Goal: Task Accomplishment & Management: Manage account settings

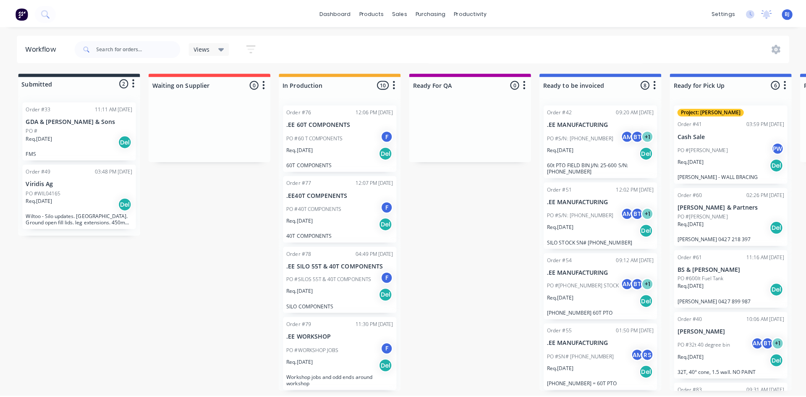
scroll to position [252, 0]
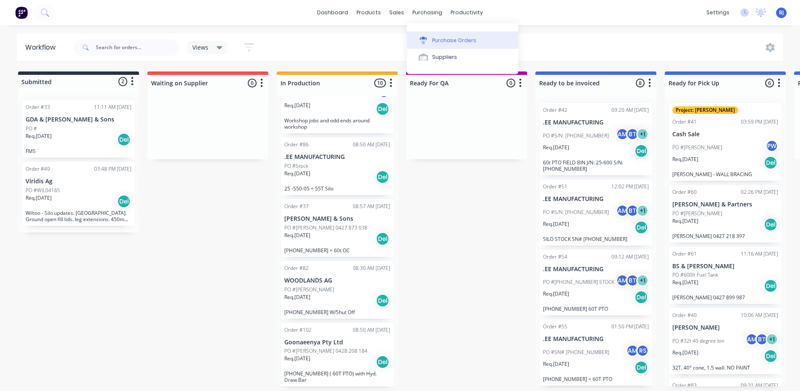
click at [441, 41] on div "Purchase Orders" at bounding box center [454, 41] width 45 height 8
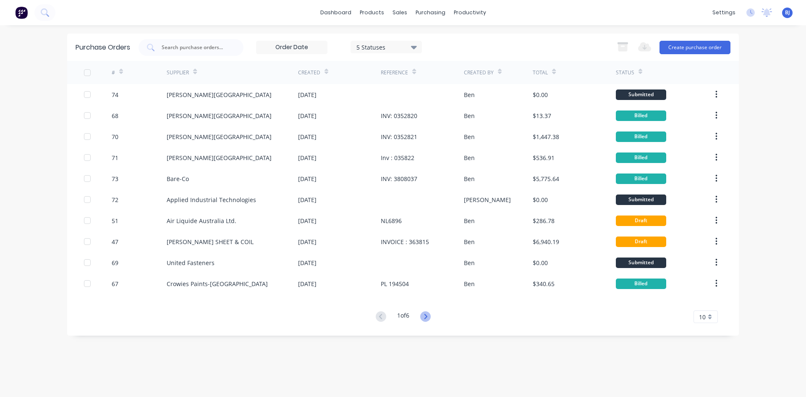
click at [426, 317] on icon at bounding box center [425, 316] width 10 height 10
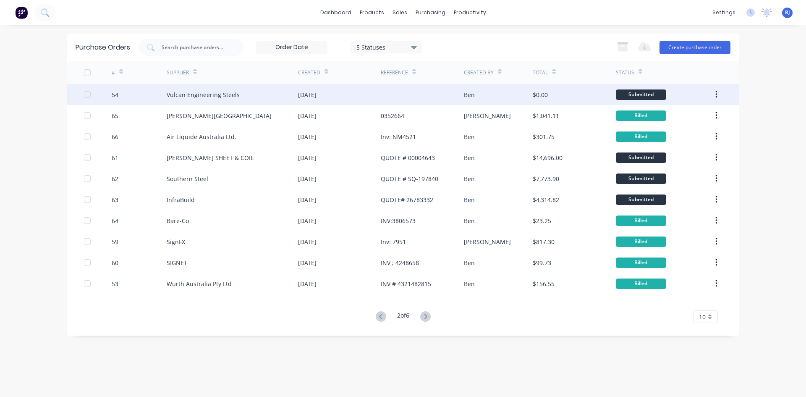
click at [378, 95] on div "22 Jul 2025" at bounding box center [339, 94] width 83 height 21
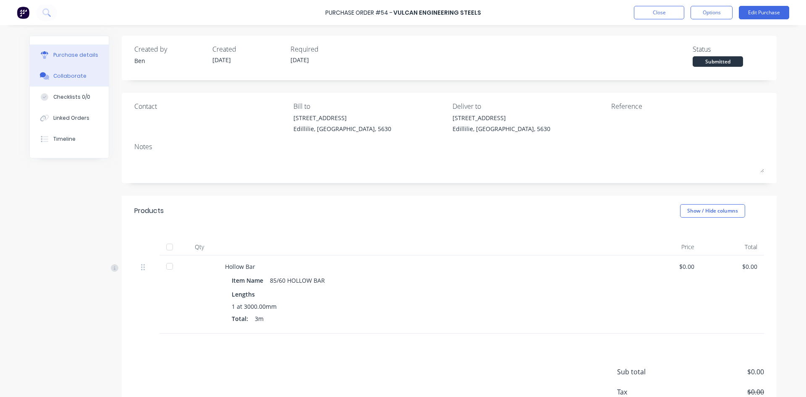
click at [73, 74] on div "Collaborate" at bounding box center [69, 76] width 33 height 8
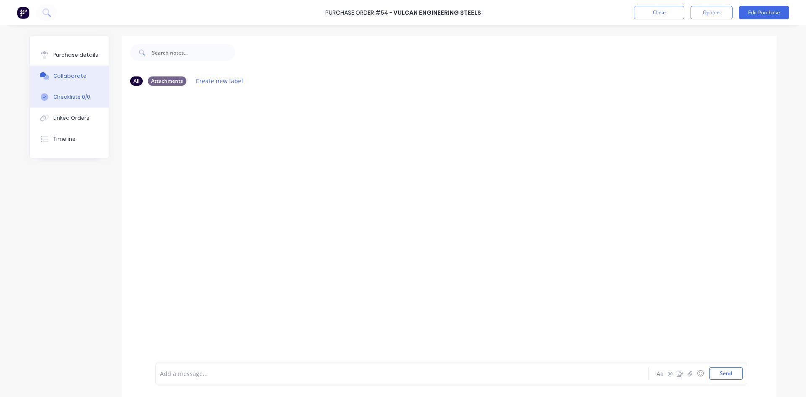
click at [71, 97] on div "Checklists 0/0" at bounding box center [71, 97] width 37 height 8
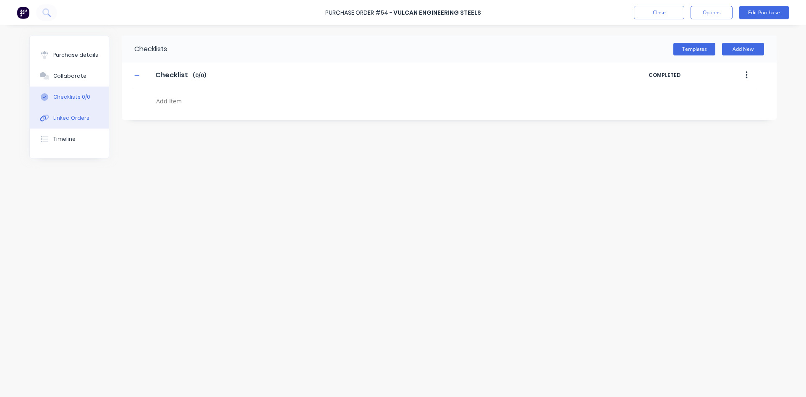
click at [72, 117] on div "Linked Orders" at bounding box center [71, 118] width 36 height 8
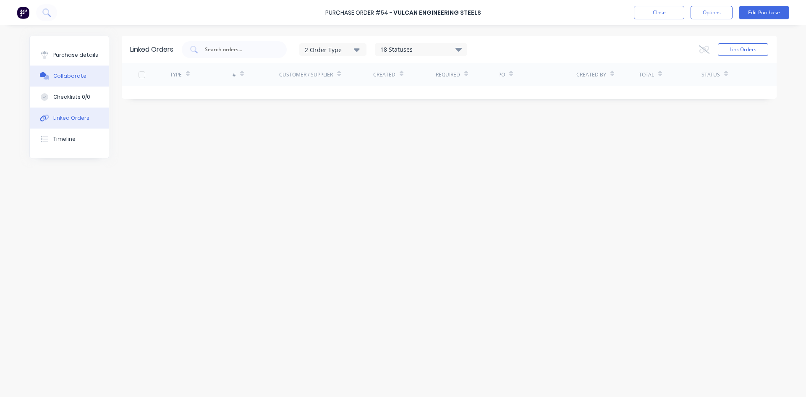
click at [67, 77] on div "Collaborate" at bounding box center [69, 76] width 33 height 8
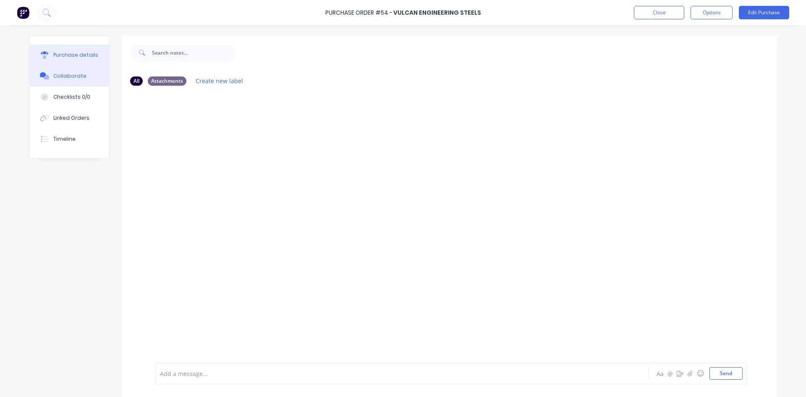
click at [76, 55] on div "Purchase details" at bounding box center [75, 55] width 45 height 8
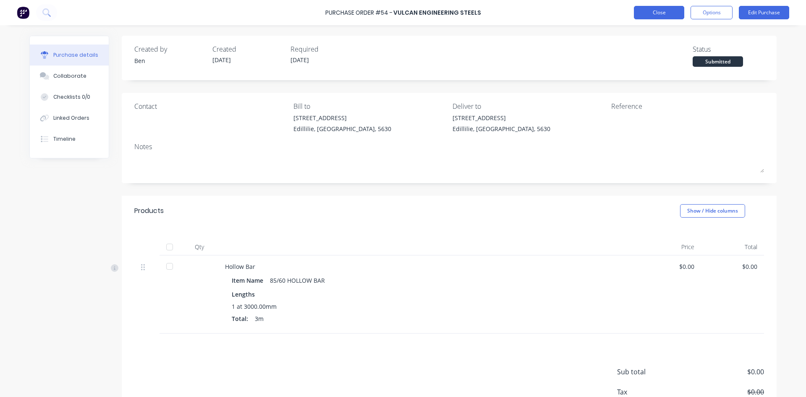
click at [670, 14] on button "Close" at bounding box center [659, 12] width 50 height 13
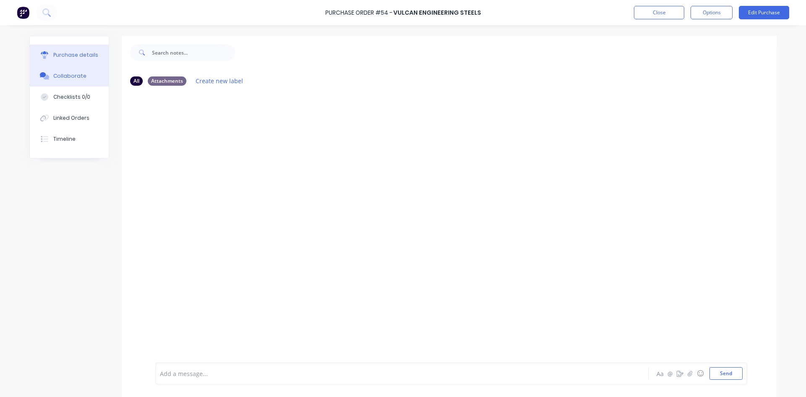
click at [85, 56] on div "Purchase details" at bounding box center [75, 55] width 45 height 8
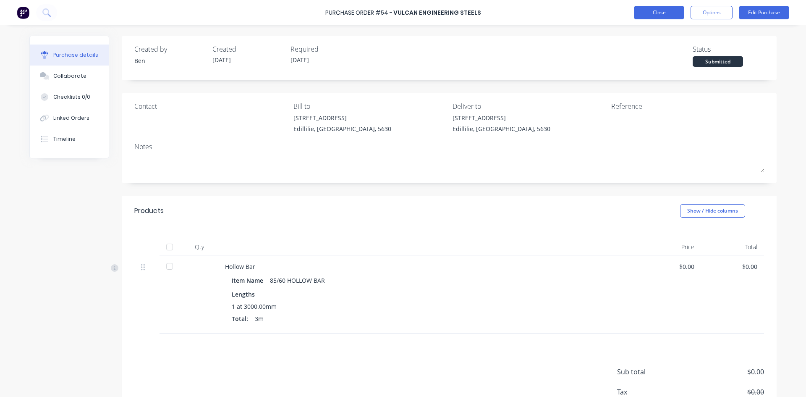
click at [666, 12] on button "Close" at bounding box center [659, 12] width 50 height 13
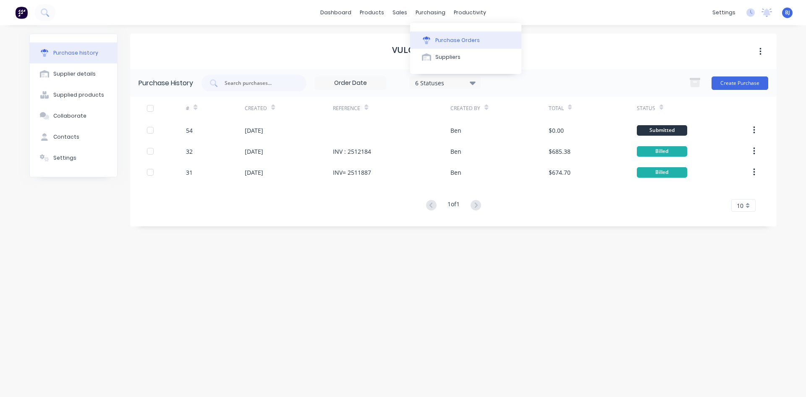
click at [426, 39] on icon at bounding box center [427, 41] width 8 height 8
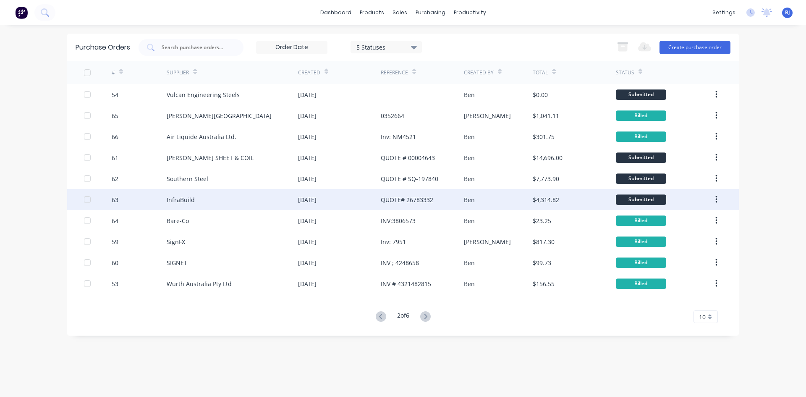
click at [322, 206] on div "31 Jul 2025" at bounding box center [339, 199] width 83 height 21
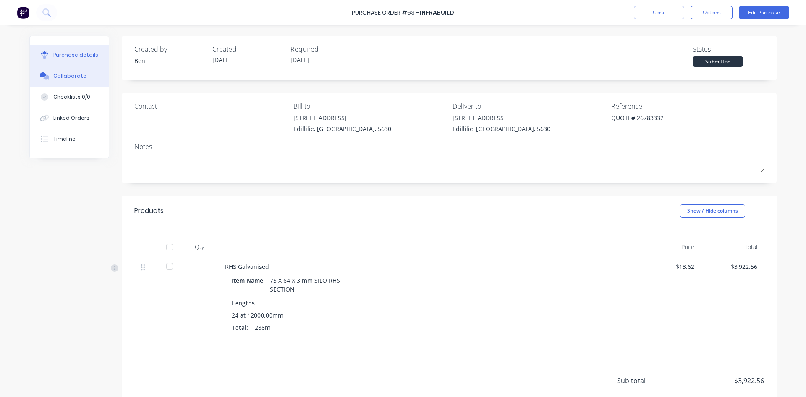
click at [74, 76] on div "Collaborate" at bounding box center [69, 76] width 33 height 8
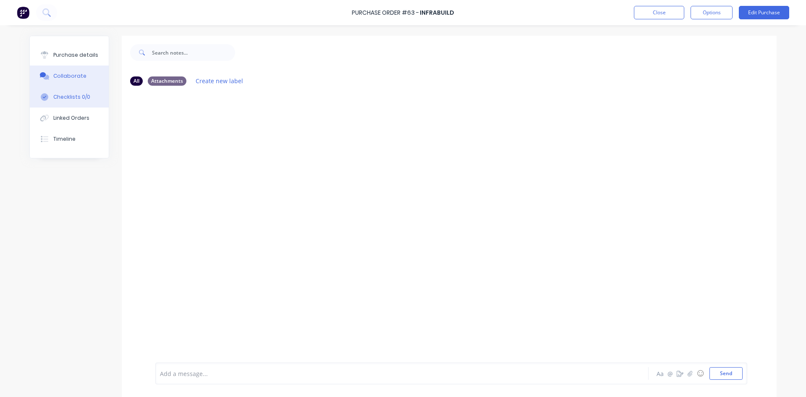
click at [63, 94] on div "Checklists 0/0" at bounding box center [71, 97] width 37 height 8
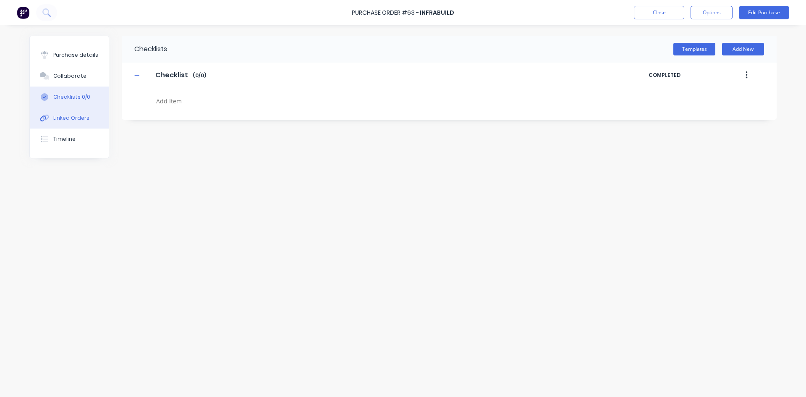
click at [63, 119] on div "Linked Orders" at bounding box center [71, 118] width 36 height 8
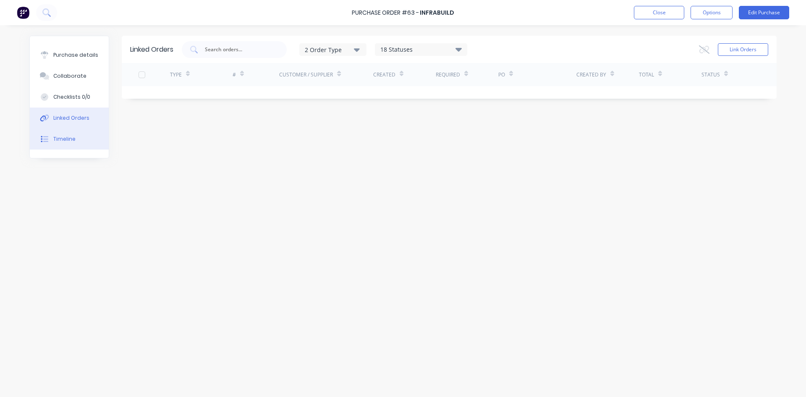
click at [63, 139] on div "Timeline" at bounding box center [64, 139] width 22 height 8
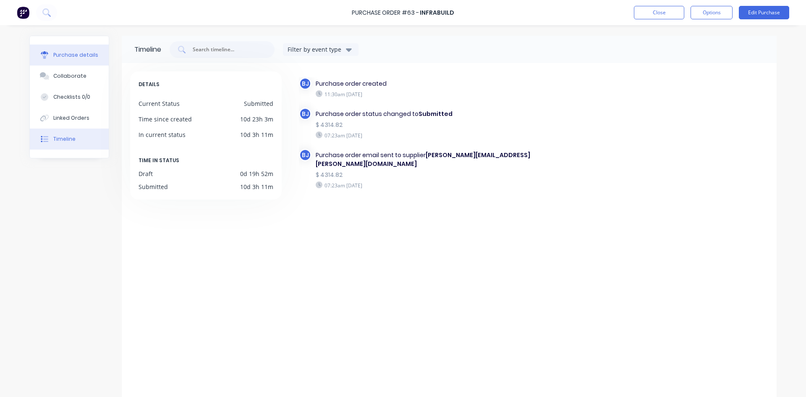
click at [74, 55] on div "Purchase details" at bounding box center [75, 55] width 45 height 8
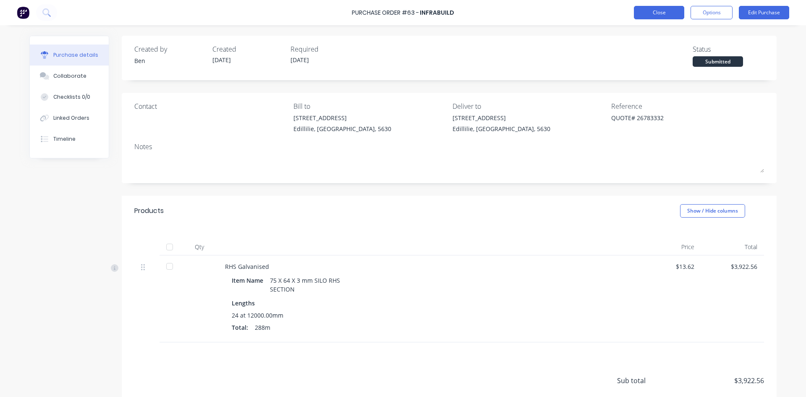
click at [673, 13] on button "Close" at bounding box center [659, 12] width 50 height 13
click at [654, 12] on button "Close" at bounding box center [659, 12] width 50 height 13
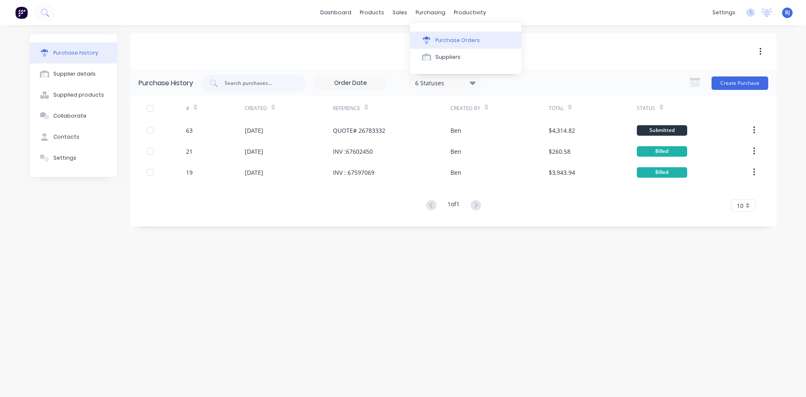
click at [432, 39] on div at bounding box center [426, 41] width 13 height 8
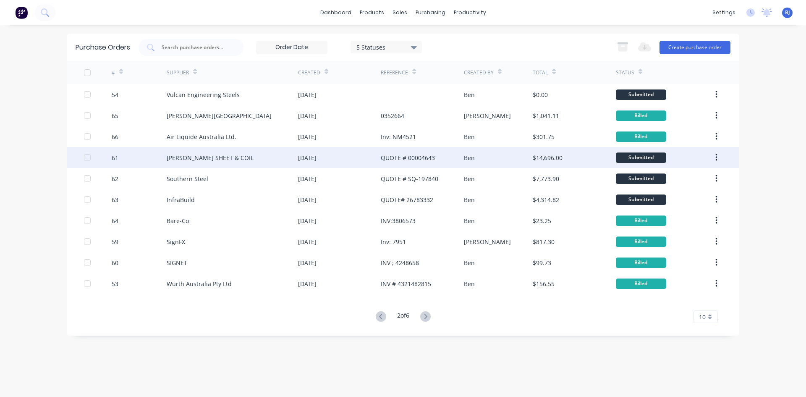
click at [482, 161] on div "Ben" at bounding box center [498, 157] width 69 height 21
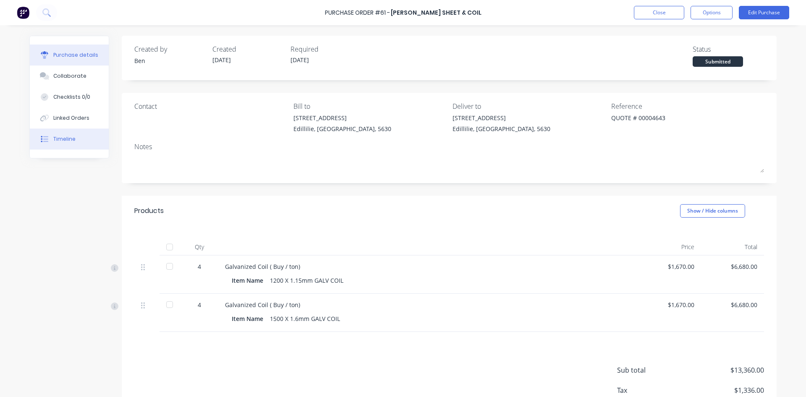
click at [67, 142] on div "Timeline" at bounding box center [64, 139] width 22 height 8
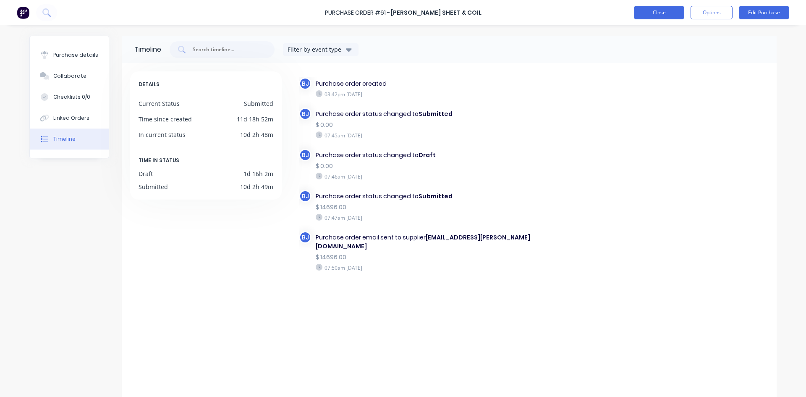
click at [654, 12] on button "Close" at bounding box center [659, 12] width 50 height 13
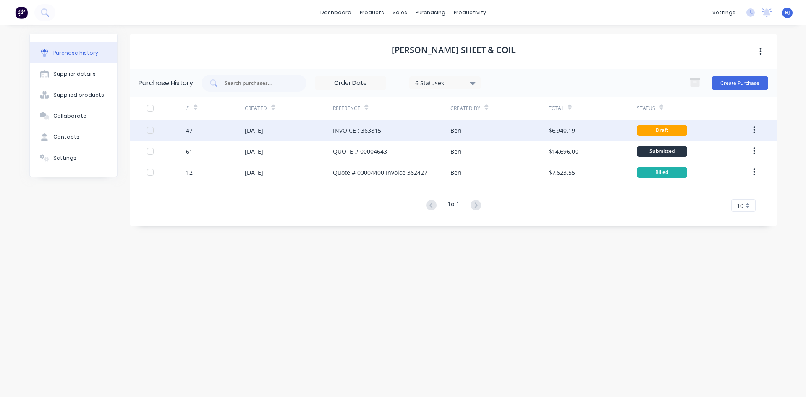
click at [253, 126] on div "[DATE]" at bounding box center [254, 130] width 18 height 9
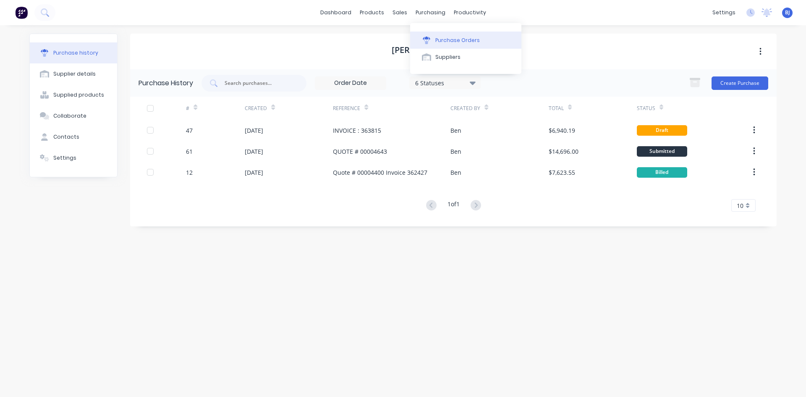
click at [432, 39] on div at bounding box center [426, 41] width 13 height 8
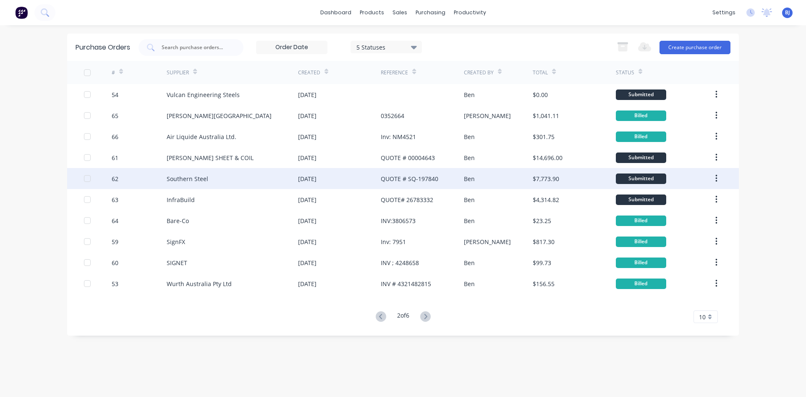
click at [369, 176] on div "[DATE]" at bounding box center [339, 178] width 83 height 21
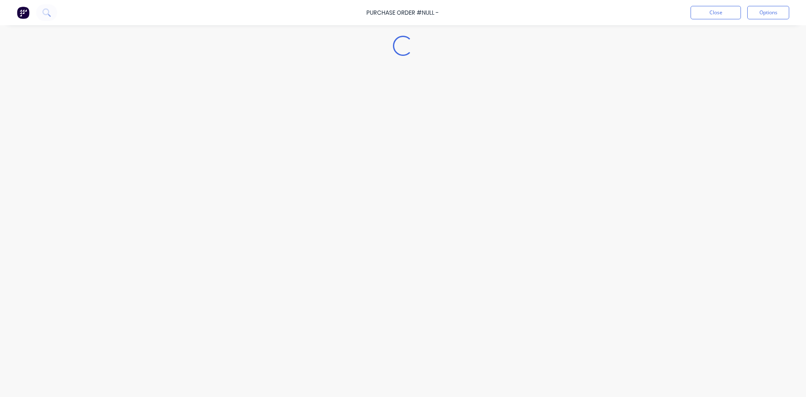
type textarea "x"
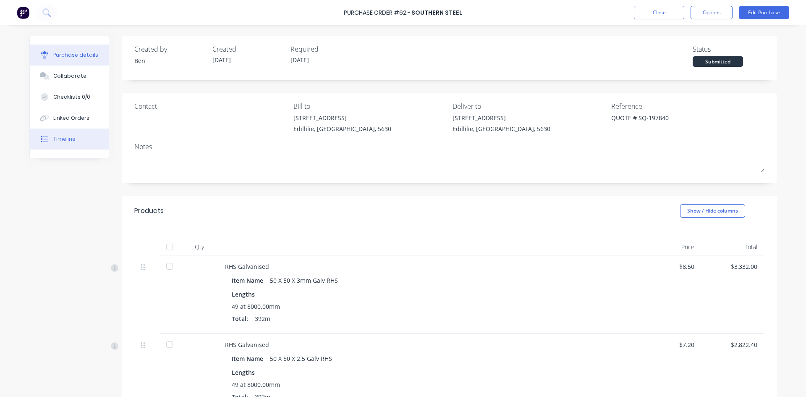
click at [72, 138] on button "Timeline" at bounding box center [69, 139] width 79 height 21
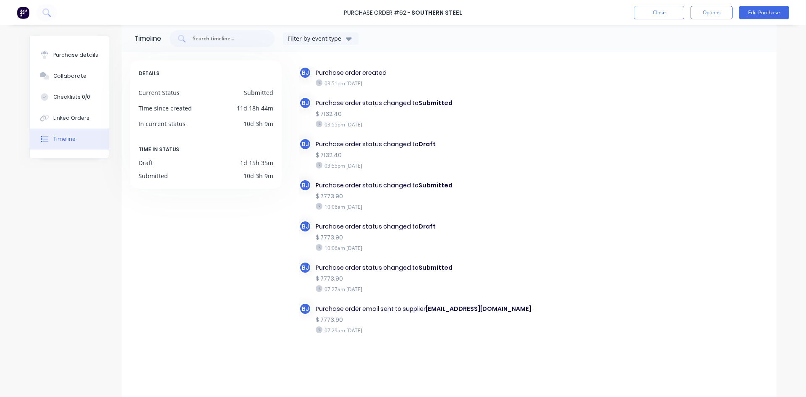
scroll to position [21, 0]
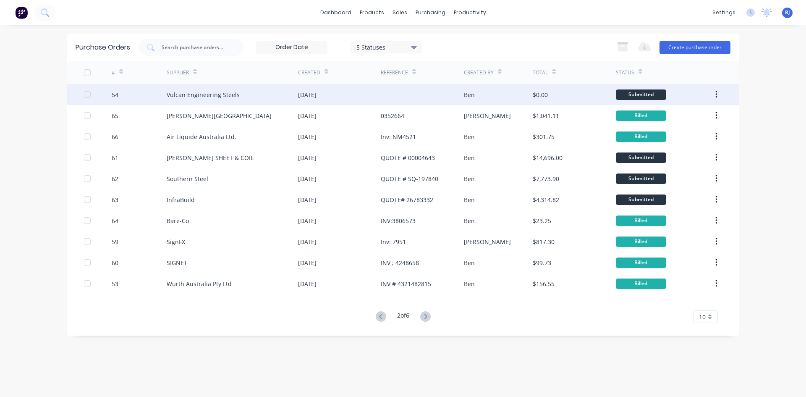
click at [113, 96] on div "54" at bounding box center [115, 94] width 7 height 9
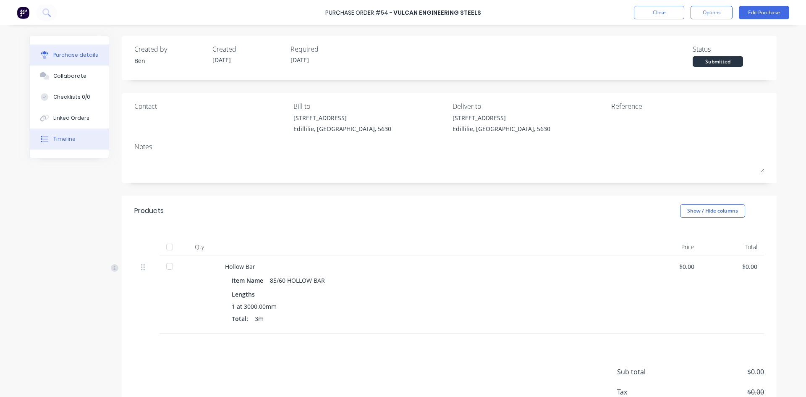
click at [59, 139] on div "Timeline" at bounding box center [64, 139] width 22 height 8
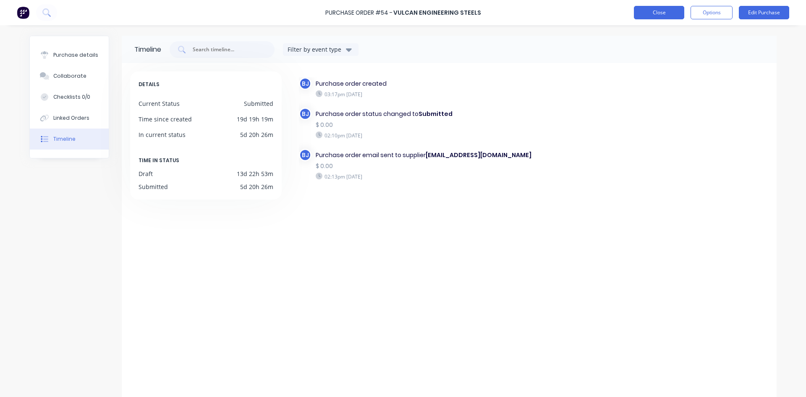
click at [647, 14] on button "Close" at bounding box center [659, 12] width 50 height 13
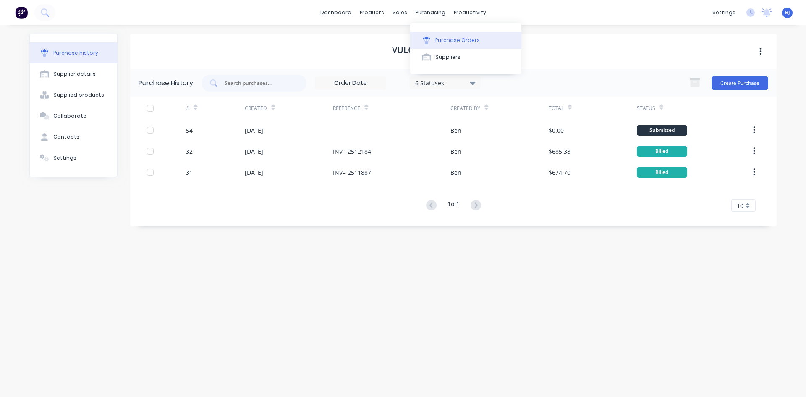
click at [430, 39] on div at bounding box center [426, 41] width 13 height 8
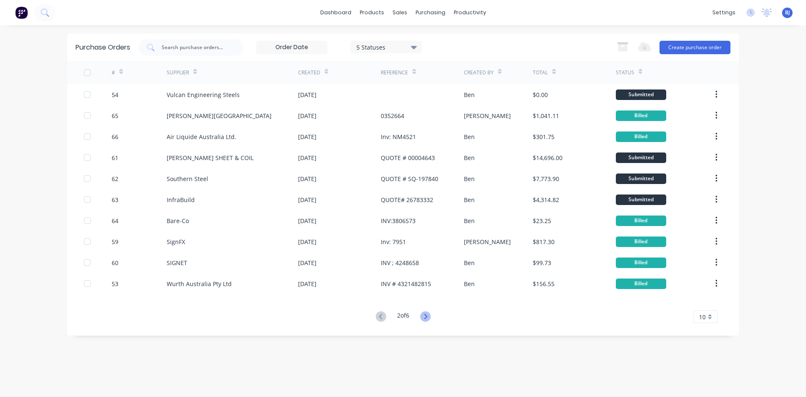
click at [427, 315] on icon at bounding box center [425, 316] width 3 height 5
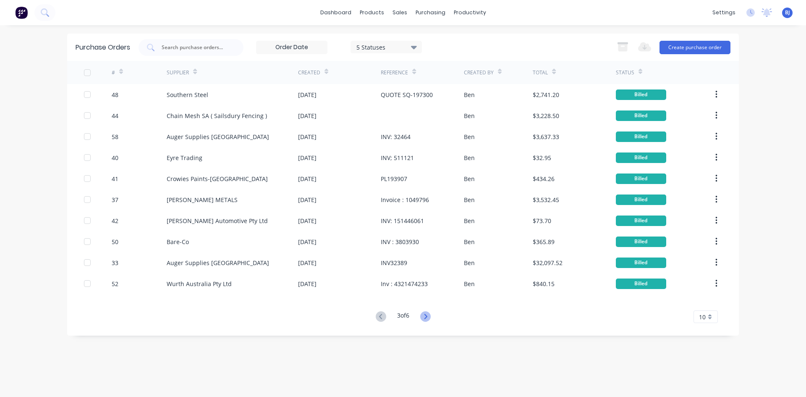
click at [425, 317] on icon at bounding box center [425, 316] width 10 height 10
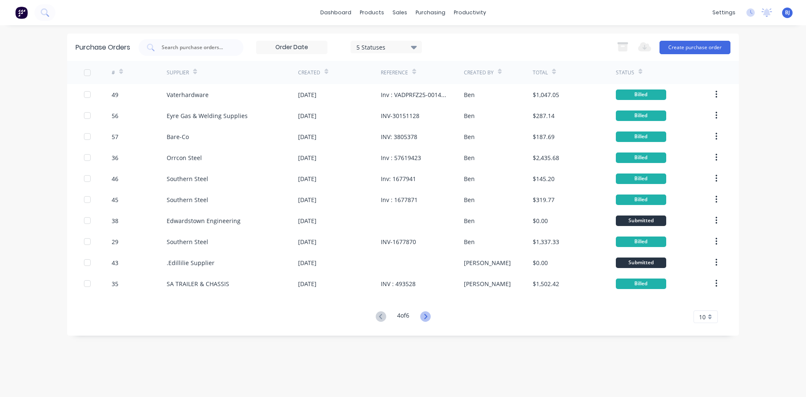
click at [426, 317] on icon at bounding box center [425, 316] width 10 height 10
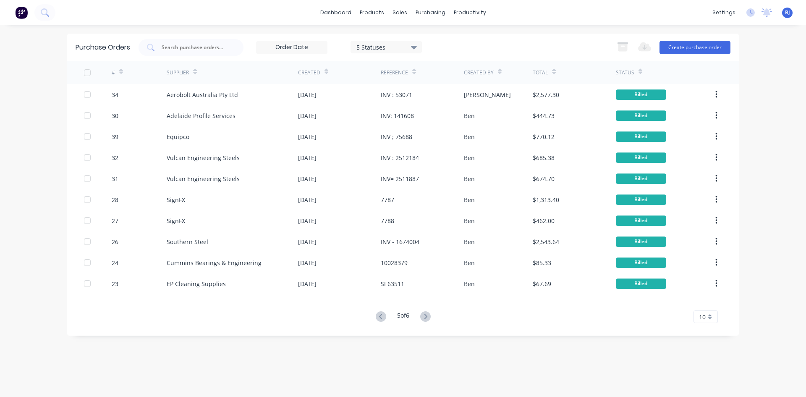
click at [427, 315] on icon at bounding box center [425, 316] width 10 height 10
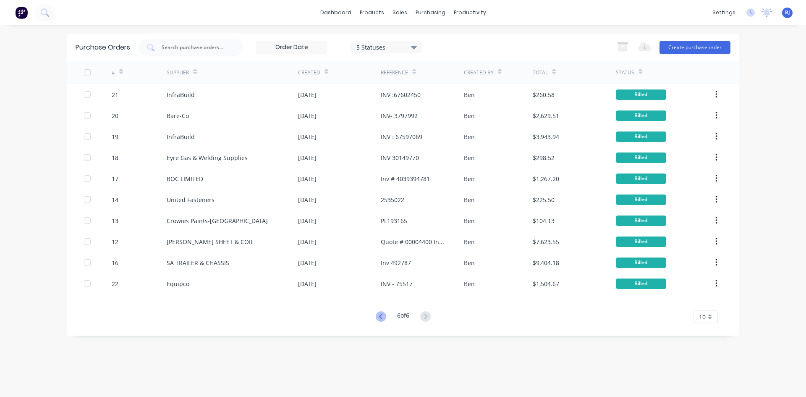
click at [381, 315] on icon at bounding box center [381, 316] width 10 height 10
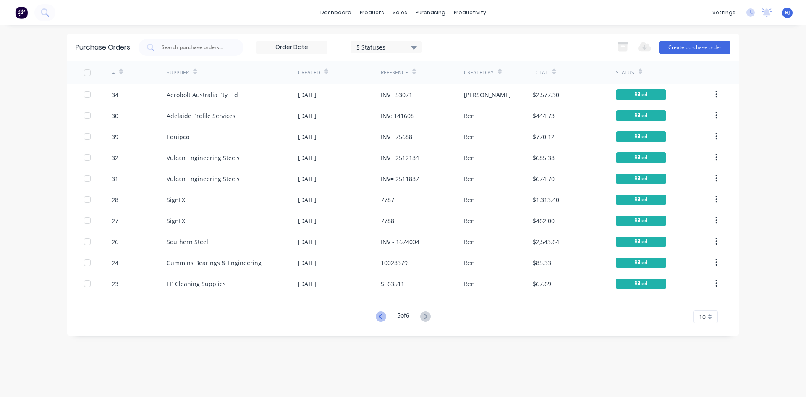
click at [381, 315] on icon at bounding box center [381, 316] width 10 height 10
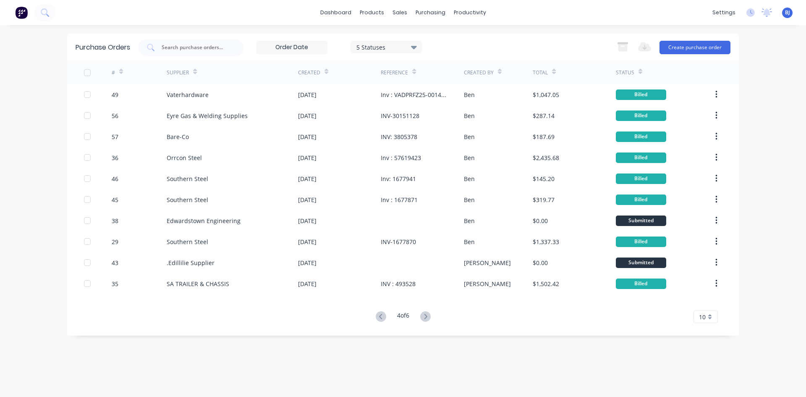
click at [381, 315] on icon at bounding box center [381, 316] width 10 height 10
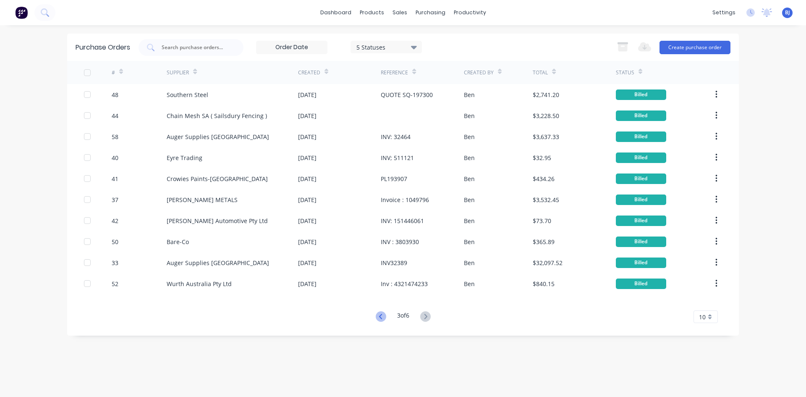
click at [380, 315] on icon at bounding box center [381, 316] width 10 height 10
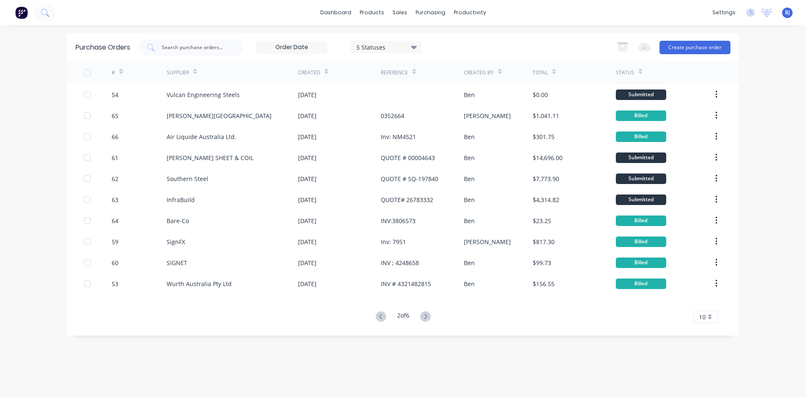
click at [380, 315] on icon at bounding box center [381, 316] width 10 height 10
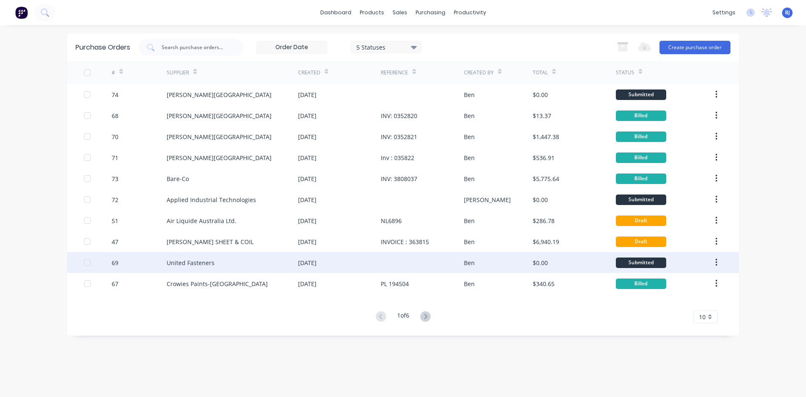
click at [285, 265] on div "United Fasteners" at bounding box center [232, 262] width 131 height 21
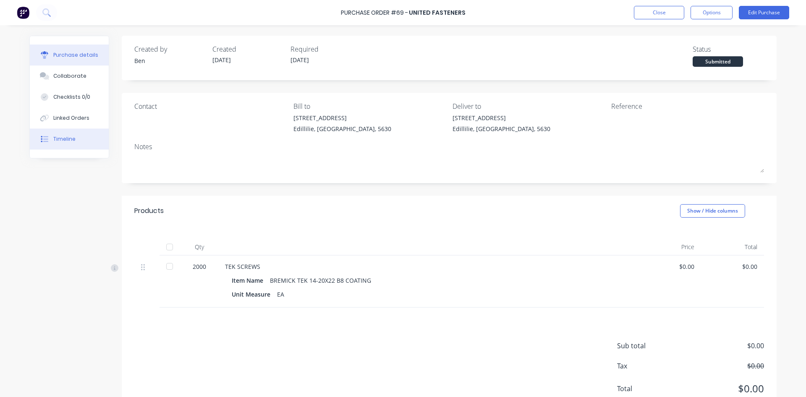
click at [49, 137] on button "Timeline" at bounding box center [69, 139] width 79 height 21
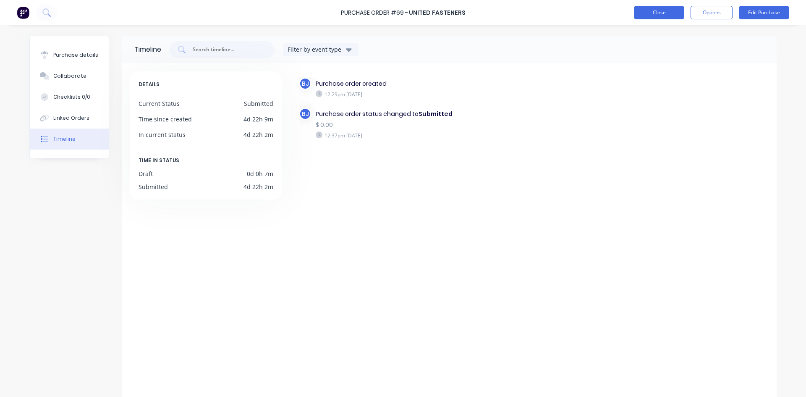
click at [662, 14] on button "Close" at bounding box center [659, 12] width 50 height 13
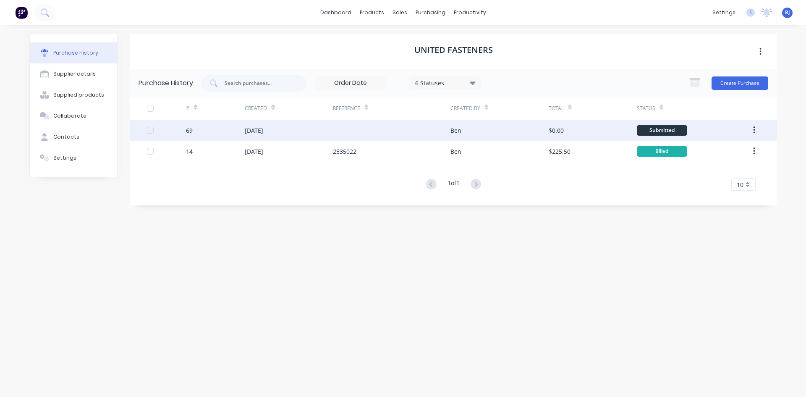
click at [414, 129] on div at bounding box center [392, 130] width 118 height 21
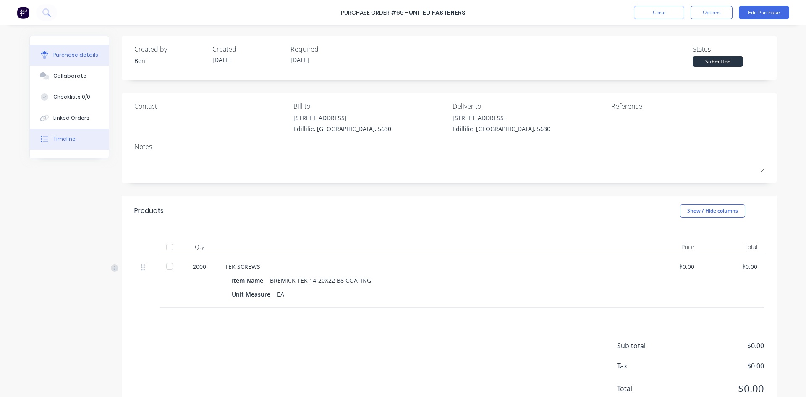
click at [75, 142] on button "Timeline" at bounding box center [69, 139] width 79 height 21
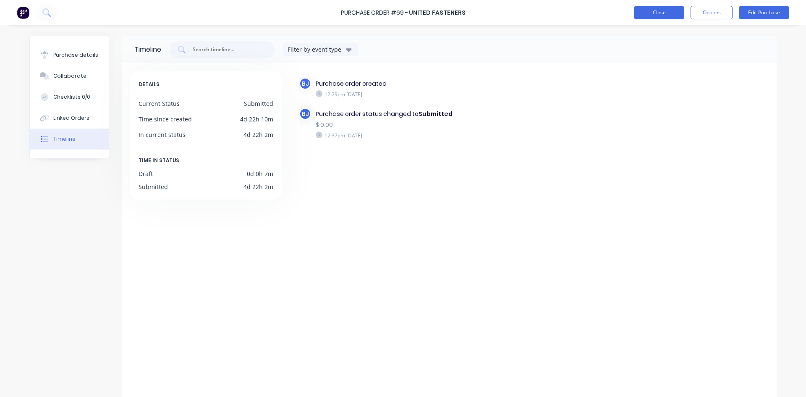
click at [665, 14] on button "Close" at bounding box center [659, 12] width 50 height 13
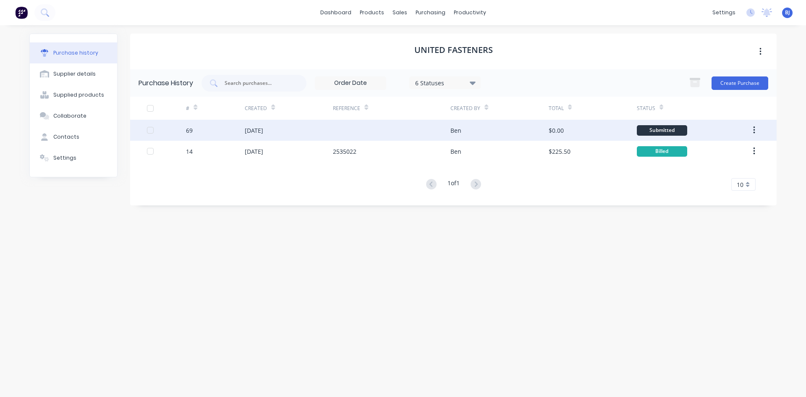
click at [648, 129] on div "Submitted" at bounding box center [662, 130] width 50 height 10
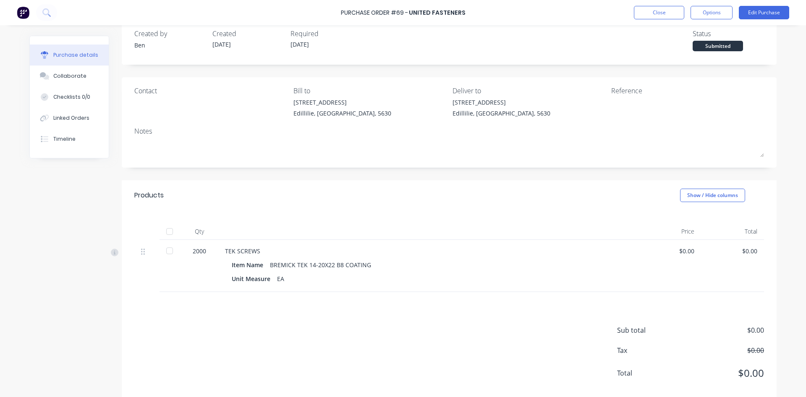
scroll to position [30, 0]
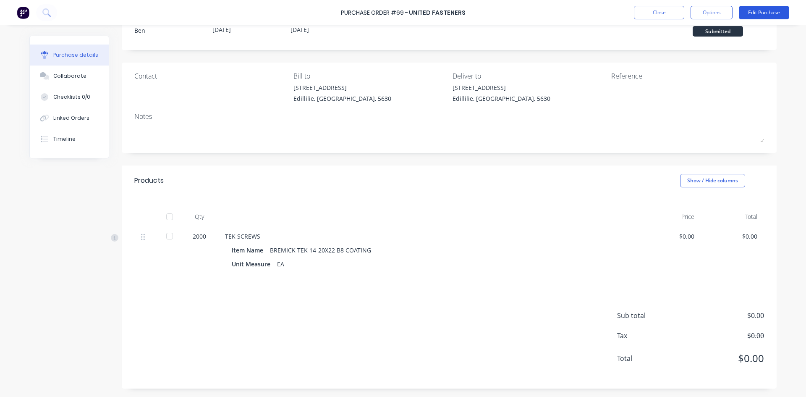
click at [761, 9] on button "Edit Purchase" at bounding box center [764, 12] width 50 height 13
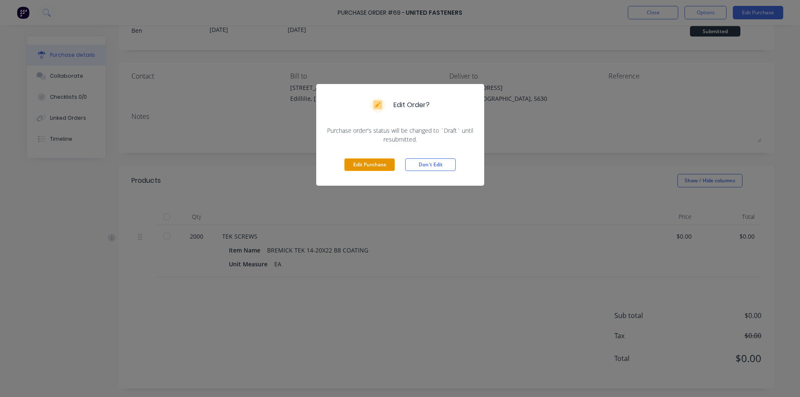
click at [362, 163] on button "Edit Purchase" at bounding box center [369, 164] width 50 height 13
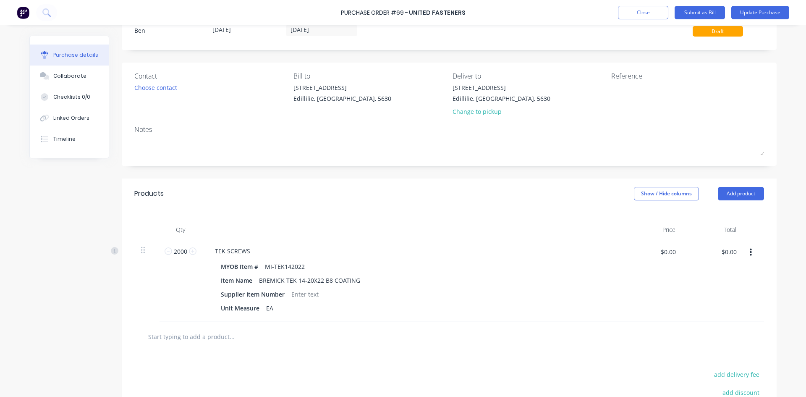
click at [171, 338] on input "text" at bounding box center [232, 336] width 168 height 17
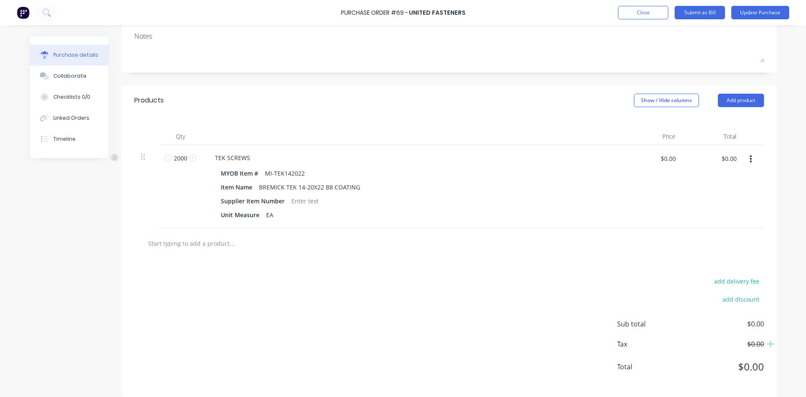
scroll to position [132, 0]
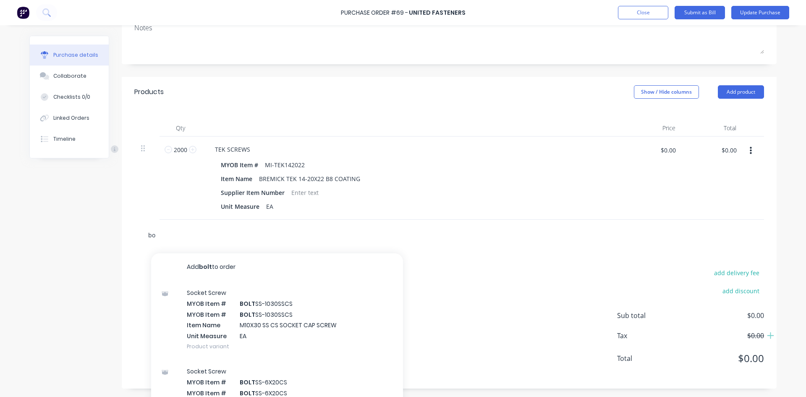
type input "b"
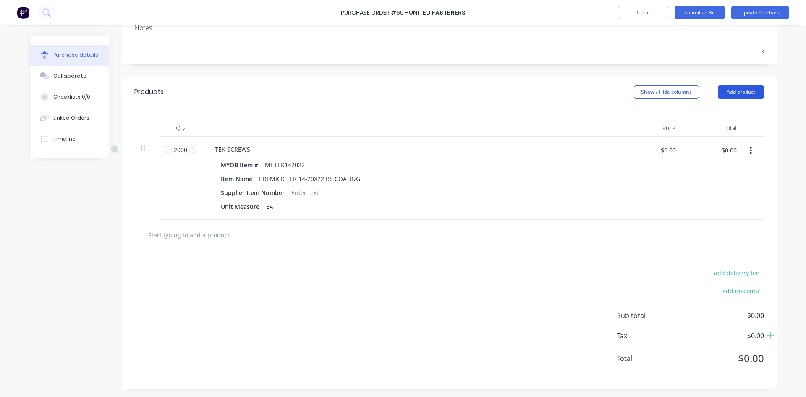
click at [745, 95] on button "Add product" at bounding box center [741, 91] width 46 height 13
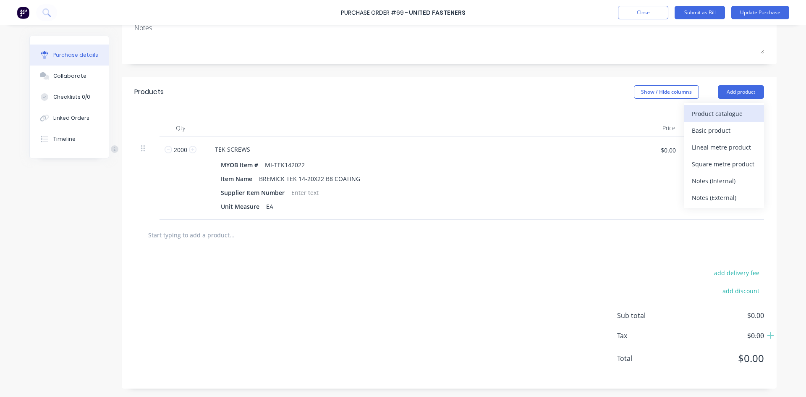
click at [714, 114] on div "Product catalogue" at bounding box center [724, 114] width 65 height 12
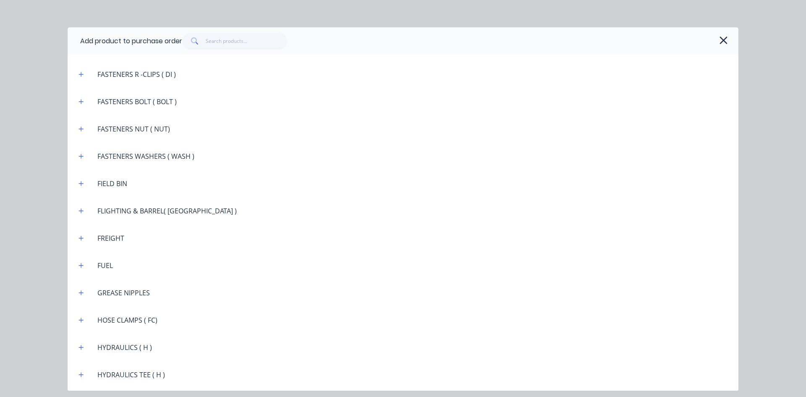
scroll to position [798, 0]
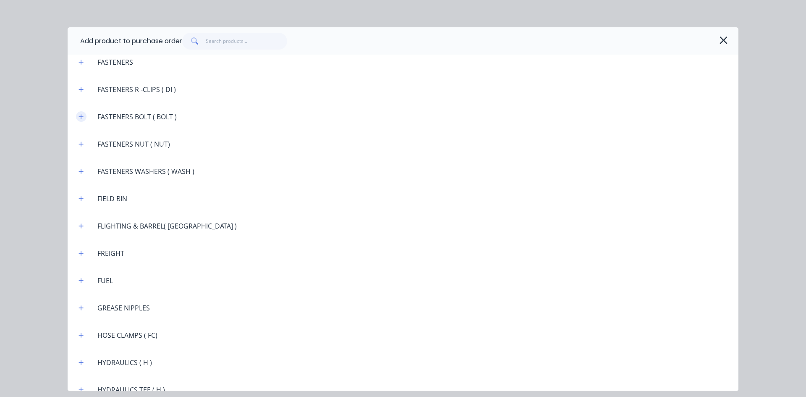
click at [84, 117] on icon "button" at bounding box center [81, 117] width 5 height 6
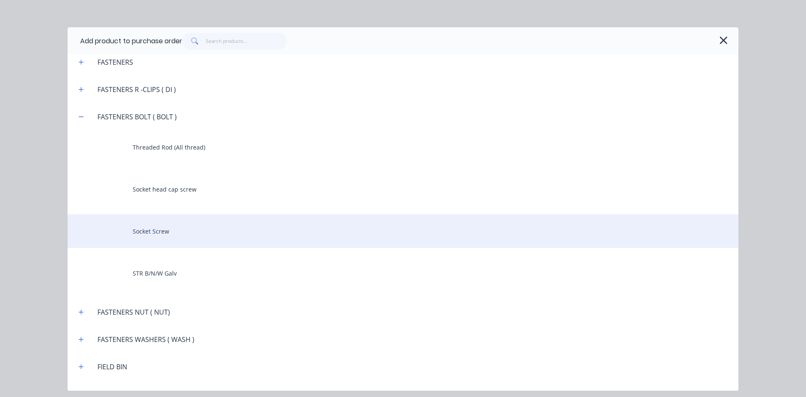
click at [165, 231] on div "Socket Screw" at bounding box center [403, 231] width 671 height 34
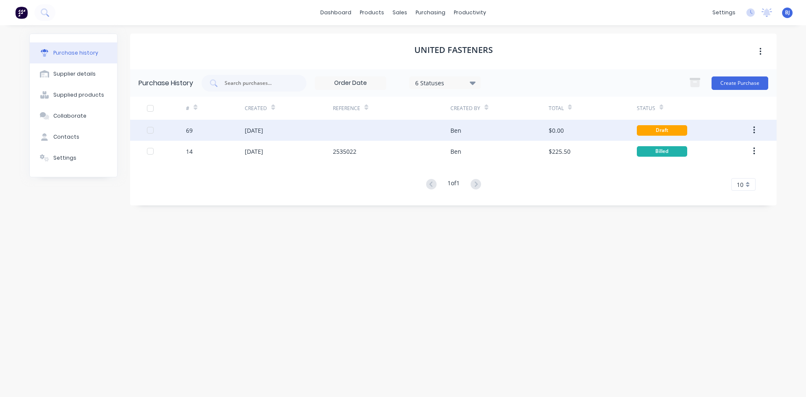
click at [236, 132] on div "69" at bounding box center [215, 130] width 59 height 21
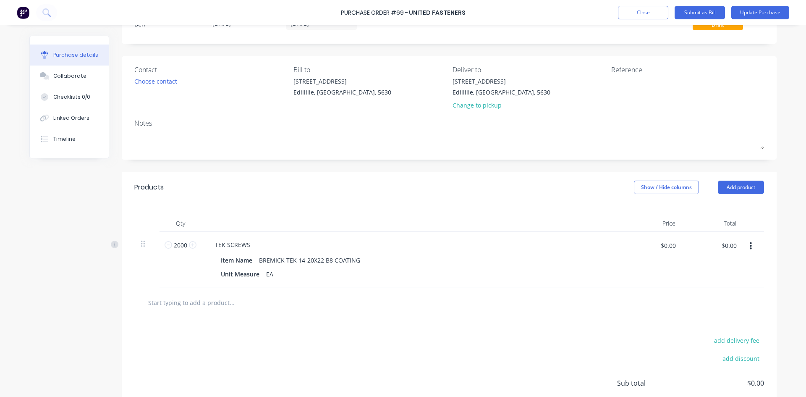
scroll to position [84, 0]
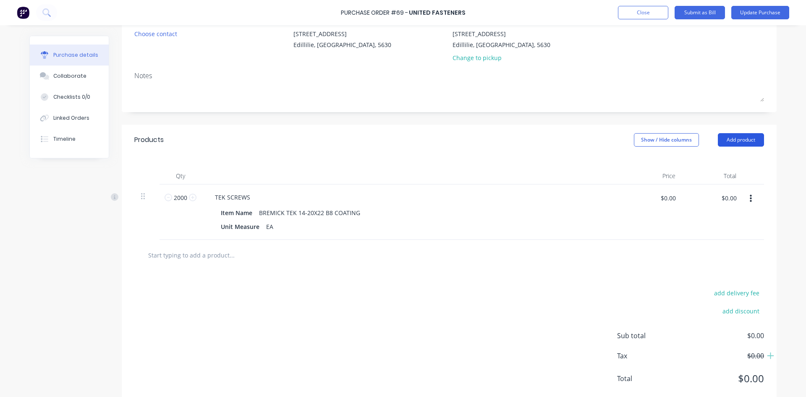
click at [740, 139] on button "Add product" at bounding box center [741, 139] width 46 height 13
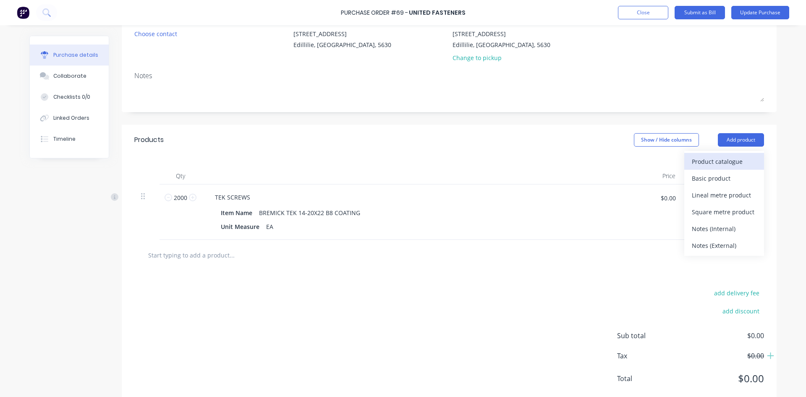
click at [728, 157] on div "Product catalogue" at bounding box center [724, 161] width 65 height 12
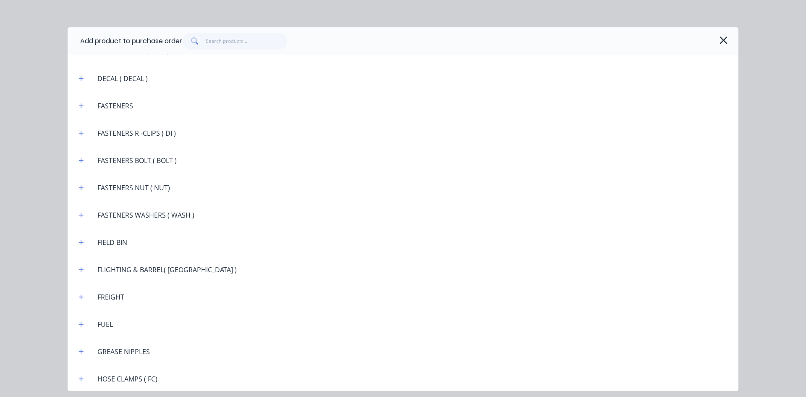
scroll to position [756, 0]
click at [83, 106] on icon "button" at bounding box center [81, 104] width 5 height 6
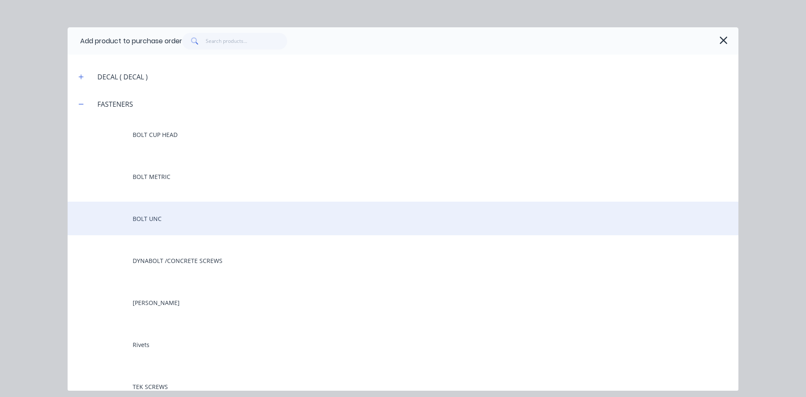
click at [135, 221] on div "BOLT UNC" at bounding box center [403, 219] width 671 height 34
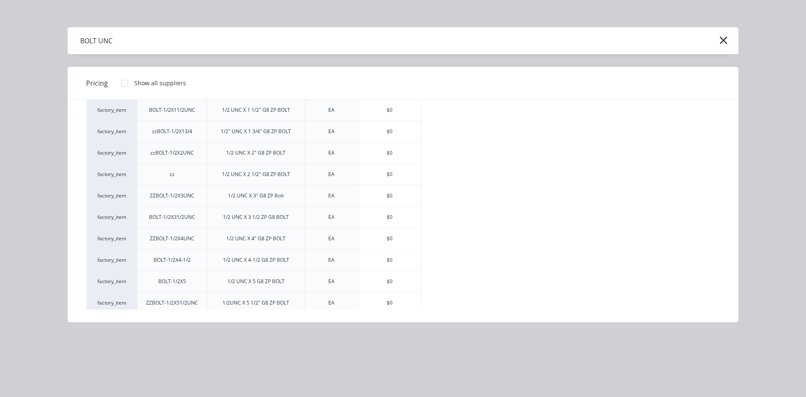
scroll to position [588, 0]
click at [387, 263] on div "$0" at bounding box center [390, 260] width 62 height 21
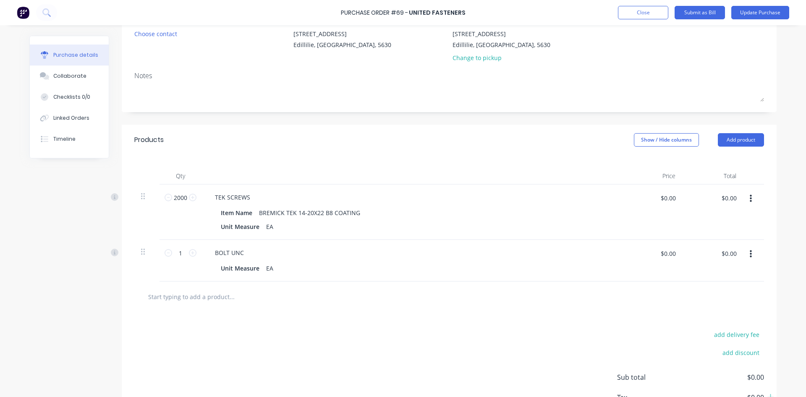
click at [750, 255] on button "button" at bounding box center [751, 254] width 20 height 15
click at [698, 327] on button "Delete" at bounding box center [725, 326] width 71 height 17
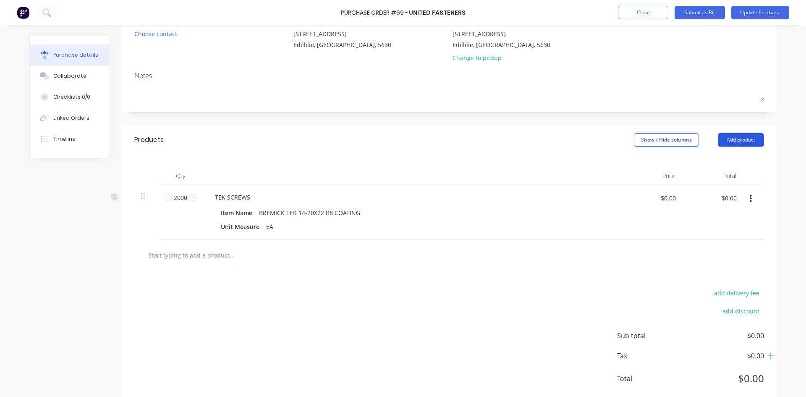
click at [738, 140] on button "Add product" at bounding box center [741, 139] width 46 height 13
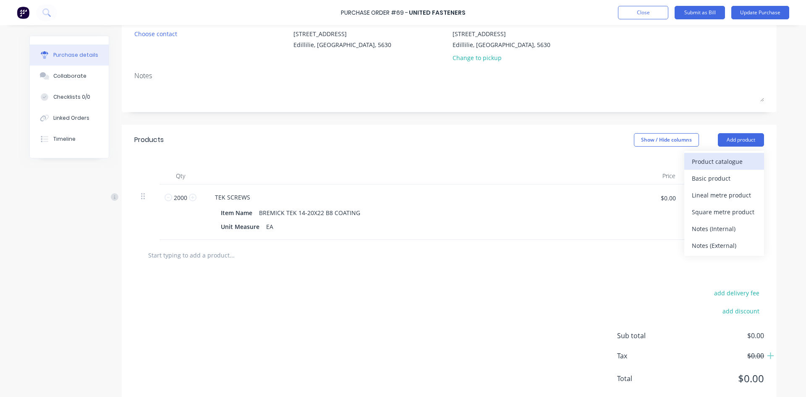
click at [705, 162] on div "Product catalogue" at bounding box center [724, 161] width 65 height 12
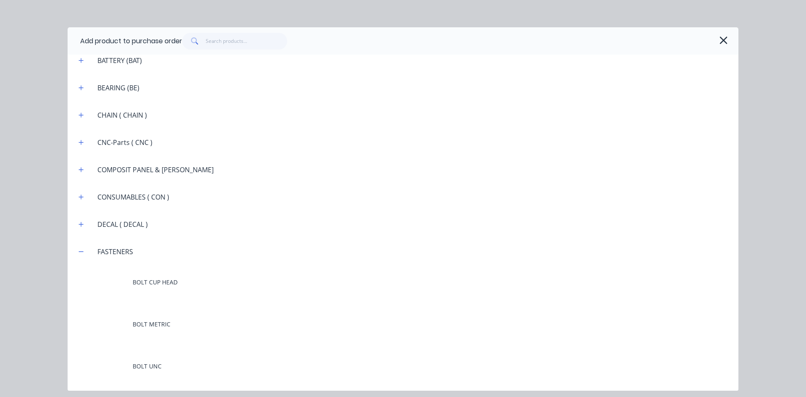
scroll to position [714, 0]
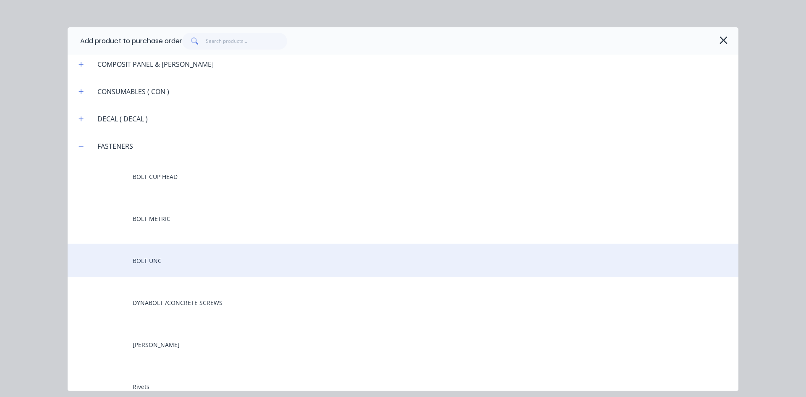
click at [156, 262] on div "BOLT UNC" at bounding box center [403, 261] width 671 height 34
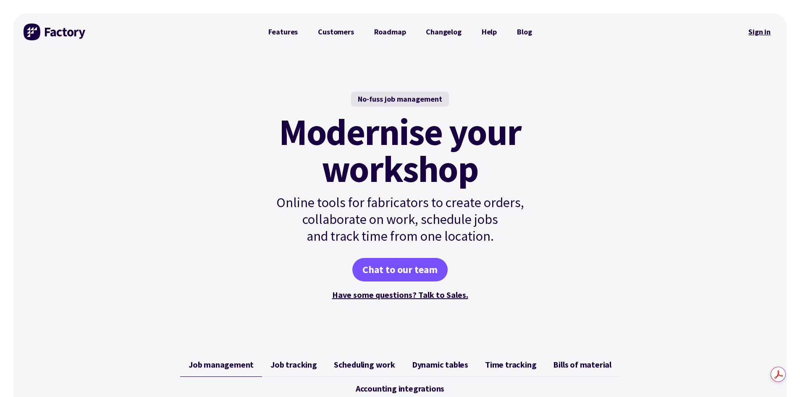
click at [758, 31] on link "Sign in" at bounding box center [760, 31] width 34 height 19
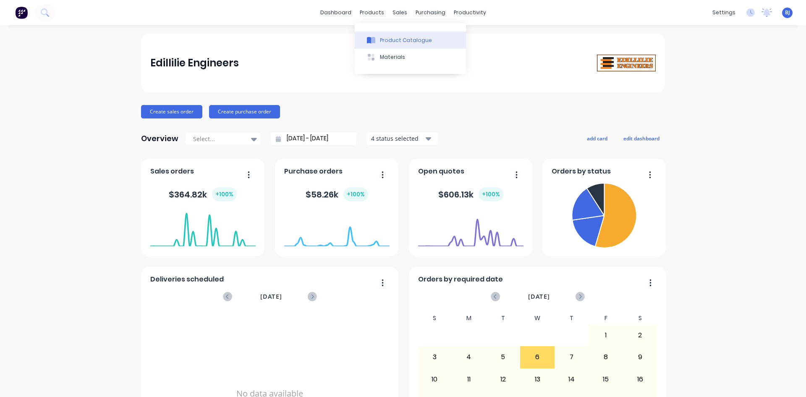
click at [373, 39] on icon at bounding box center [373, 40] width 4 height 7
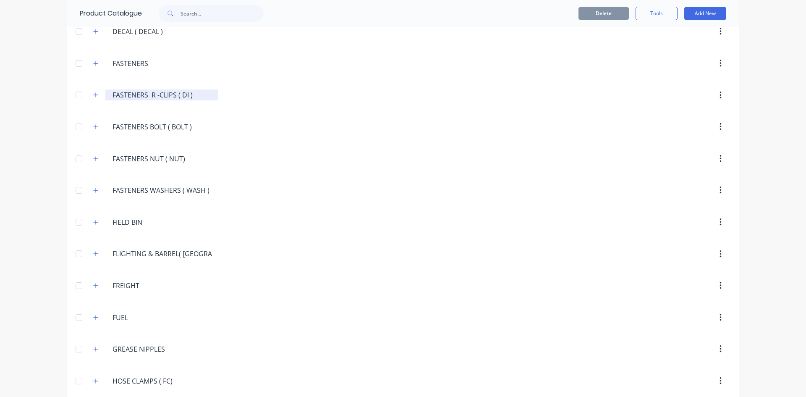
scroll to position [840, 0]
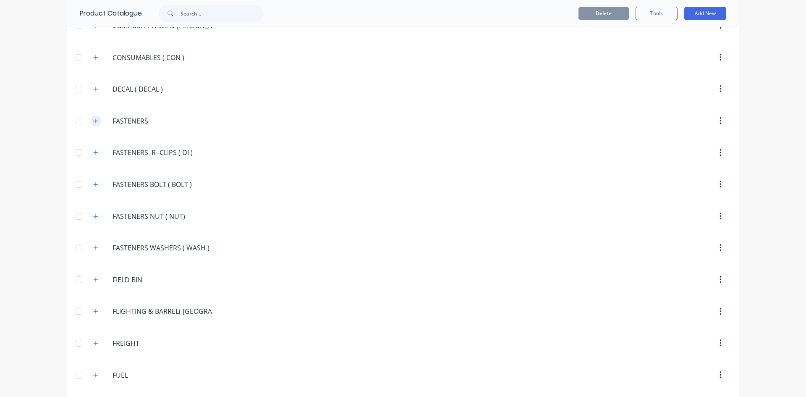
click at [93, 120] on icon "button" at bounding box center [95, 121] width 5 height 6
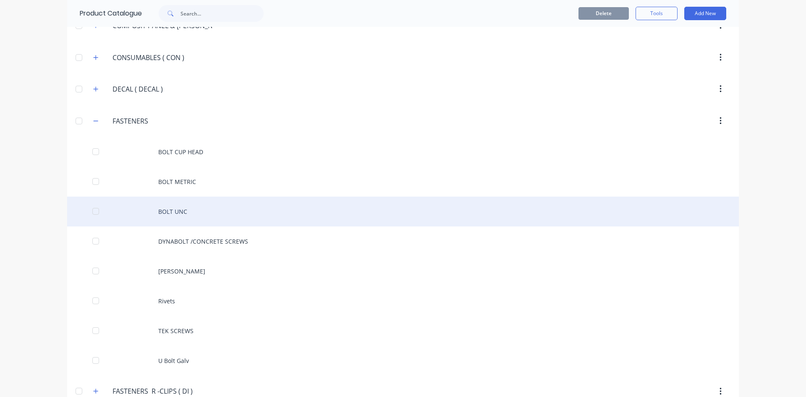
click at [179, 208] on div "BOLT UNC" at bounding box center [403, 212] width 672 height 30
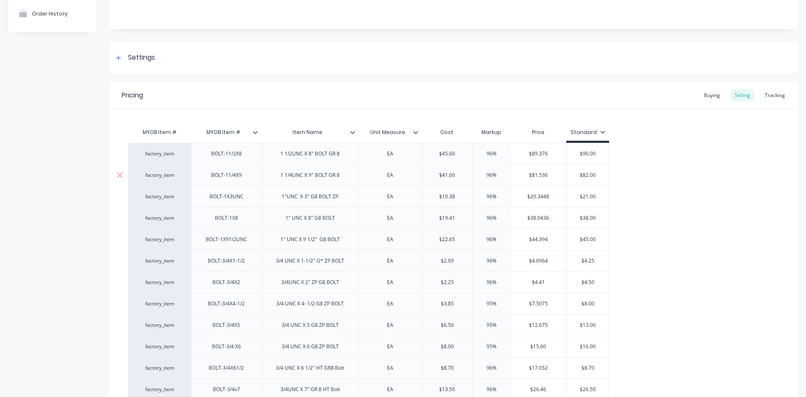
scroll to position [84, 0]
click at [354, 131] on icon at bounding box center [353, 130] width 5 height 3
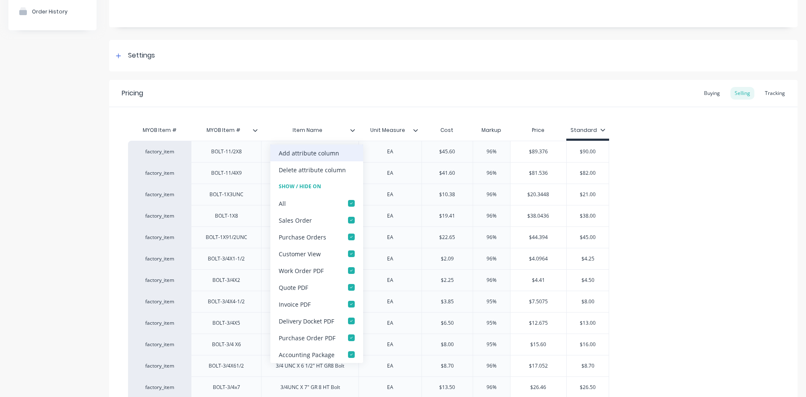
click at [340, 155] on div "Add attribute column" at bounding box center [316, 152] width 93 height 17
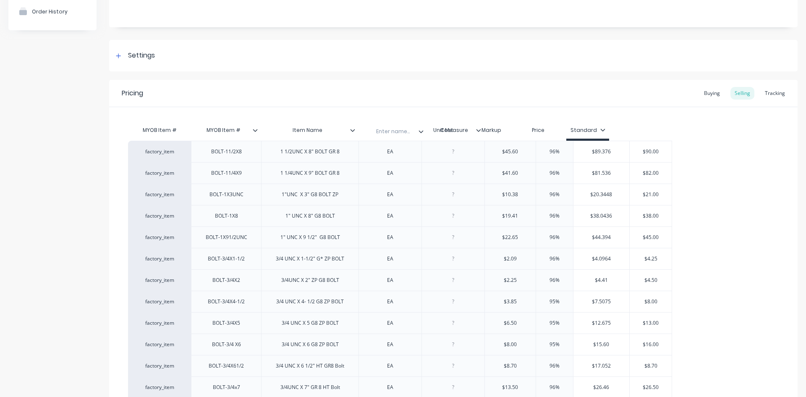
drag, startPoint x: 440, startPoint y: 137, endPoint x: 380, endPoint y: 139, distance: 59.7
click at [380, 139] on div "MYOB Item # MYOB Item # Item Name Unit Measure Enter name... Cost Markup Price …" at bounding box center [400, 131] width 544 height 19
click at [385, 129] on input "text" at bounding box center [388, 130] width 58 height 8
type input "s"
type input "Supplier #"
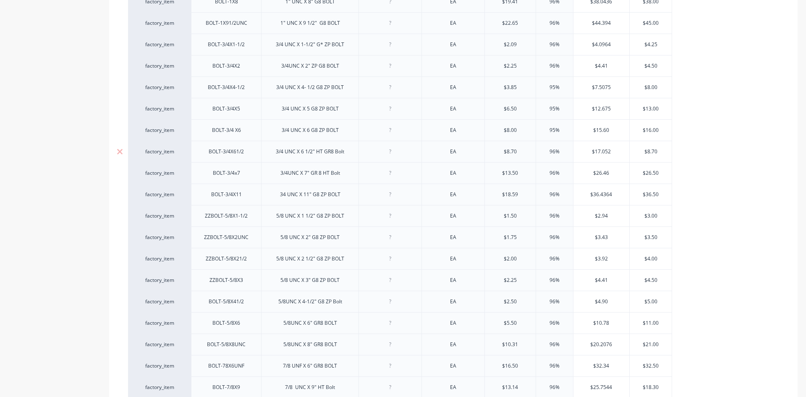
scroll to position [130, 0]
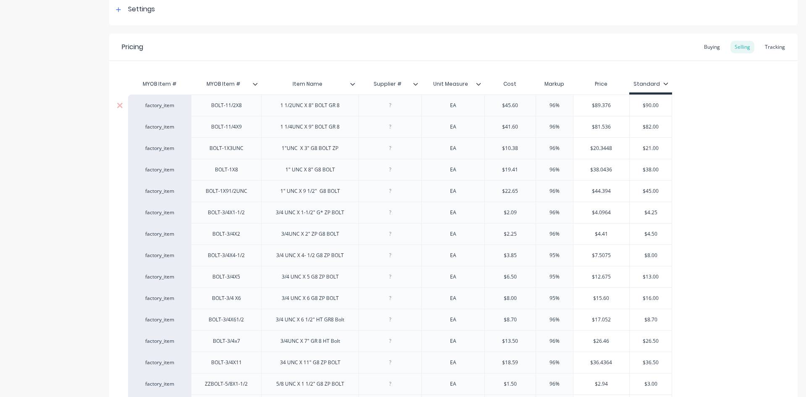
click at [317, 106] on div "1 1/2UNC X 8" BOLT GR 8" at bounding box center [310, 105] width 73 height 11
drag, startPoint x: 340, startPoint y: 106, endPoint x: 275, endPoint y: 110, distance: 64.8
click at [276, 110] on div "1 1/2UNC X 8" BOLT GR 8" at bounding box center [310, 105] width 73 height 11
drag, startPoint x: 312, startPoint y: 111, endPoint x: 313, endPoint y: 145, distance: 34.0
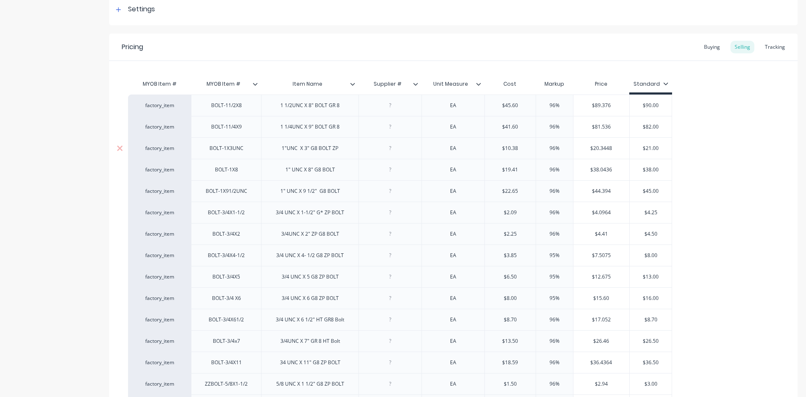
click at [295, 107] on div "1 1/2UNC X 8" BOLT GR 8" at bounding box center [310, 105] width 73 height 11
drag, startPoint x: 282, startPoint y: 107, endPoint x: 346, endPoint y: 114, distance: 64.2
click at [346, 114] on div "1 1/2UNC X 8" BOLT GR 8" at bounding box center [309, 104] width 97 height 21
drag, startPoint x: 280, startPoint y: 108, endPoint x: 329, endPoint y: 138, distance: 58.3
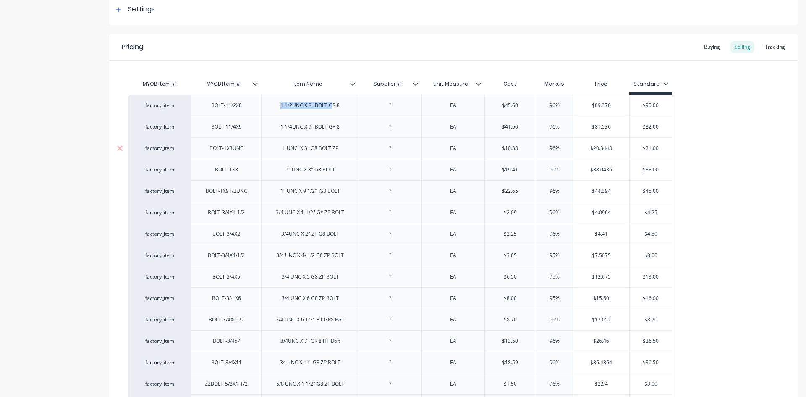
drag, startPoint x: 280, startPoint y: 106, endPoint x: 315, endPoint y: 113, distance: 35.7
click at [315, 113] on div "1 1/2UNC X 8" BOLT GR 8" at bounding box center [309, 104] width 97 height 21
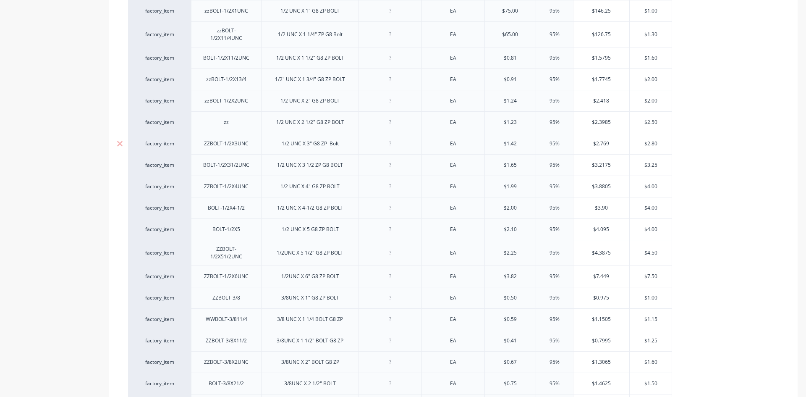
scroll to position [718, 0]
drag, startPoint x: 276, startPoint y: 235, endPoint x: 346, endPoint y: 239, distance: 70.6
click at [346, 239] on div "1/2UNC X 5 1/2" G8 ZP BOLT" at bounding box center [309, 231] width 97 height 26
copy div "1/2UNC X 5 1/2" G8 ZP BOLT"
click at [386, 236] on div at bounding box center [390, 231] width 63 height 26
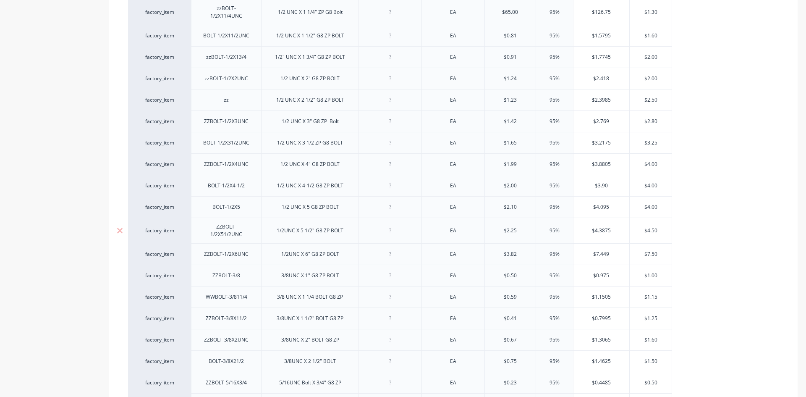
paste div
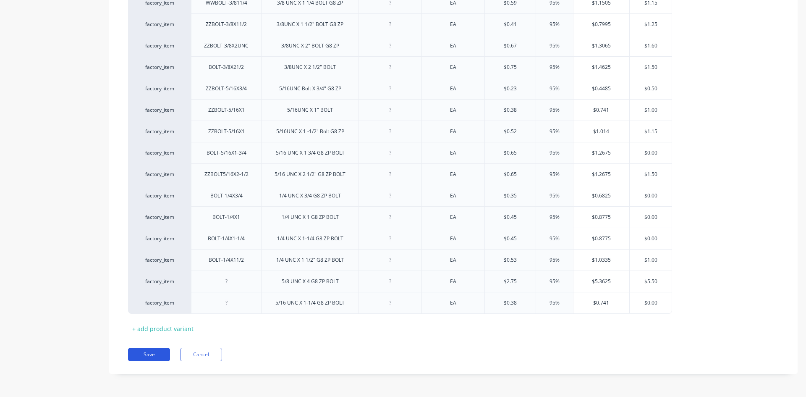
click at [144, 356] on button "Save" at bounding box center [149, 354] width 42 height 13
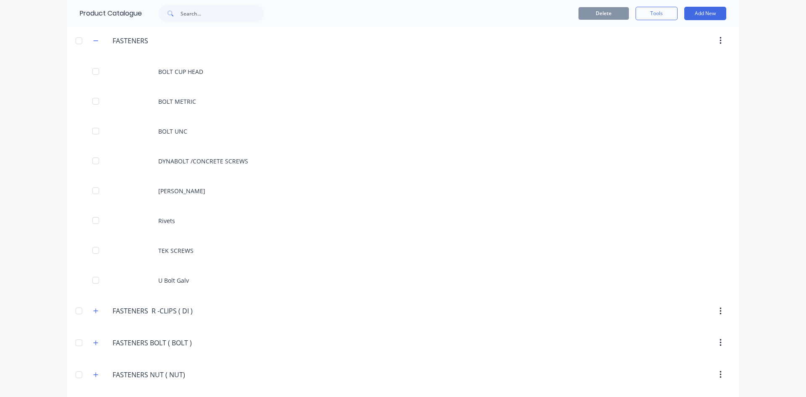
scroll to position [924, 0]
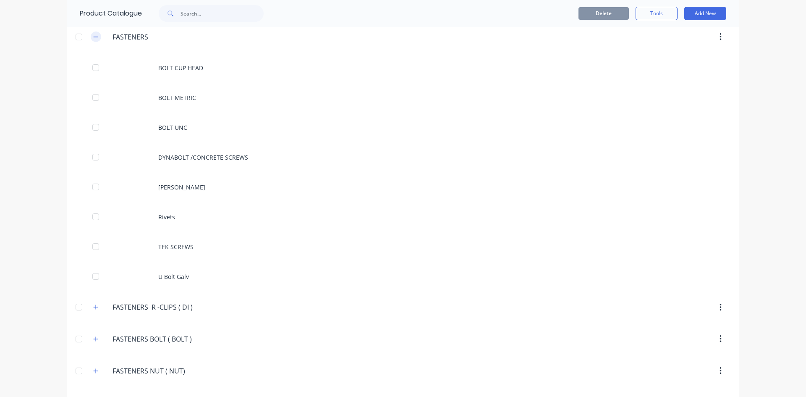
click at [93, 39] on icon "button" at bounding box center [95, 37] width 5 height 6
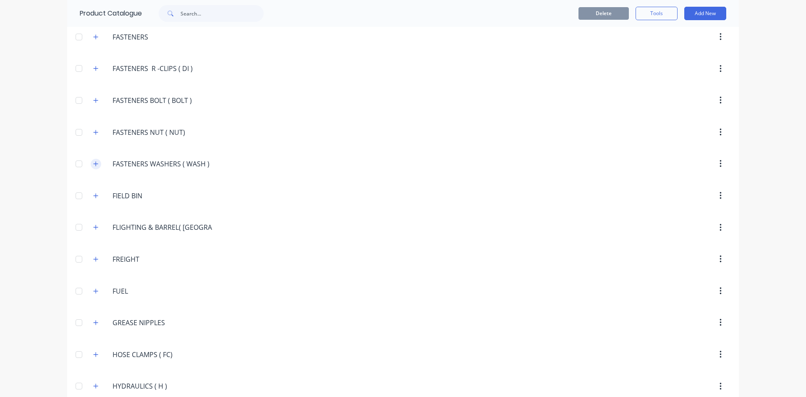
click at [94, 164] on icon "button" at bounding box center [95, 164] width 5 height 6
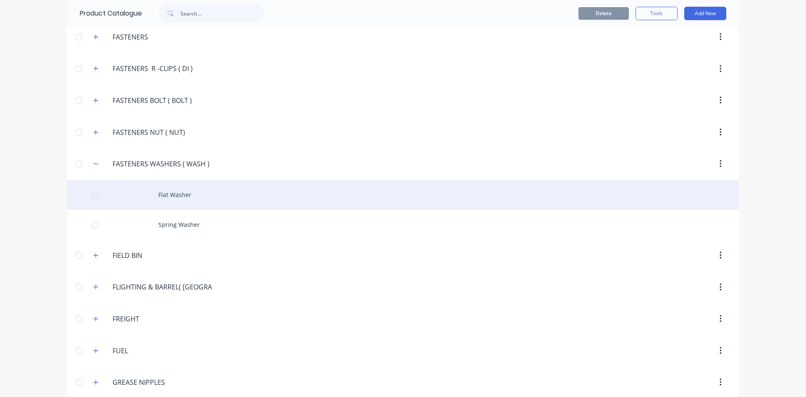
click at [155, 194] on div "Flat Washer" at bounding box center [403, 195] width 672 height 30
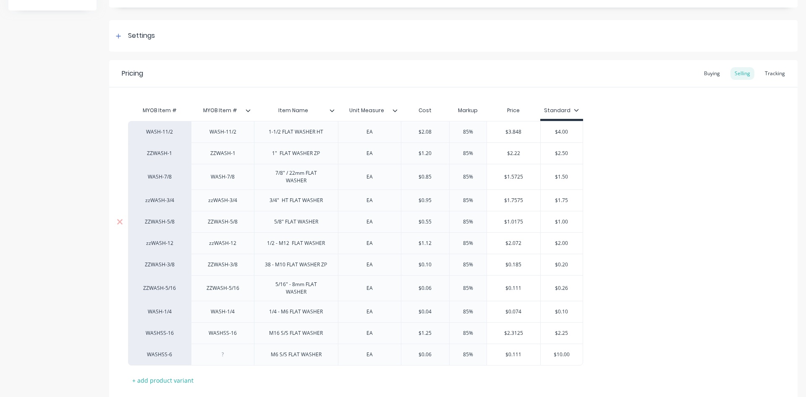
scroll to position [126, 0]
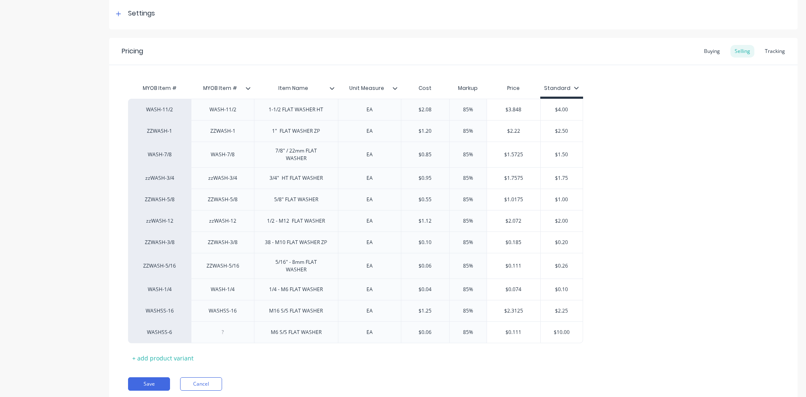
click at [334, 91] on div at bounding box center [335, 88] width 5 height 8
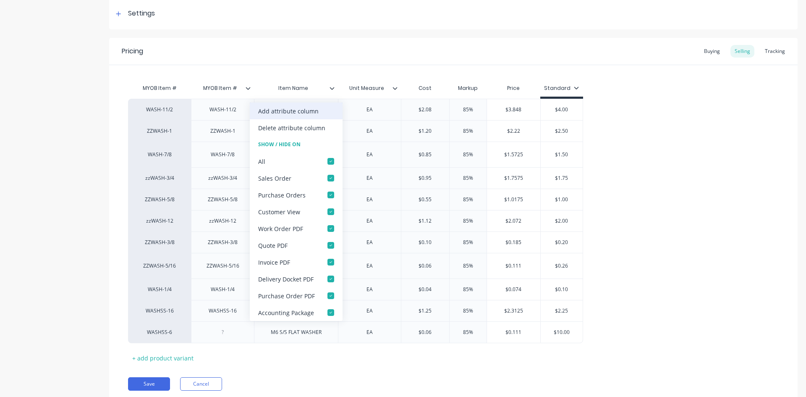
click at [322, 112] on div "Add attribute column" at bounding box center [296, 110] width 93 height 17
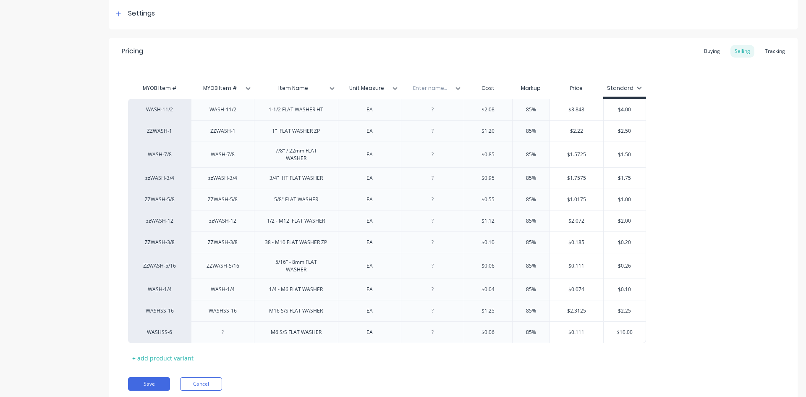
click at [447, 87] on input "text" at bounding box center [430, 88] width 58 height 8
type input "SUPPLIER #"
drag, startPoint x: 279, startPoint y: 110, endPoint x: 295, endPoint y: 123, distance: 20.3
click at [282, 115] on div "1-1/2 FLAT WASHER HT" at bounding box center [296, 109] width 84 height 21
drag, startPoint x: 325, startPoint y: 110, endPoint x: 265, endPoint y: 118, distance: 61.1
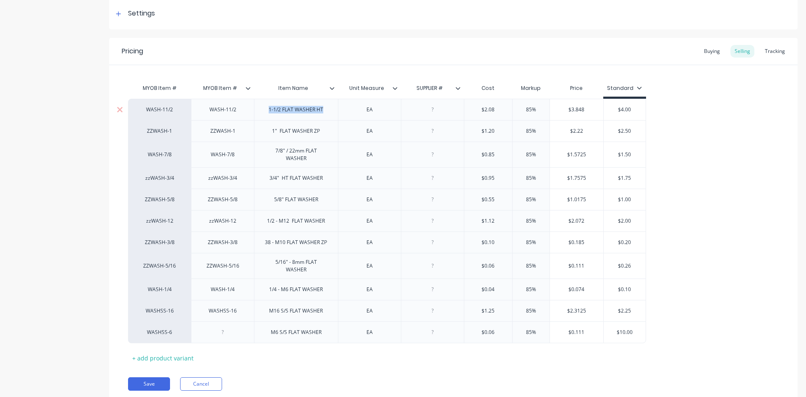
click at [265, 117] on div "1-1/2 FLAT WASHER HT" at bounding box center [296, 109] width 84 height 21
copy div "1-1/2 FLAT WASHER HT"
click at [419, 114] on div at bounding box center [433, 109] width 42 height 11
paste div
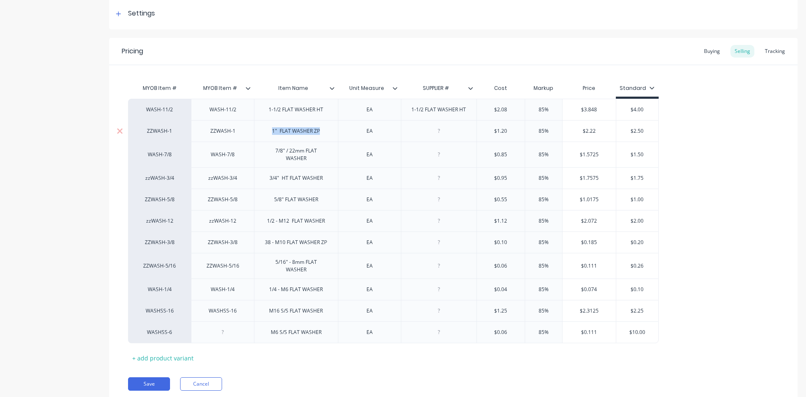
drag, startPoint x: 274, startPoint y: 136, endPoint x: 328, endPoint y: 134, distance: 54.2
click at [328, 134] on div "1" FLAT WASHER ZP" at bounding box center [296, 130] width 84 height 21
drag, startPoint x: 328, startPoint y: 134, endPoint x: 467, endPoint y: 238, distance: 173.5
click at [467, 238] on div at bounding box center [439, 241] width 76 height 21
drag, startPoint x: 270, startPoint y: 131, endPoint x: 328, endPoint y: 135, distance: 58.1
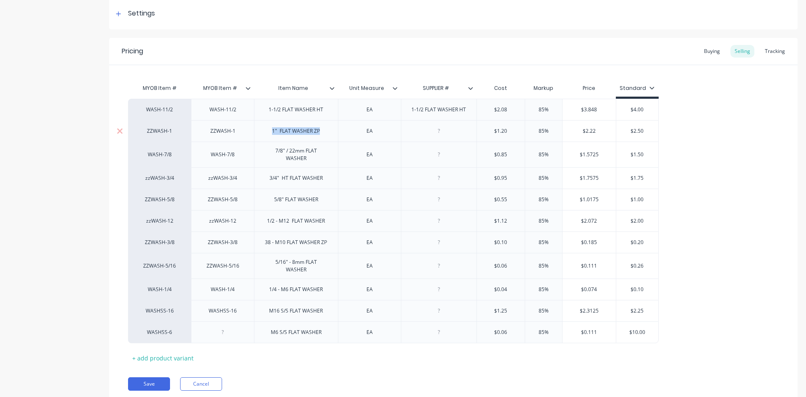
click at [328, 135] on div "1" FLAT WASHER ZP" at bounding box center [296, 130] width 84 height 21
drag, startPoint x: 336, startPoint y: 136, endPoint x: 271, endPoint y: 131, distance: 64.9
click at [271, 131] on div "1" FLAT WASHER ZP" at bounding box center [295, 131] width 61 height 11
copy div "1" FLAT WASHER ZP"
click at [420, 134] on div at bounding box center [439, 131] width 42 height 11
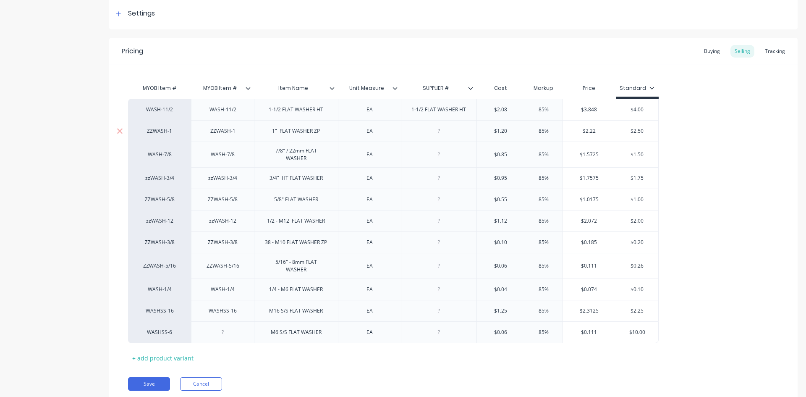
paste div
drag, startPoint x: 264, startPoint y: 155, endPoint x: 338, endPoint y: 160, distance: 74.1
click at [338, 160] on div "WASH-7/8 WASH-7/8 7/8" / 22mm FLAT WASHER EA $0.85 85% $1.5725 $1.50" at bounding box center [393, 155] width 531 height 26
drag, startPoint x: 334, startPoint y: 157, endPoint x: 327, endPoint y: 150, distance: 10.1
click at [327, 150] on div "7/8" / 22mm FLAT WASHER" at bounding box center [296, 154] width 77 height 18
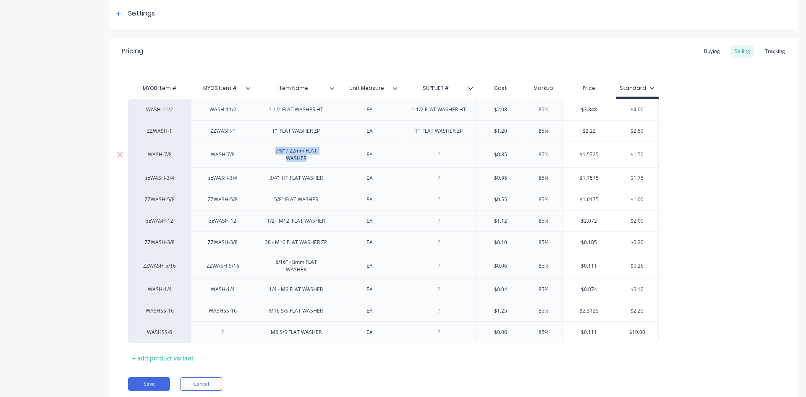
drag, startPoint x: 329, startPoint y: 153, endPoint x: 287, endPoint y: 155, distance: 42.0
click at [257, 157] on div "7/8" / 22mm FLAT WASHER" at bounding box center [296, 155] width 84 height 26
copy div "7/8" / 22mm FLAT WASHER"
click at [420, 155] on div at bounding box center [439, 154] width 42 height 11
paste div
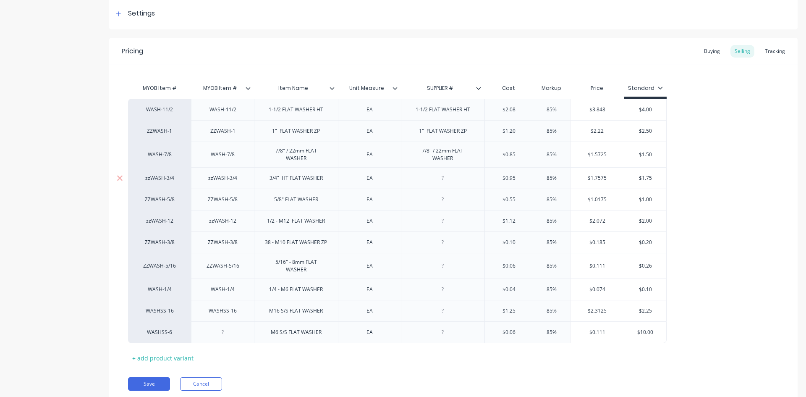
drag, startPoint x: 268, startPoint y: 181, endPoint x: 325, endPoint y: 180, distance: 57.1
click at [325, 180] on div "3/4" HT FLAT WASHER" at bounding box center [296, 177] width 84 height 21
copy div "3/4" HT FLAT WASHER"
click at [441, 177] on div at bounding box center [443, 178] width 42 height 11
paste div
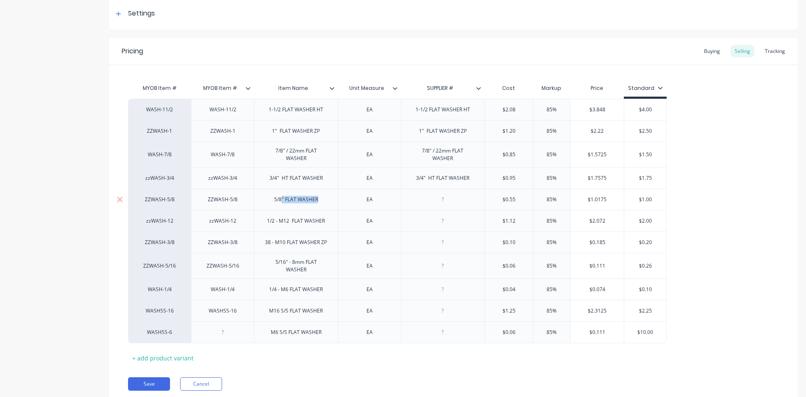
drag, startPoint x: 275, startPoint y: 196, endPoint x: 331, endPoint y: 202, distance: 56.6
click at [331, 202] on div "5/8" FLAT WASHER" at bounding box center [296, 199] width 84 height 21
drag, startPoint x: 331, startPoint y: 201, endPoint x: 262, endPoint y: 191, distance: 70.0
click at [259, 192] on div "5/8" FLAT WASHER" at bounding box center [296, 199] width 84 height 21
copy div "5/8" FLAT WASHER"
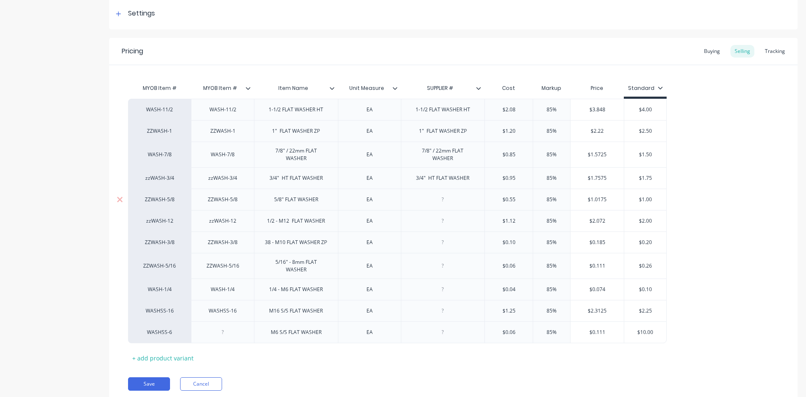
click at [429, 198] on div at bounding box center [443, 199] width 42 height 11
paste div
drag, startPoint x: 270, startPoint y: 220, endPoint x: 341, endPoint y: 226, distance: 71.3
click at [341, 226] on div "zzWASH-12 zzWASH-12 1/2 - M12 FLAT WASHER EA $1.12 85% $2.072 $2.00" at bounding box center [397, 220] width 539 height 21
drag, startPoint x: 267, startPoint y: 220, endPoint x: 328, endPoint y: 221, distance: 60.5
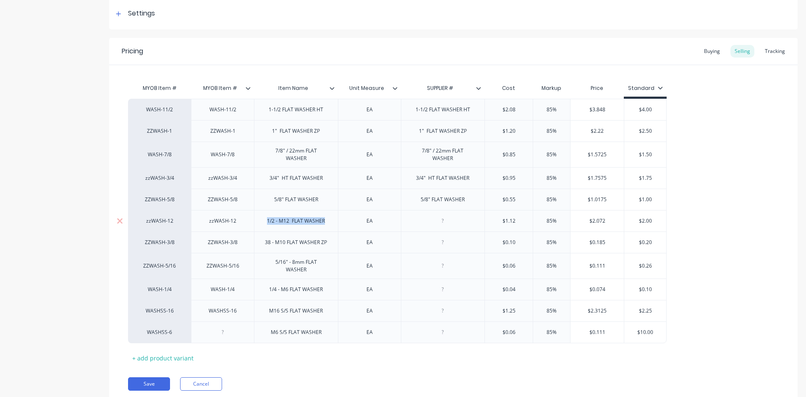
click at [328, 221] on div "1/2 - M12 FLAT WASHER" at bounding box center [295, 220] width 71 height 11
copy div "1/2 - M12 FLAT WASHER"
click at [443, 221] on div at bounding box center [443, 220] width 42 height 11
paste div
drag, startPoint x: 284, startPoint y: 245, endPoint x: 319, endPoint y: 244, distance: 34.4
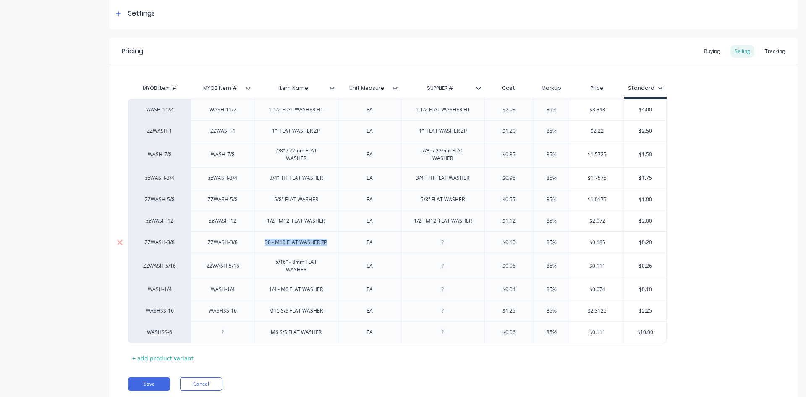
click at [324, 246] on div "38 - M10 FLAT WASHER ZP" at bounding box center [296, 241] width 84 height 21
drag, startPoint x: 265, startPoint y: 239, endPoint x: 270, endPoint y: 244, distance: 6.8
click at [293, 241] on div "38 - M10 FLAT WASHER ZP" at bounding box center [296, 242] width 76 height 11
drag, startPoint x: 265, startPoint y: 241, endPoint x: 328, endPoint y: 245, distance: 63.1
click at [334, 243] on div "38 - M10 FLAT WASHER ZP" at bounding box center [296, 241] width 84 height 21
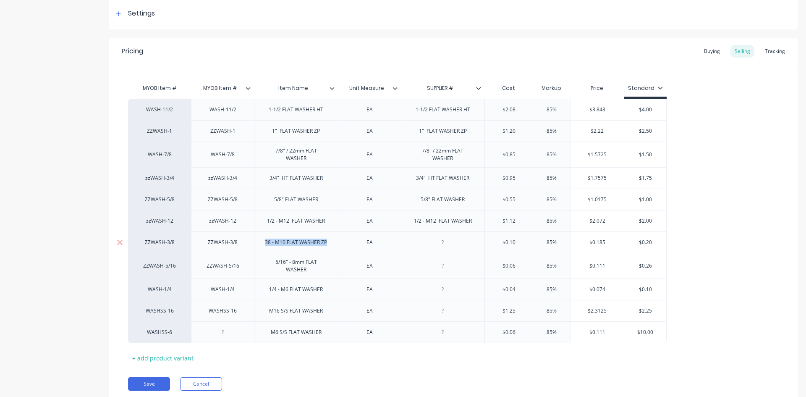
copy div "38 - M10 FLAT WASHER ZP"
click at [438, 241] on div at bounding box center [443, 242] width 42 height 11
paste div
drag, startPoint x: 264, startPoint y: 263, endPoint x: 320, endPoint y: 267, distance: 56.4
click at [332, 264] on div "5/16" - 8mm FLAT WASHER" at bounding box center [296, 266] width 77 height 18
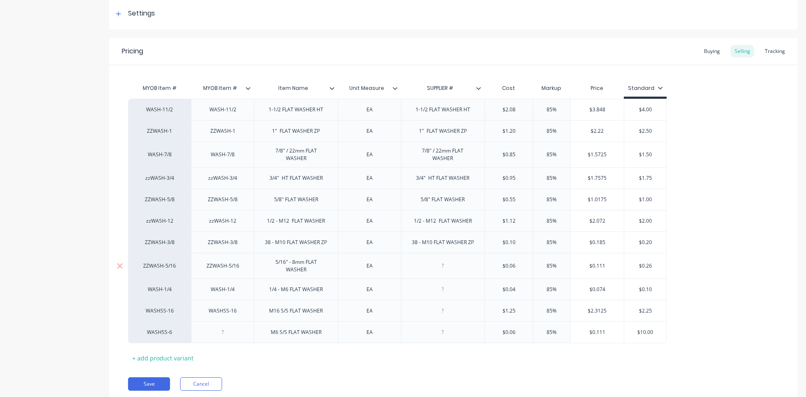
drag, startPoint x: 312, startPoint y: 264, endPoint x: 263, endPoint y: 259, distance: 49.0
click at [263, 259] on div "5/16" - 8mm FLAT WASHER" at bounding box center [296, 266] width 77 height 18
drag, startPoint x: 262, startPoint y: 260, endPoint x: 327, endPoint y: 265, distance: 65.2
click at [337, 262] on div "5/16" - 8mm FLAT WASHER" at bounding box center [296, 266] width 84 height 26
copy div "5/16" - 8mm FLAT WASHER"
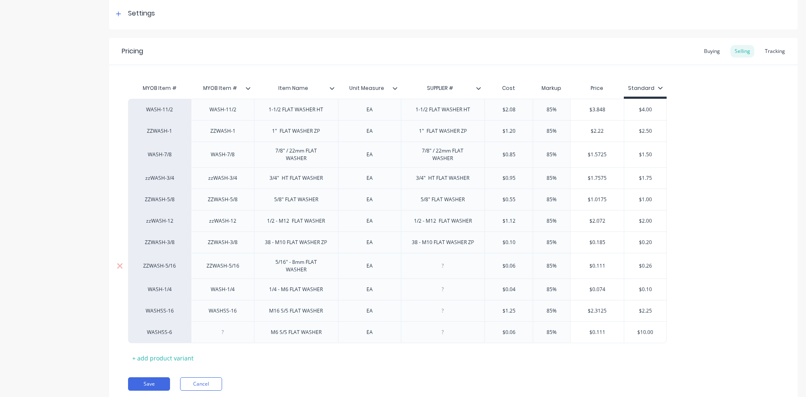
click at [438, 263] on div at bounding box center [443, 265] width 42 height 11
paste div
drag, startPoint x: 268, startPoint y: 281, endPoint x: 311, endPoint y: 289, distance: 44.0
click at [331, 283] on div "1/4 - M6 FLAT WASHER" at bounding box center [296, 288] width 84 height 21
copy div "1/4 - M6 FLAT WASHER"
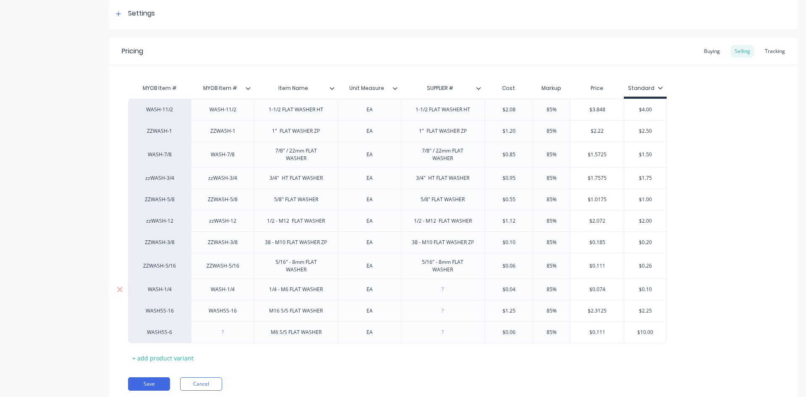
drag, startPoint x: 443, startPoint y: 279, endPoint x: 453, endPoint y: 285, distance: 11.7
click at [467, 281] on div at bounding box center [443, 288] width 84 height 21
paste div
drag, startPoint x: 272, startPoint y: 305, endPoint x: 329, endPoint y: 303, distance: 56.7
click at [329, 305] on div "M16 S/S FLAT WASHER" at bounding box center [295, 310] width 67 height 11
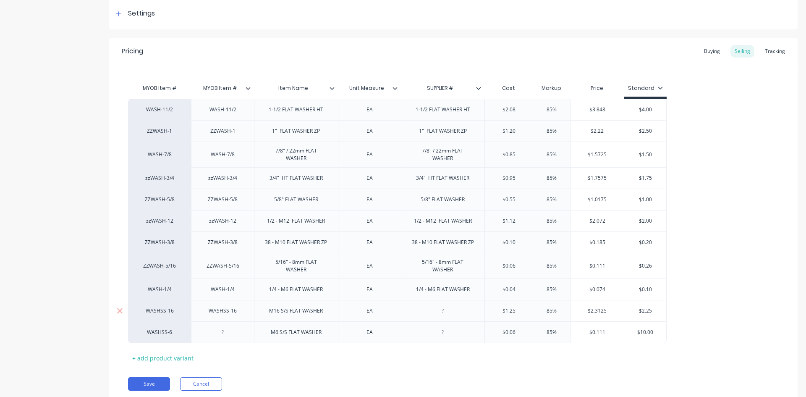
click at [429, 306] on div at bounding box center [443, 310] width 42 height 11
drag, startPoint x: 440, startPoint y: 308, endPoint x: 269, endPoint y: 302, distance: 171.4
click at [269, 305] on div "M16 S/S FLAT WASHER" at bounding box center [295, 310] width 67 height 11
drag, startPoint x: 268, startPoint y: 303, endPoint x: 315, endPoint y: 313, distance: 48.1
click at [328, 310] on div "M16 S/S FLAT WASHER" at bounding box center [296, 310] width 84 height 21
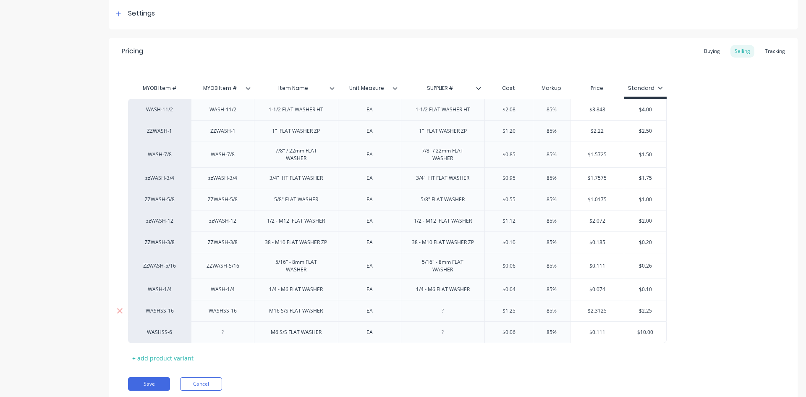
click at [430, 307] on div at bounding box center [443, 310] width 42 height 11
paste div
drag, startPoint x: 273, startPoint y: 326, endPoint x: 329, endPoint y: 324, distance: 56.3
click at [329, 324] on div "M6 S/S FLAT WASHER" at bounding box center [296, 332] width 84 height 22
drag, startPoint x: 438, startPoint y: 325, endPoint x: 462, endPoint y: 324, distance: 24.0
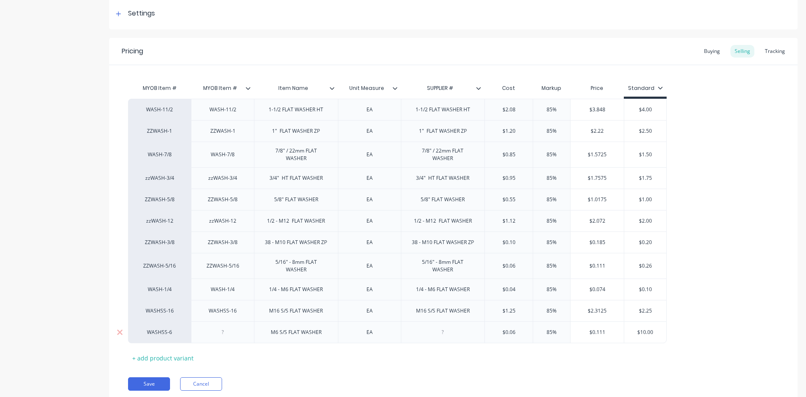
click at [462, 327] on div at bounding box center [443, 332] width 42 height 11
paste div
drag, startPoint x: 448, startPoint y: 92, endPoint x: 364, endPoint y: 96, distance: 84.5
click at [364, 96] on div "MYOB Item # MYOB Item # Item Name Unit Measure SUPPLIER # Cost Markup Price Sta…" at bounding box center [397, 89] width 539 height 19
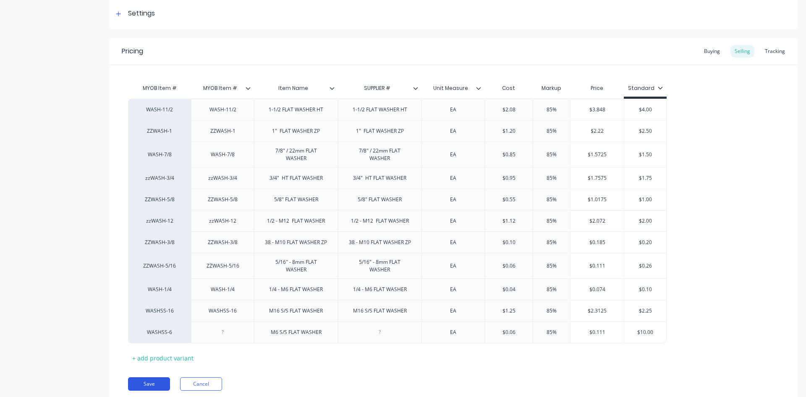
click at [157, 377] on button "Save" at bounding box center [149, 383] width 42 height 13
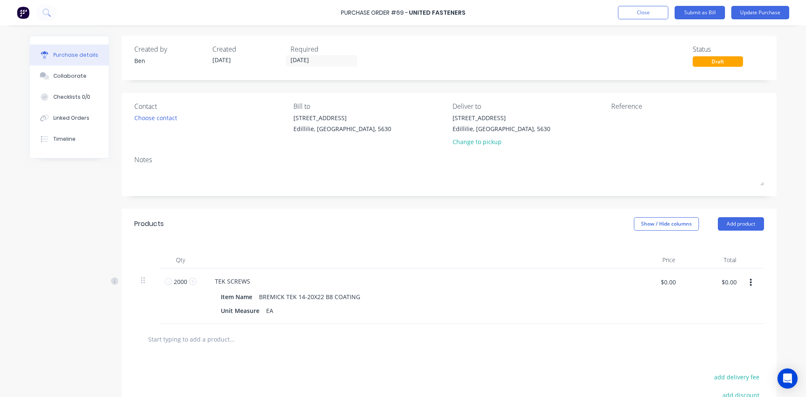
click at [205, 341] on input "text" at bounding box center [232, 339] width 168 height 17
click at [745, 224] on button "Add product" at bounding box center [741, 223] width 46 height 13
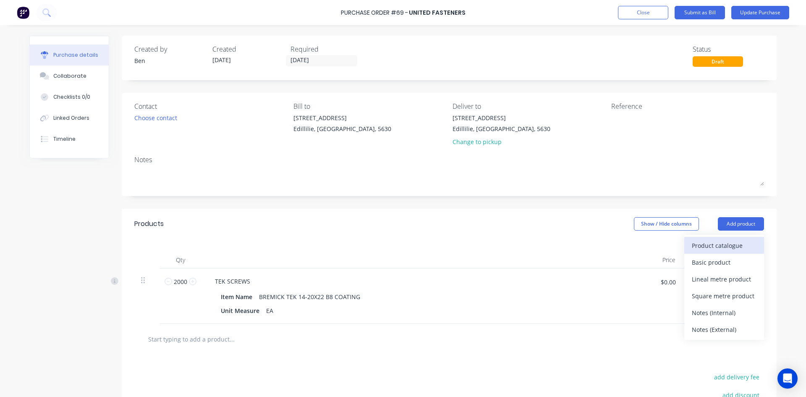
click at [726, 247] on div "Product catalogue" at bounding box center [724, 245] width 65 height 12
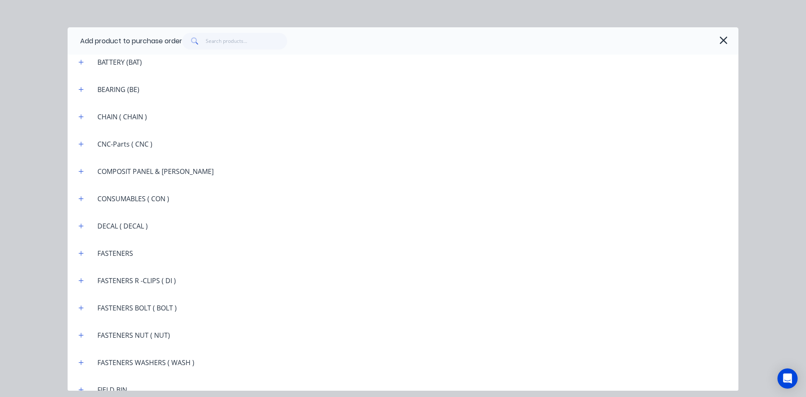
scroll to position [714, 0]
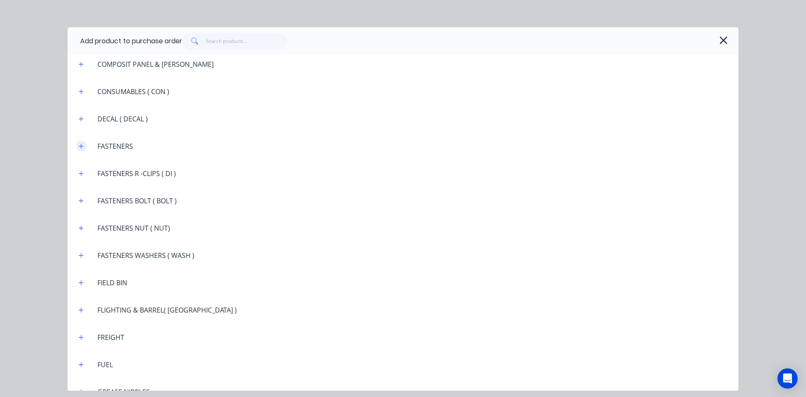
click at [82, 145] on icon "button" at bounding box center [81, 146] width 5 height 6
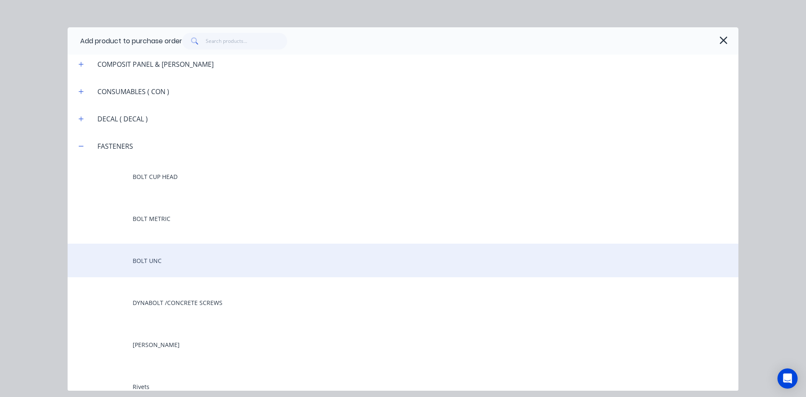
click at [150, 257] on div "BOLT UNC" at bounding box center [403, 261] width 671 height 34
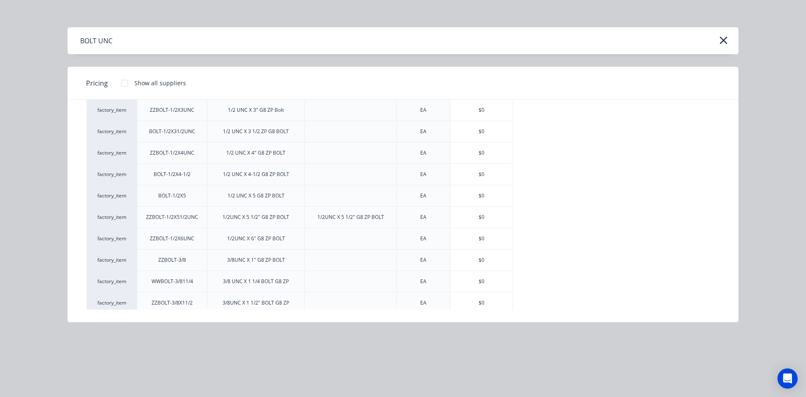
scroll to position [672, 0]
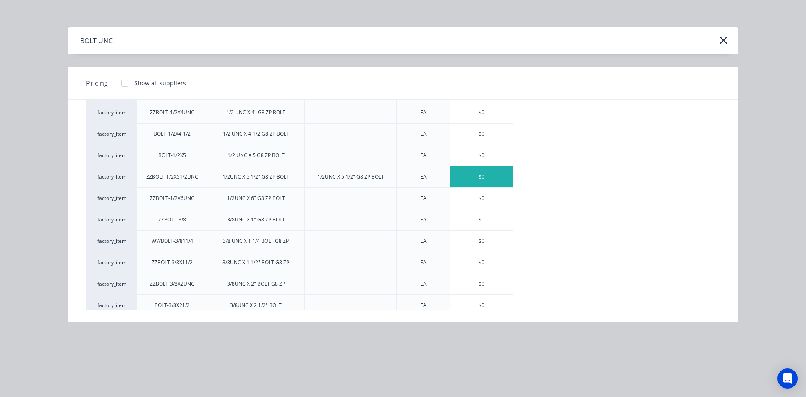
click at [479, 178] on div "$0" at bounding box center [482, 176] width 62 height 21
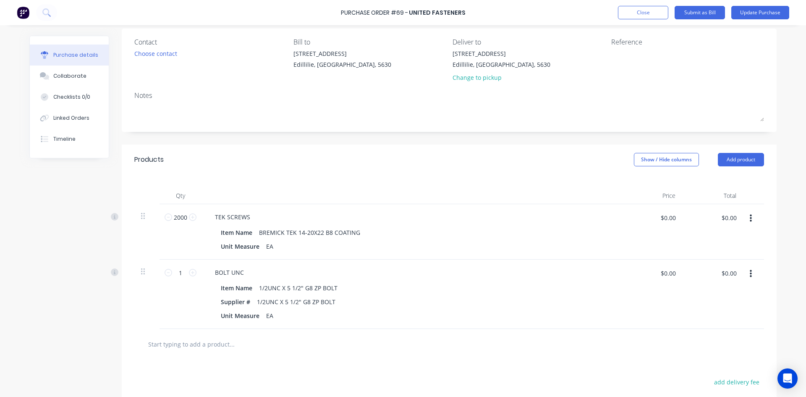
scroll to position [84, 0]
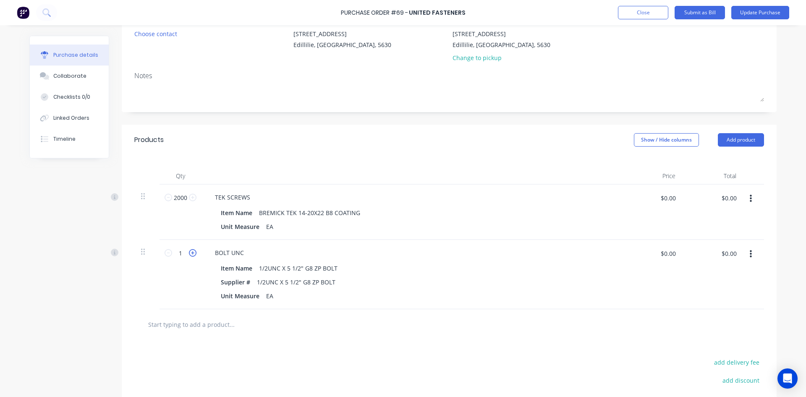
click at [189, 254] on icon at bounding box center [193, 253] width 8 height 8
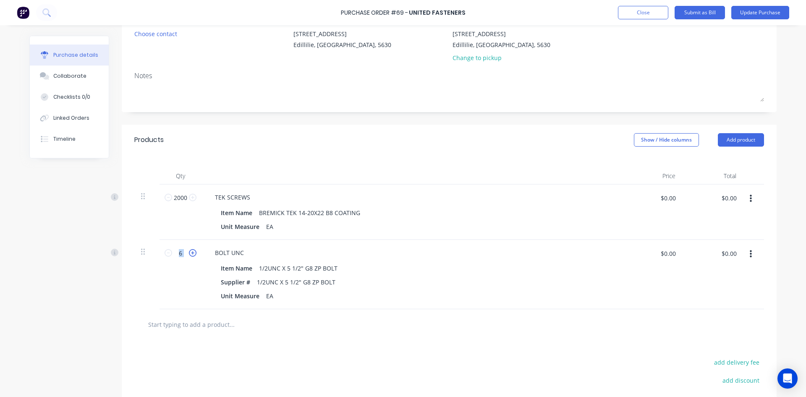
click at [189, 254] on icon at bounding box center [193, 253] width 8 height 8
click at [189, 255] on icon at bounding box center [193, 253] width 8 height 8
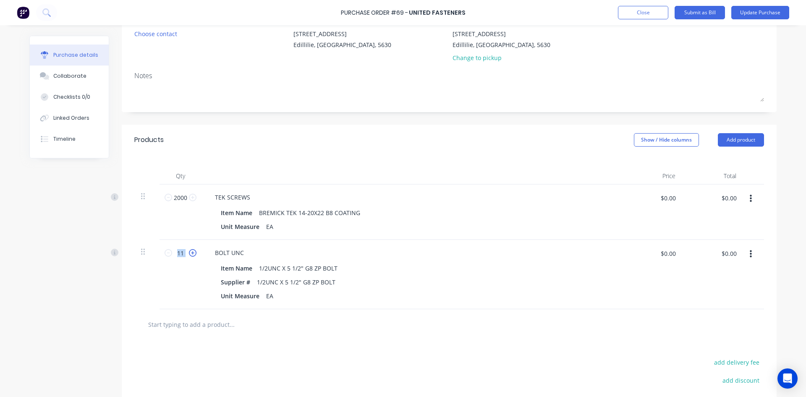
click at [190, 254] on icon at bounding box center [193, 253] width 8 height 8
click at [189, 251] on icon at bounding box center [193, 253] width 8 height 8
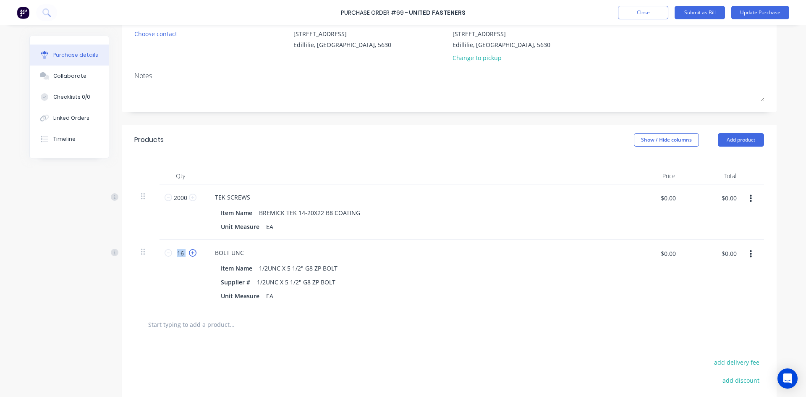
click at [189, 251] on icon at bounding box center [193, 253] width 8 height 8
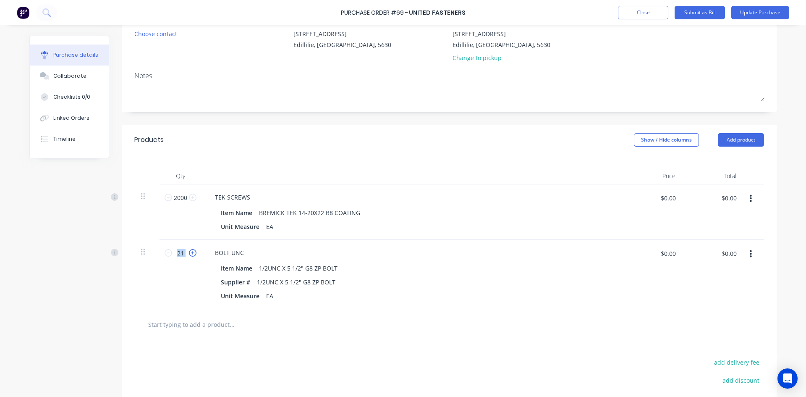
click at [189, 251] on icon at bounding box center [193, 253] width 8 height 8
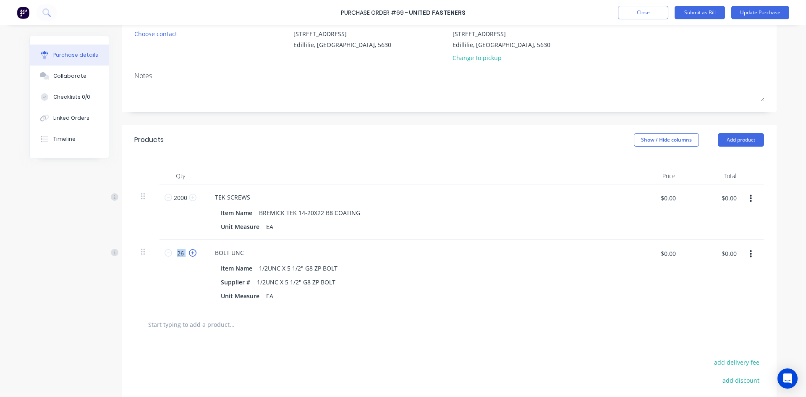
click at [189, 251] on icon at bounding box center [193, 253] width 8 height 8
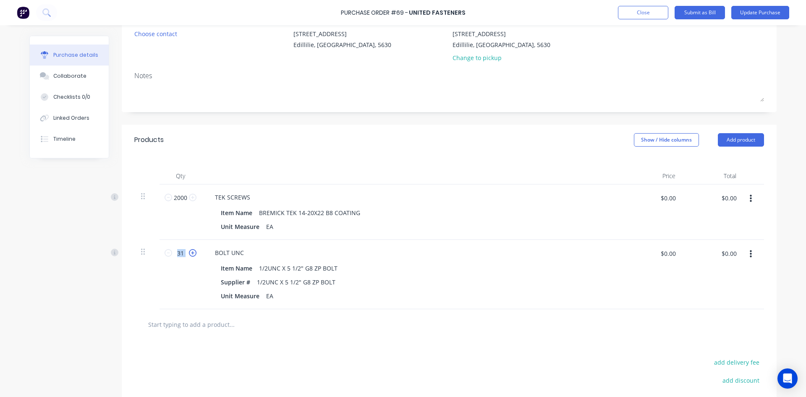
click at [189, 251] on icon at bounding box center [193, 253] width 8 height 8
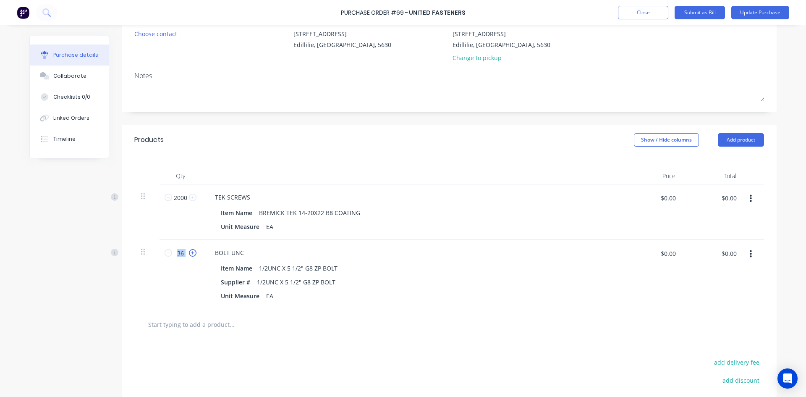
click at [189, 251] on icon at bounding box center [193, 253] width 8 height 8
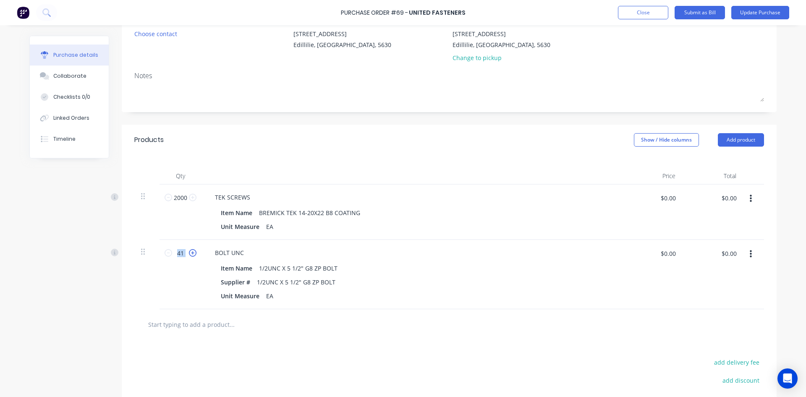
click at [189, 251] on icon at bounding box center [193, 253] width 8 height 8
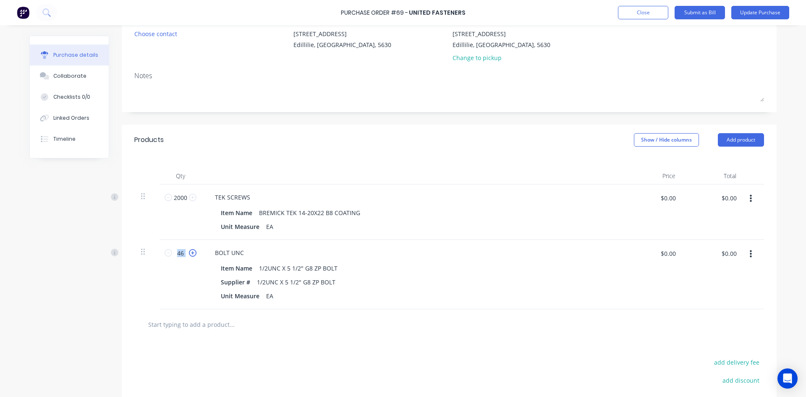
click at [189, 251] on icon at bounding box center [193, 253] width 8 height 8
type input "50"
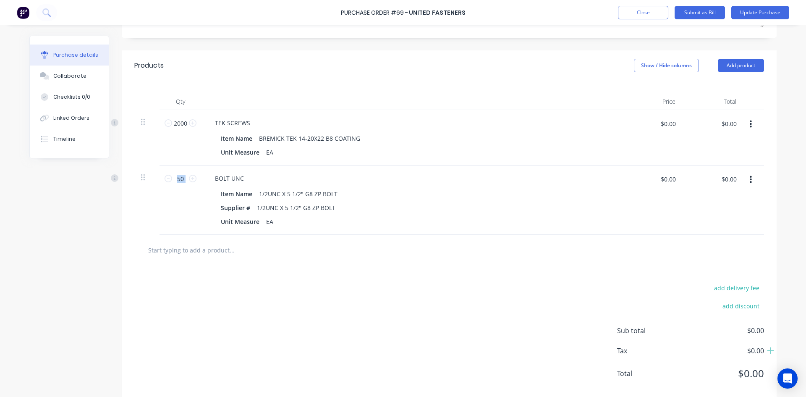
scroll to position [168, 0]
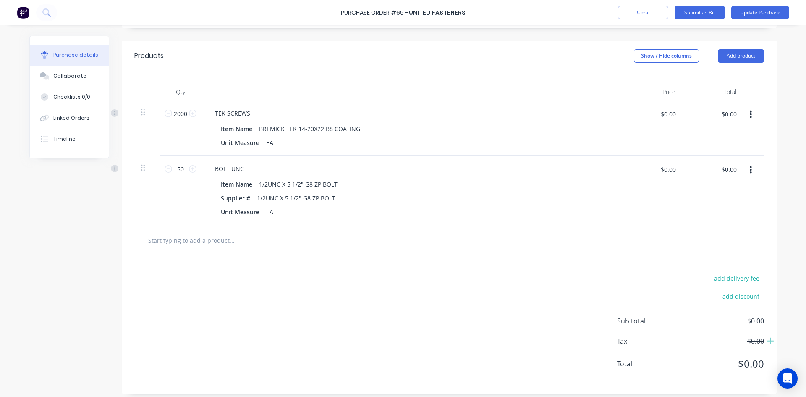
click at [188, 243] on input "text" at bounding box center [232, 240] width 168 height 17
click at [189, 241] on input "text" at bounding box center [232, 240] width 168 height 17
drag, startPoint x: 745, startPoint y: 56, endPoint x: 741, endPoint y: 60, distance: 6.0
click at [744, 58] on button "Add product" at bounding box center [741, 55] width 46 height 13
click at [710, 78] on div "Product catalogue" at bounding box center [724, 77] width 65 height 12
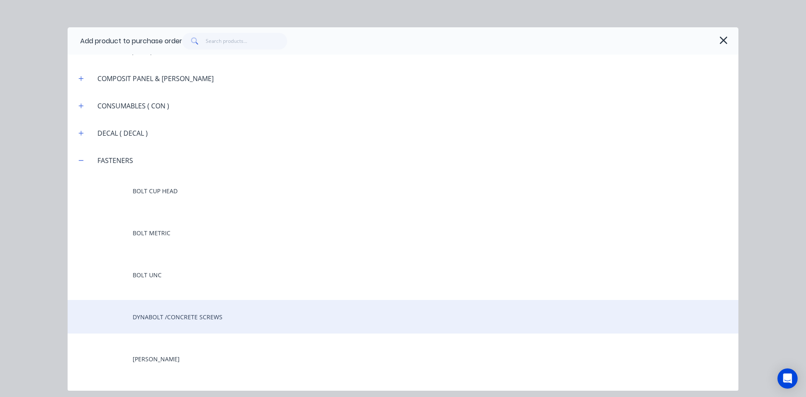
scroll to position [672, 0]
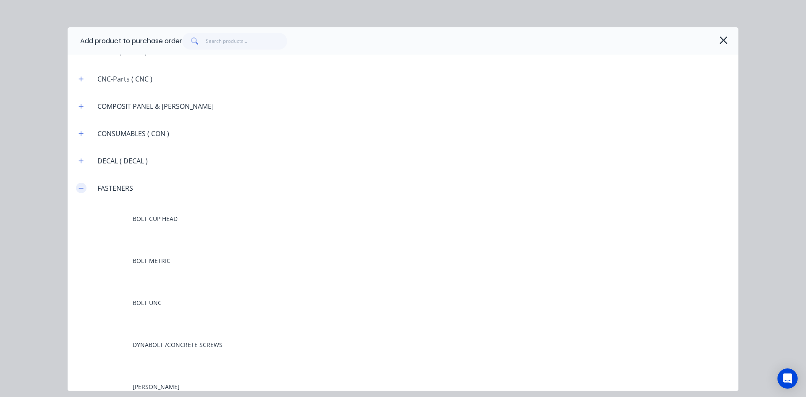
click at [80, 192] on button "button" at bounding box center [81, 188] width 10 height 10
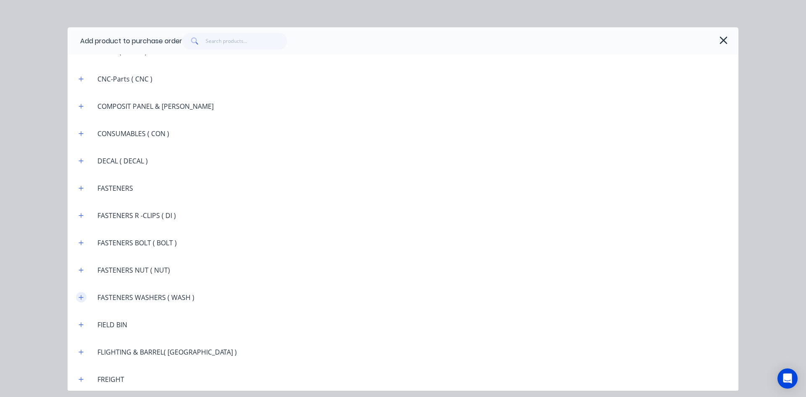
click at [79, 297] on icon "button" at bounding box center [81, 297] width 5 height 6
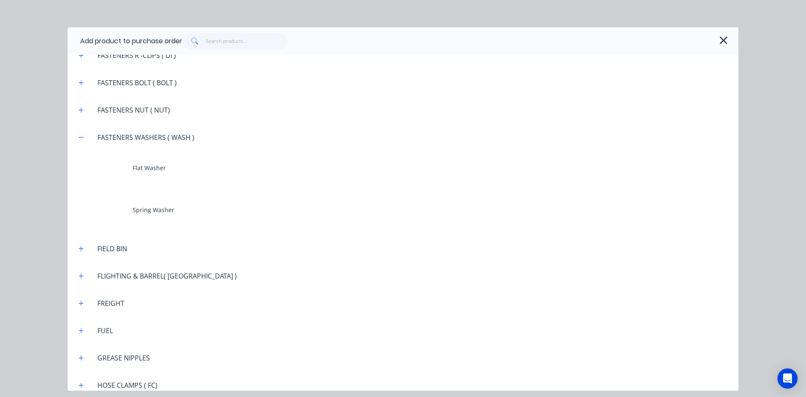
scroll to position [840, 0]
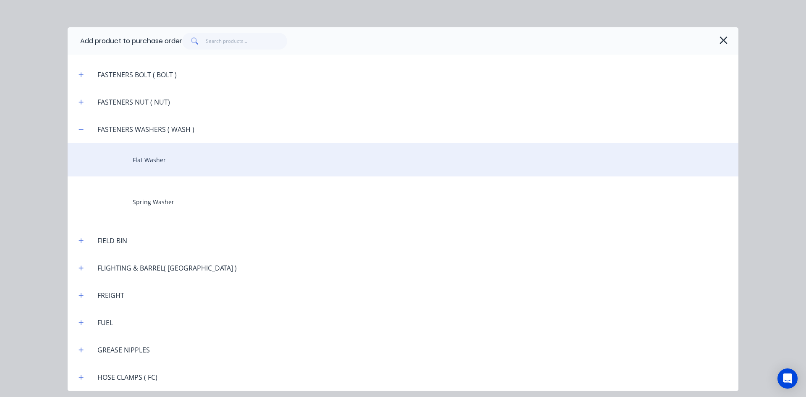
click at [148, 162] on div "Flat Washer" at bounding box center [403, 160] width 671 height 34
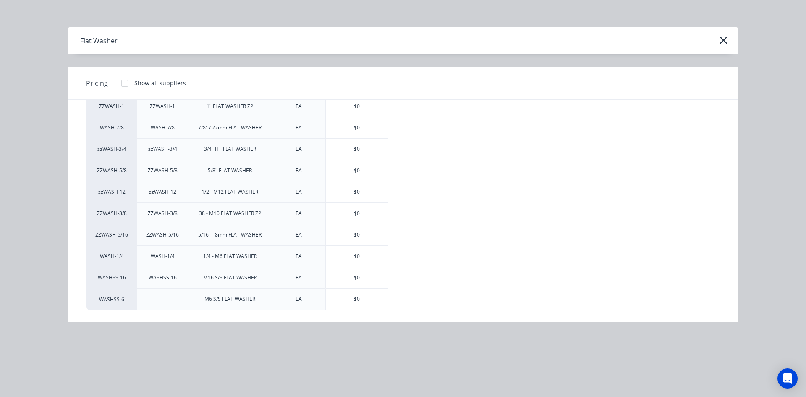
scroll to position [58, 0]
click at [356, 251] on div "$0" at bounding box center [357, 255] width 62 height 21
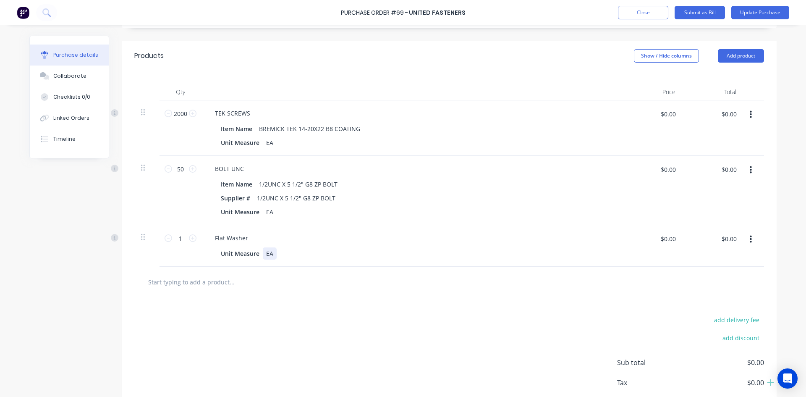
click at [276, 253] on div "Unit Measure EA" at bounding box center [410, 253] width 385 height 12
click at [189, 239] on icon at bounding box center [193, 238] width 8 height 8
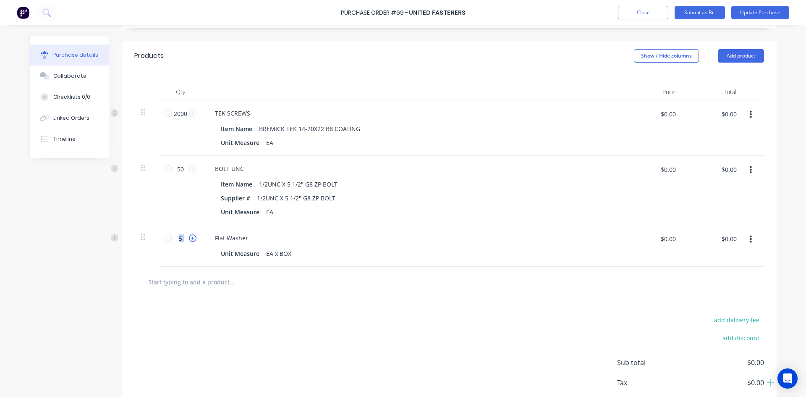
click at [189, 239] on icon at bounding box center [193, 238] width 8 height 8
type input "6"
drag, startPoint x: 180, startPoint y: 239, endPoint x: 162, endPoint y: 241, distance: 17.8
click at [166, 241] on div "6 6" at bounding box center [180, 238] width 29 height 13
type input "200"
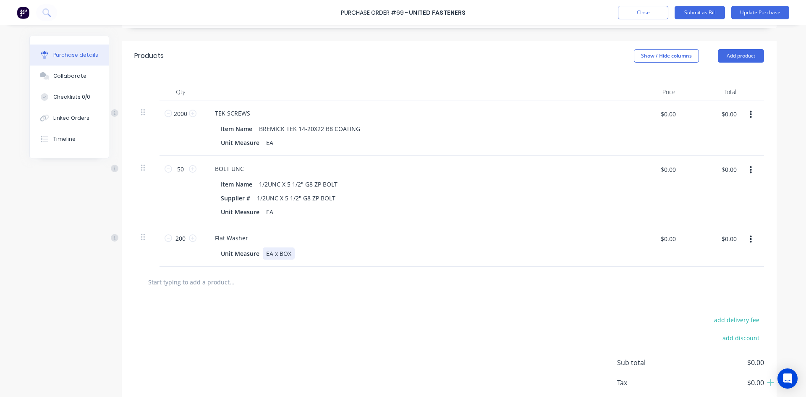
click at [289, 254] on div "EA x BOX" at bounding box center [279, 253] width 32 height 12
drag, startPoint x: 182, startPoint y: 237, endPoint x: 169, endPoint y: 244, distance: 14.8
click at [169, 244] on div "200 200" at bounding box center [181, 246] width 42 height 42
click at [328, 260] on div "Flat Washer Unit Measure EA" at bounding box center [412, 246] width 420 height 42
click at [207, 282] on input "text" at bounding box center [232, 281] width 168 height 17
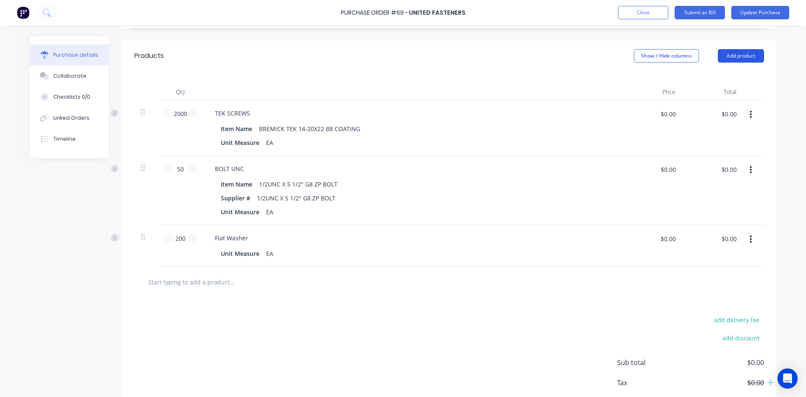
click at [741, 57] on button "Add product" at bounding box center [741, 55] width 46 height 13
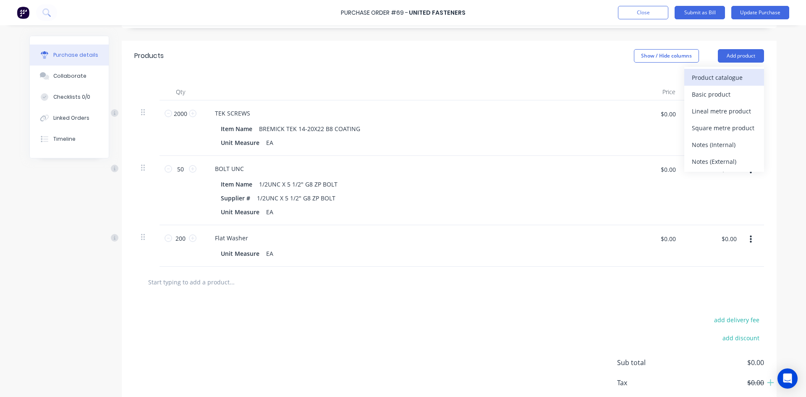
click at [727, 78] on div "Product catalogue" at bounding box center [724, 77] width 65 height 12
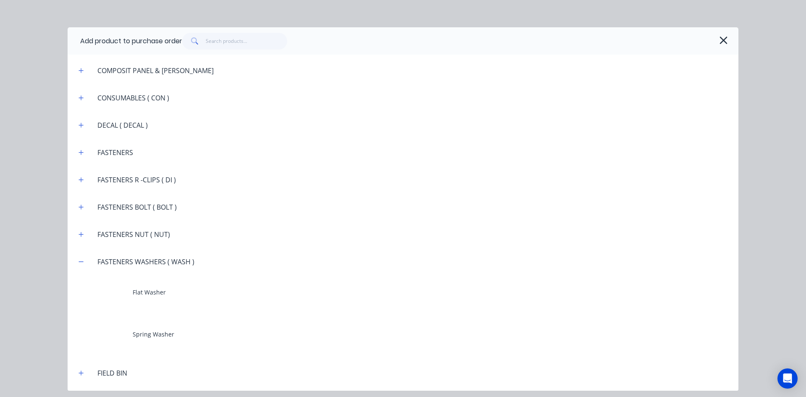
scroll to position [756, 0]
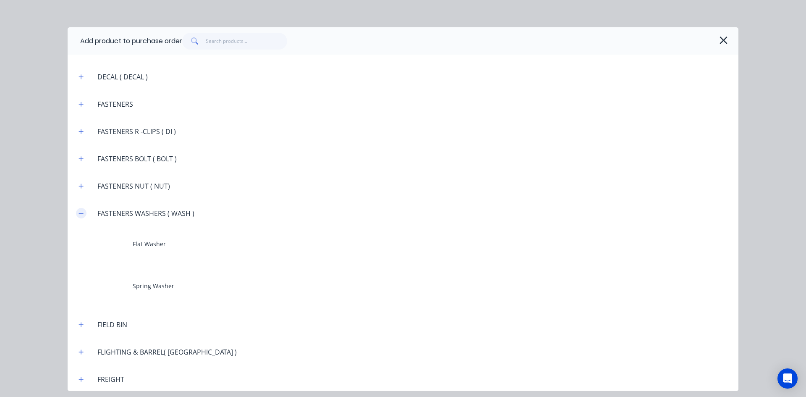
click at [86, 215] on button "button" at bounding box center [81, 213] width 10 height 10
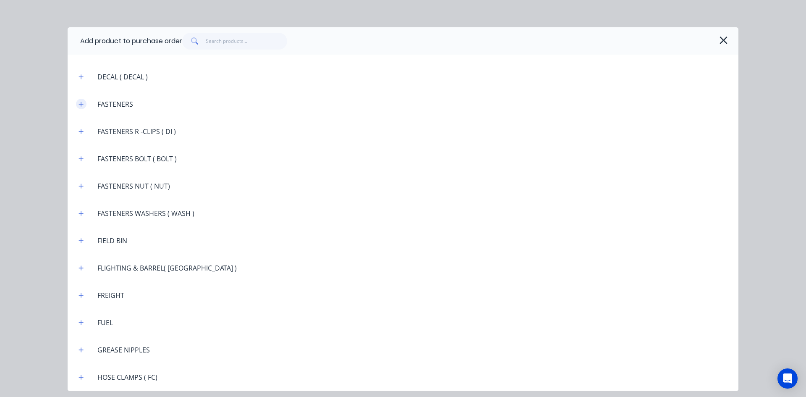
click at [79, 103] on icon "button" at bounding box center [81, 104] width 5 height 6
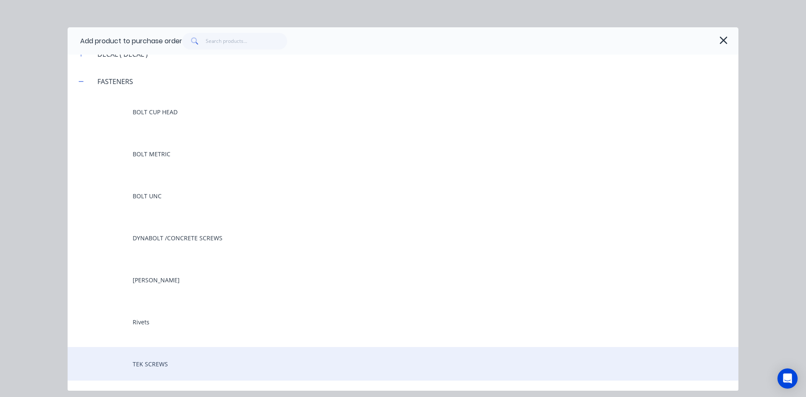
scroll to position [798, 0]
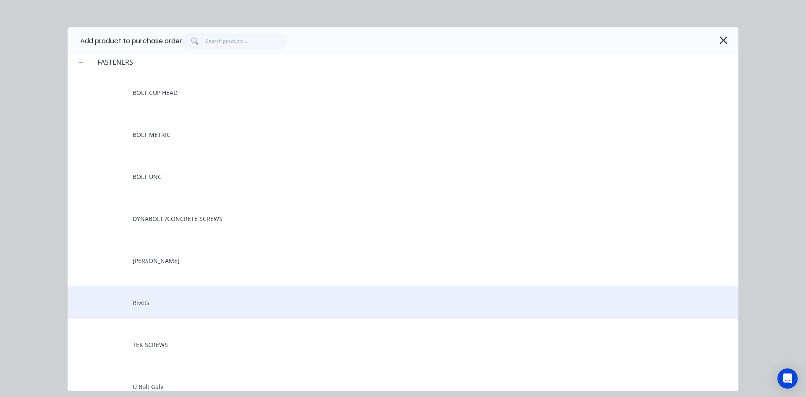
click at [137, 299] on div "Rivets" at bounding box center [403, 303] width 671 height 34
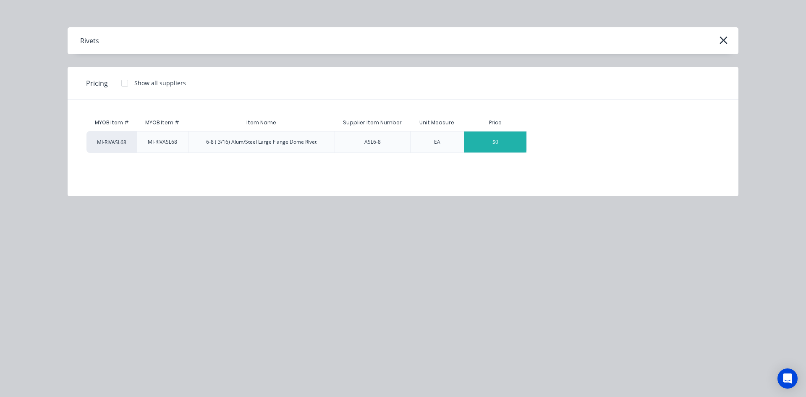
click at [499, 143] on div "$0" at bounding box center [495, 141] width 62 height 21
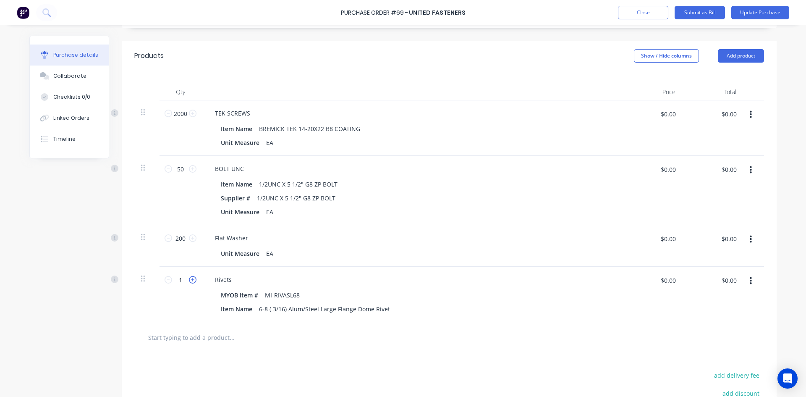
click at [190, 278] on icon at bounding box center [193, 280] width 8 height 8
type input "2"
drag, startPoint x: 181, startPoint y: 281, endPoint x: 168, endPoint y: 282, distance: 13.5
click at [168, 282] on div "2 2" at bounding box center [180, 279] width 29 height 13
type input "200"
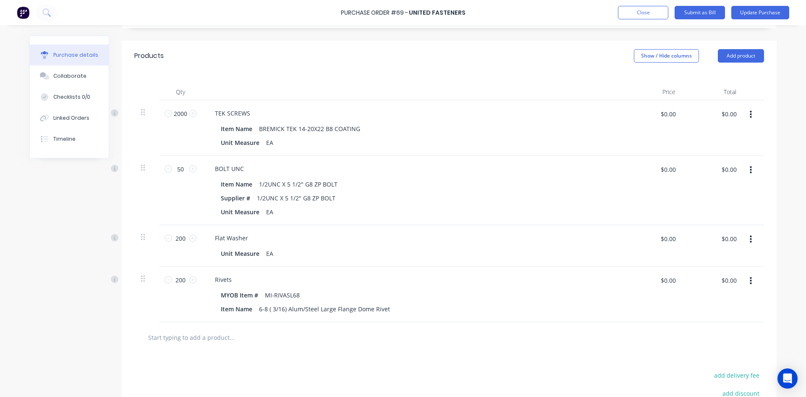
click at [628, 290] on div "$0.00 $0.00" at bounding box center [654, 283] width 52 height 20
click at [750, 241] on icon "button" at bounding box center [751, 239] width 2 height 9
click at [709, 309] on button "Delete" at bounding box center [725, 312] width 71 height 17
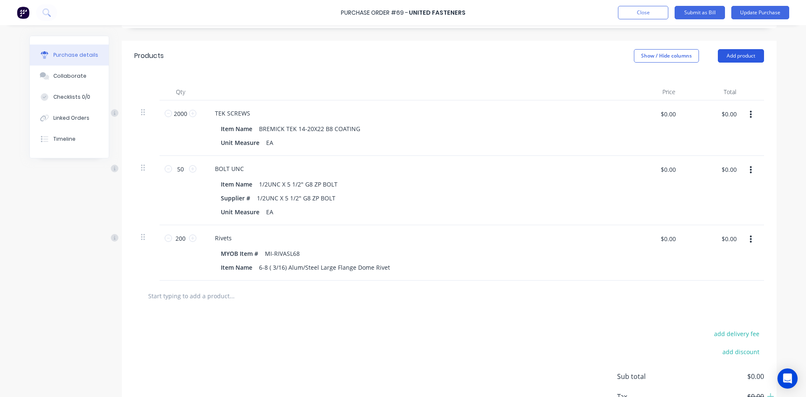
click at [743, 56] on button "Add product" at bounding box center [741, 55] width 46 height 13
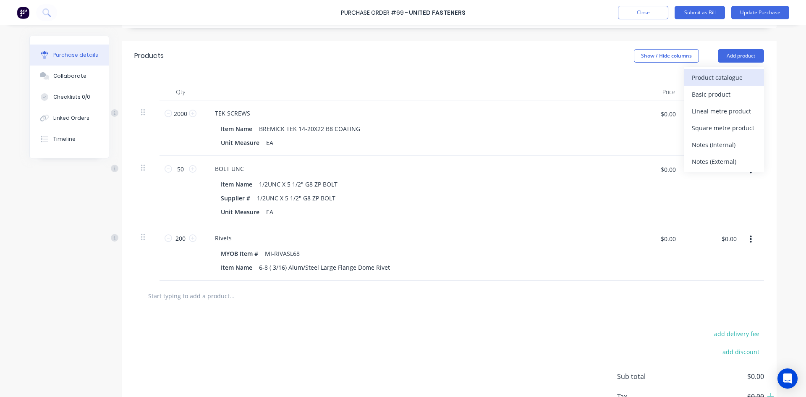
click at [724, 77] on div "Product catalogue" at bounding box center [724, 77] width 65 height 12
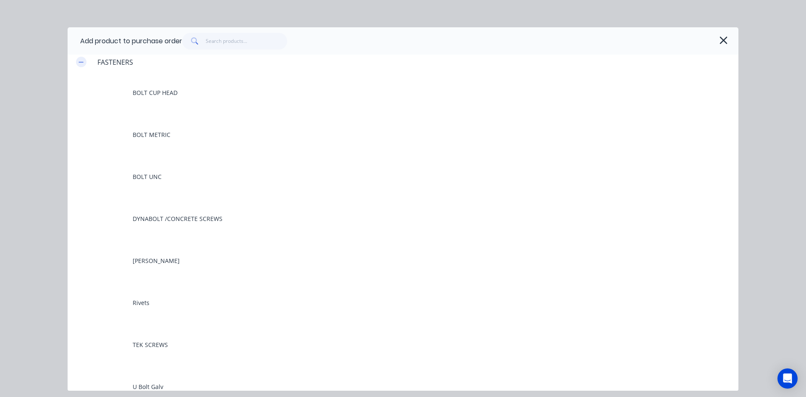
click at [80, 61] on icon "button" at bounding box center [81, 62] width 5 height 6
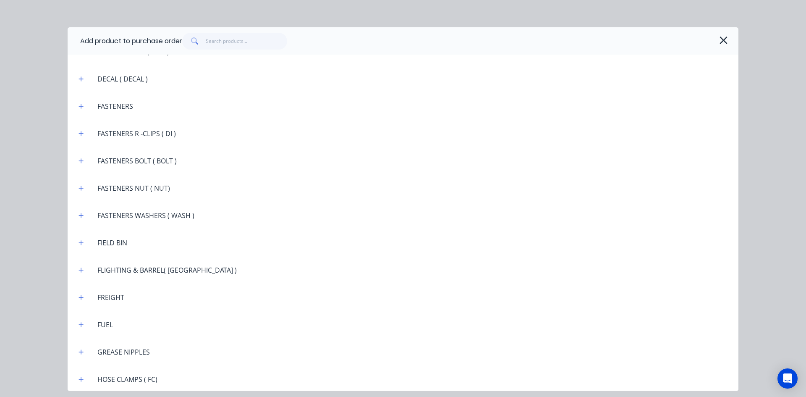
scroll to position [714, 0]
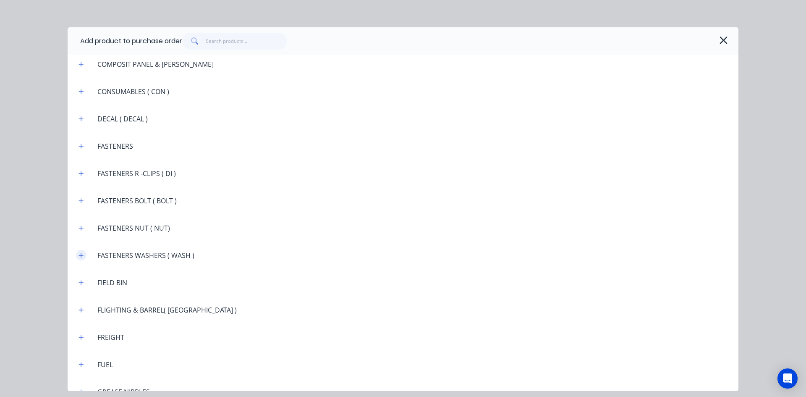
click at [81, 255] on icon "button" at bounding box center [81, 255] width 5 height 5
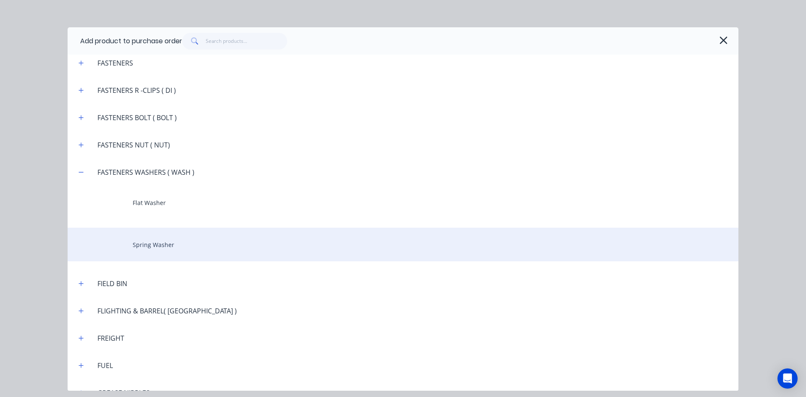
scroll to position [798, 0]
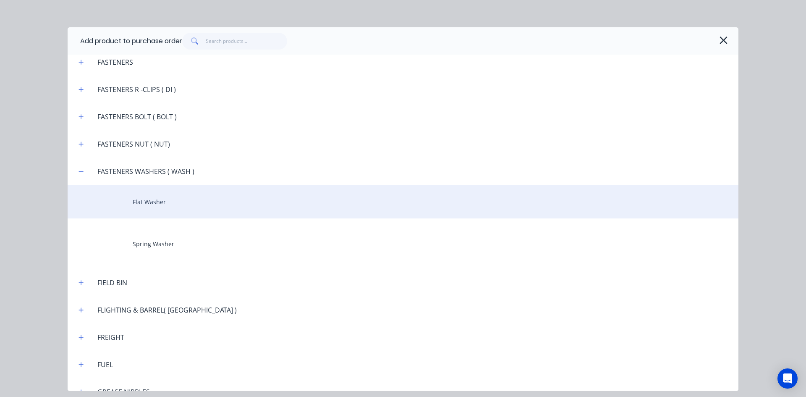
click at [130, 206] on div "Flat Washer" at bounding box center [403, 202] width 671 height 34
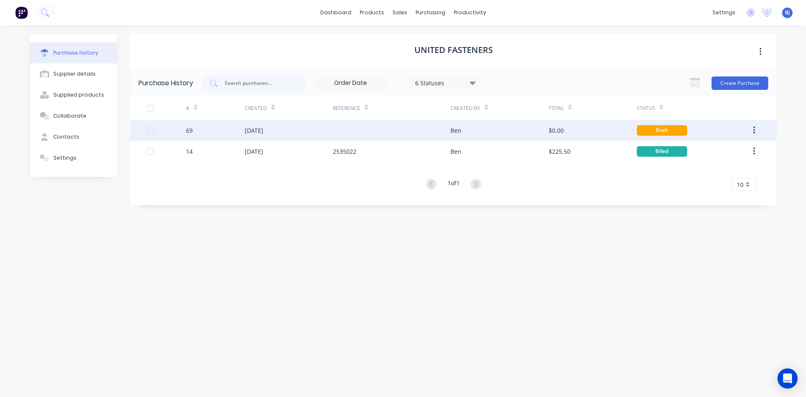
click at [279, 134] on div "06 Aug 2025" at bounding box center [289, 130] width 88 height 21
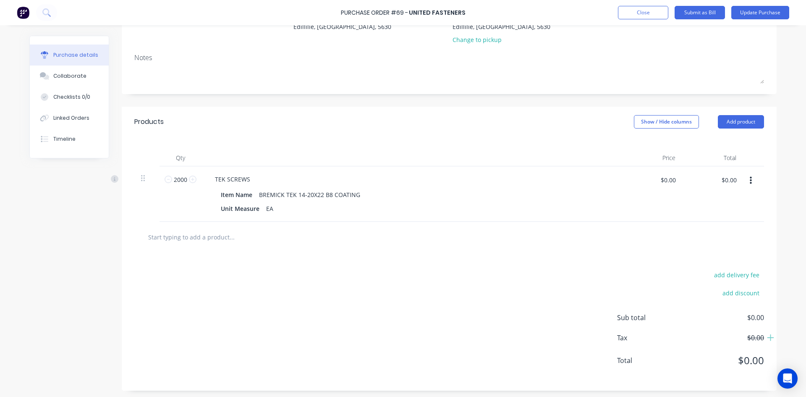
scroll to position [104, 0]
click at [177, 236] on input "text" at bounding box center [232, 234] width 168 height 17
click at [735, 116] on button "Add product" at bounding box center [741, 119] width 46 height 13
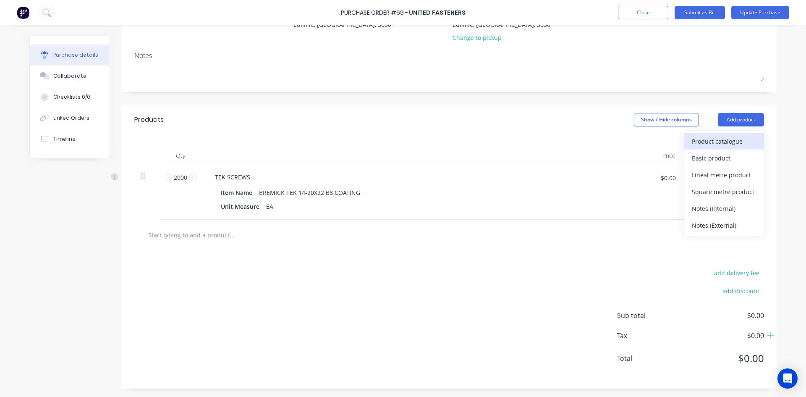
click at [717, 143] on div "Product catalogue" at bounding box center [724, 141] width 65 height 12
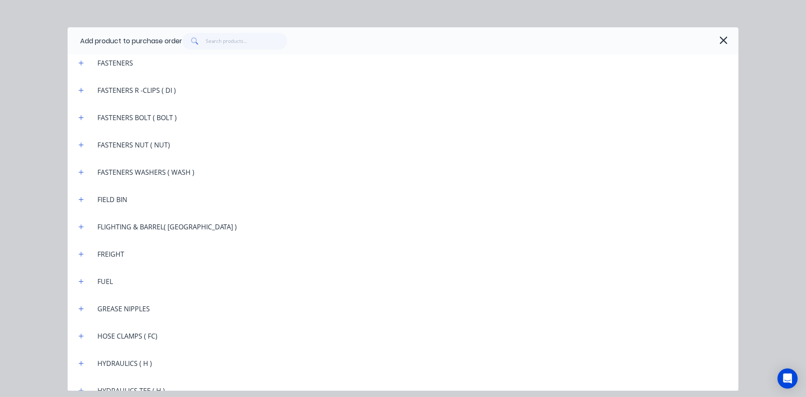
scroll to position [798, 0]
click at [82, 62] on icon "button" at bounding box center [81, 62] width 5 height 5
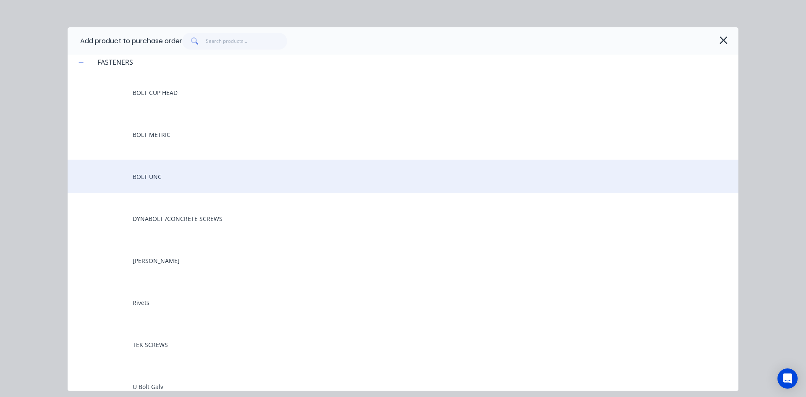
click at [155, 177] on div "BOLT UNC" at bounding box center [403, 177] width 671 height 34
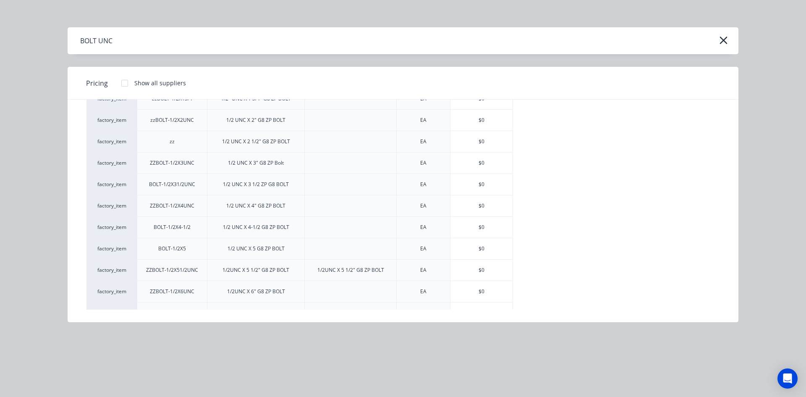
scroll to position [630, 0]
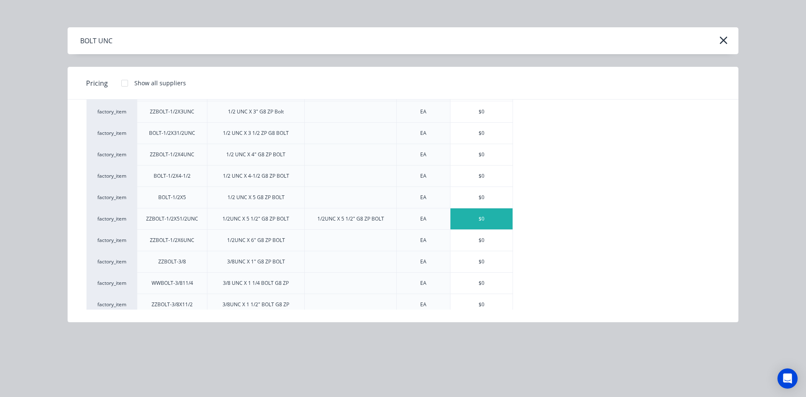
click at [477, 224] on div "$0" at bounding box center [482, 218] width 62 height 21
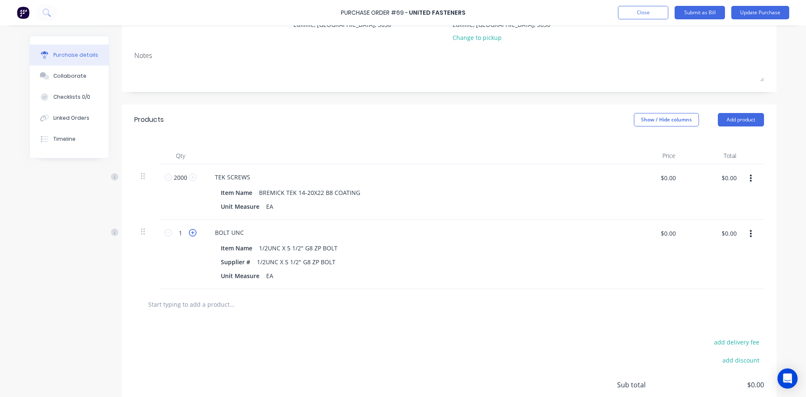
click at [190, 233] on icon at bounding box center [193, 233] width 8 height 8
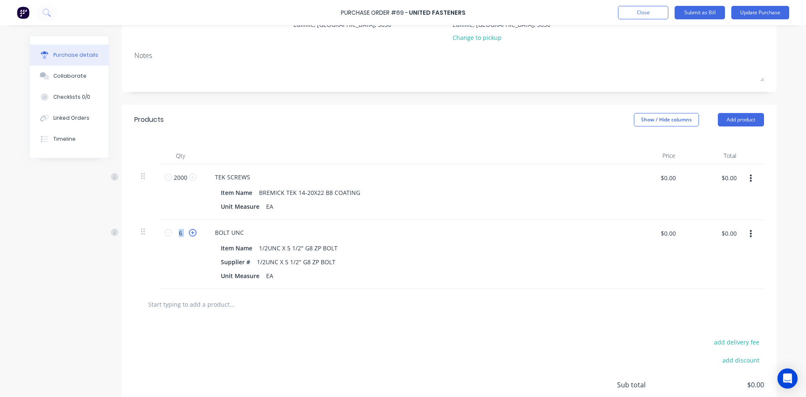
click at [190, 233] on icon at bounding box center [193, 233] width 8 height 8
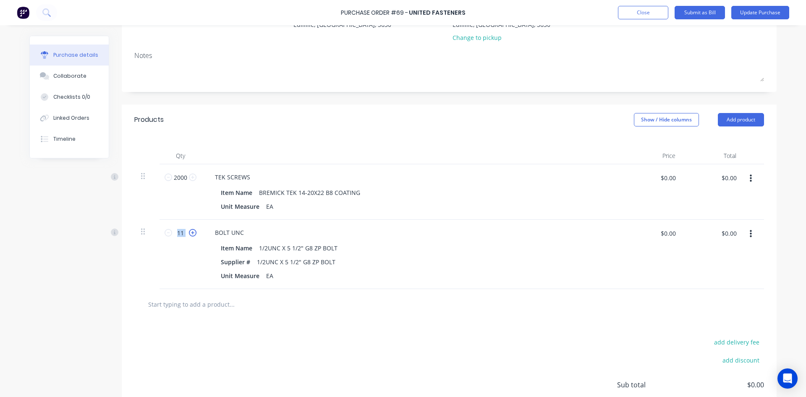
click at [190, 233] on icon at bounding box center [193, 233] width 8 height 8
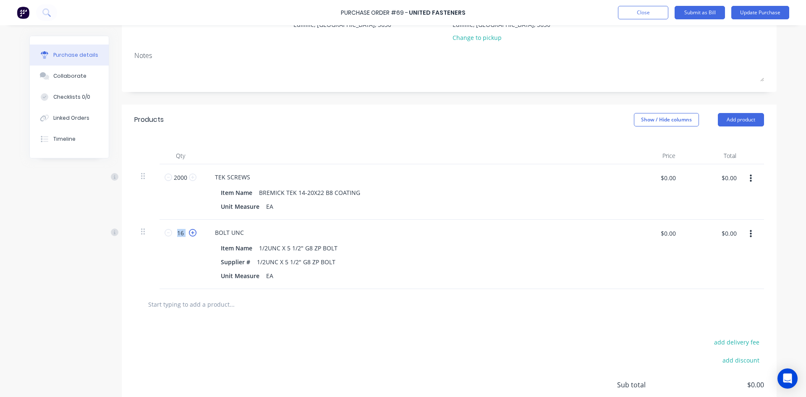
click at [190, 233] on icon at bounding box center [193, 233] width 8 height 8
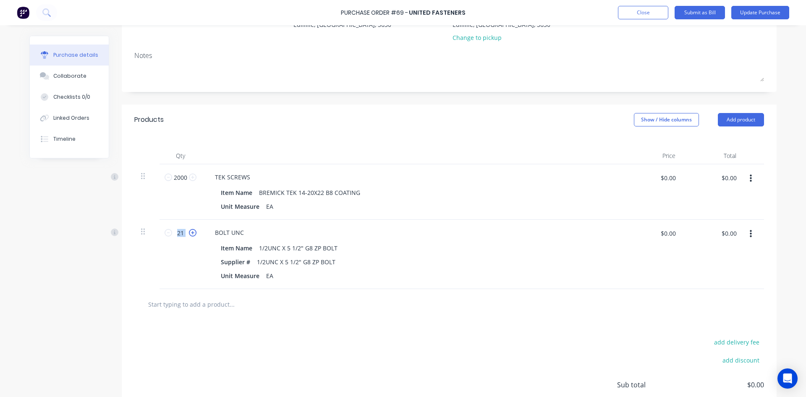
click at [190, 233] on icon at bounding box center [193, 233] width 8 height 8
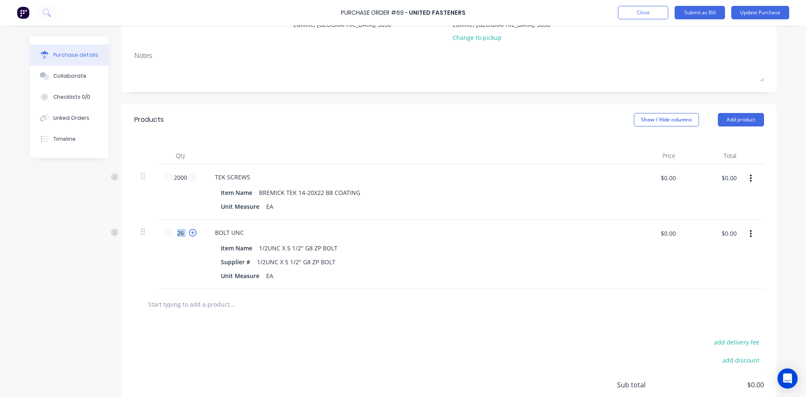
click at [190, 233] on icon at bounding box center [193, 233] width 8 height 8
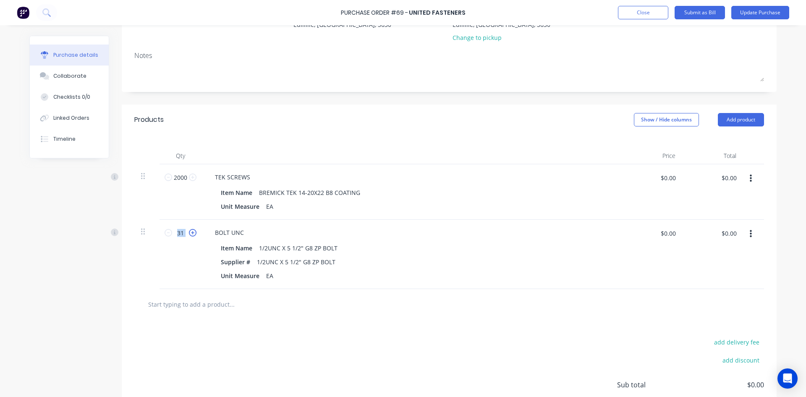
click at [190, 233] on icon at bounding box center [193, 233] width 8 height 8
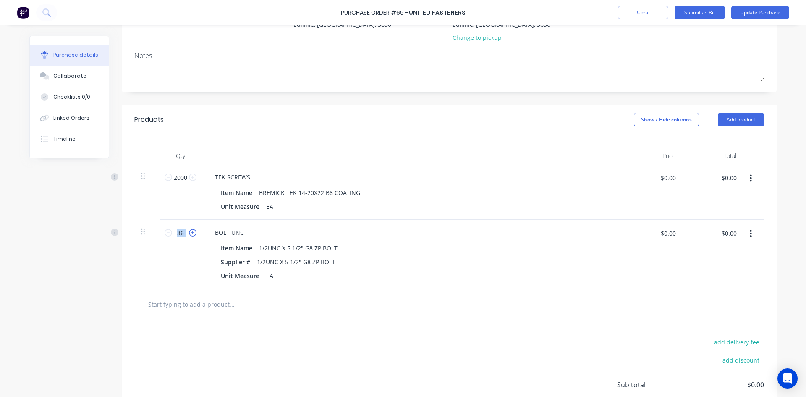
click at [190, 233] on icon at bounding box center [193, 233] width 8 height 8
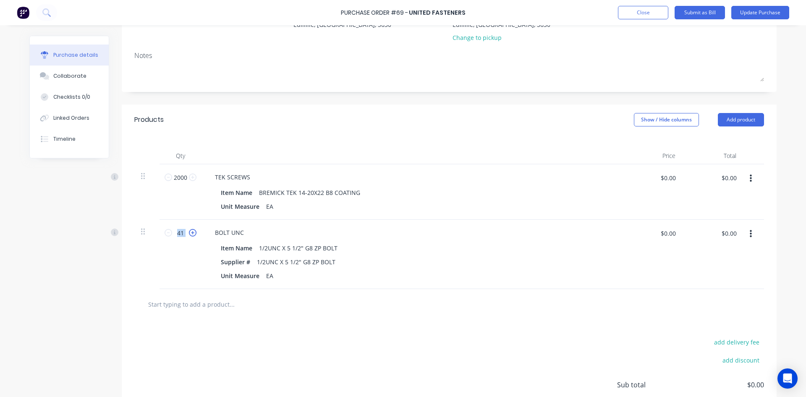
click at [190, 233] on icon at bounding box center [193, 233] width 8 height 8
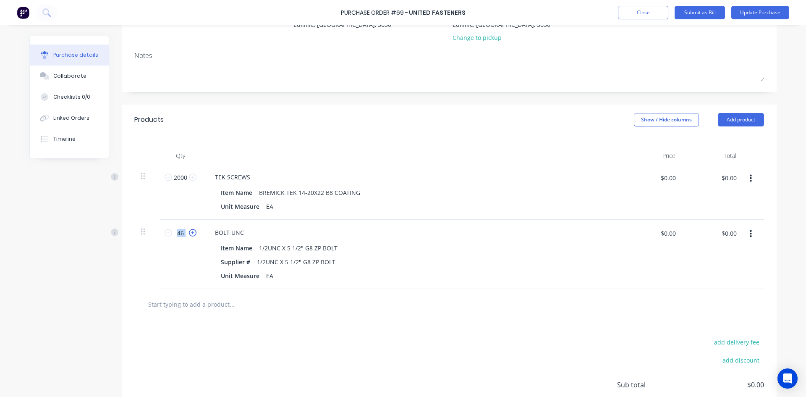
click at [190, 233] on icon at bounding box center [193, 233] width 8 height 8
type input "50"
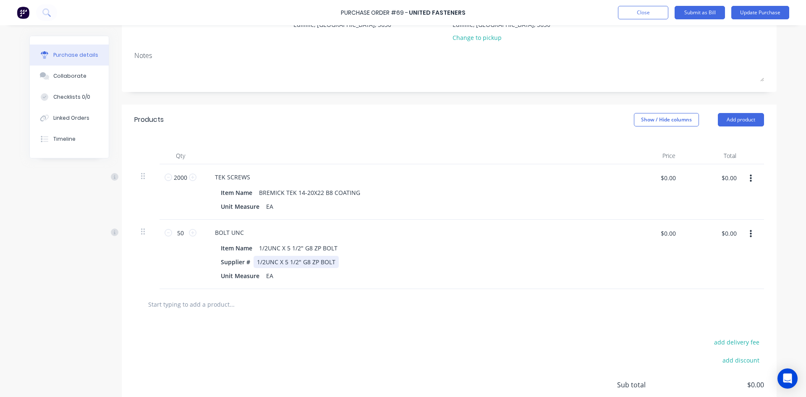
click at [476, 260] on div "Supplier # 1/2UNC X 5 1/2" G8 ZP BOLT" at bounding box center [410, 262] width 385 height 12
click at [644, 14] on button "Close" at bounding box center [643, 12] width 50 height 13
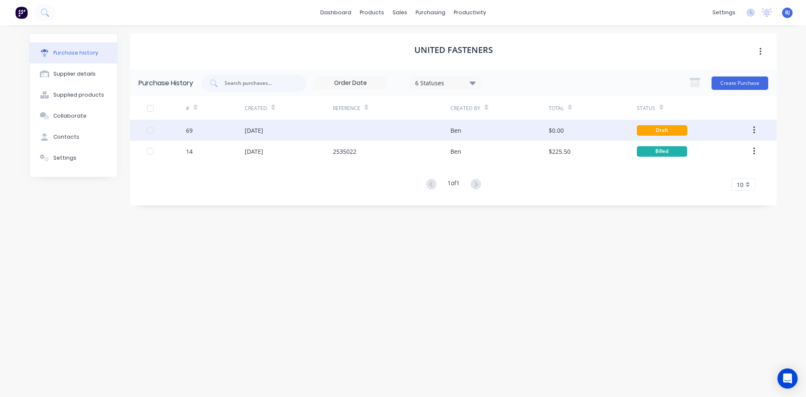
click at [262, 134] on div "06 Aug 2025" at bounding box center [254, 130] width 18 height 9
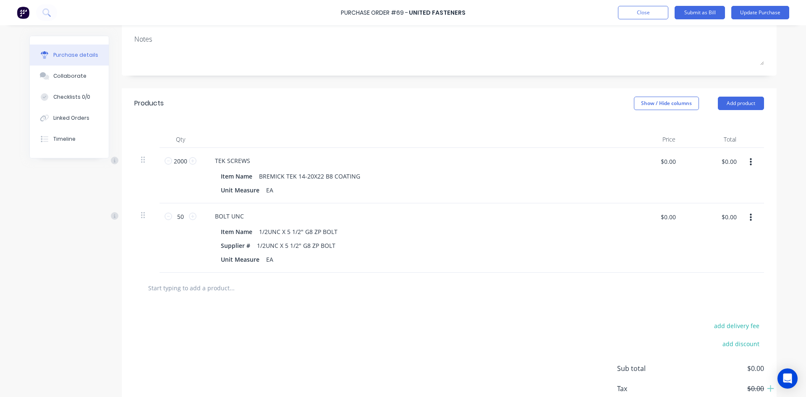
scroll to position [126, 0]
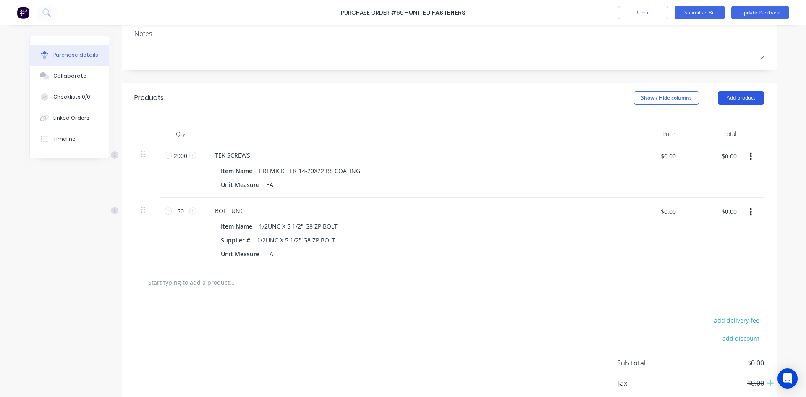
click at [735, 97] on button "Add product" at bounding box center [741, 97] width 46 height 13
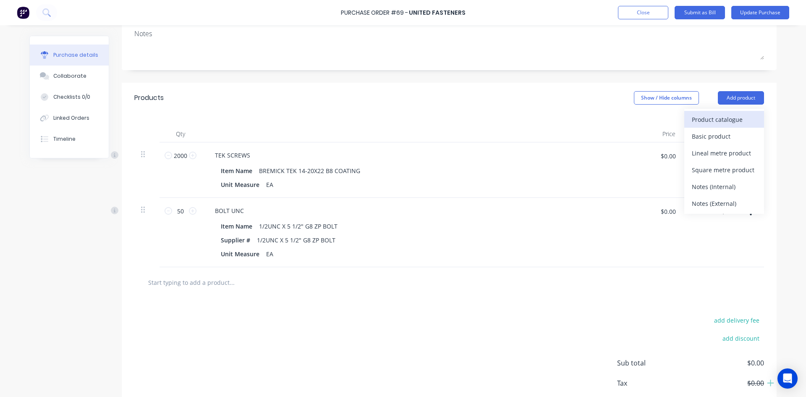
click at [708, 123] on div "Product catalogue" at bounding box center [724, 119] width 65 height 12
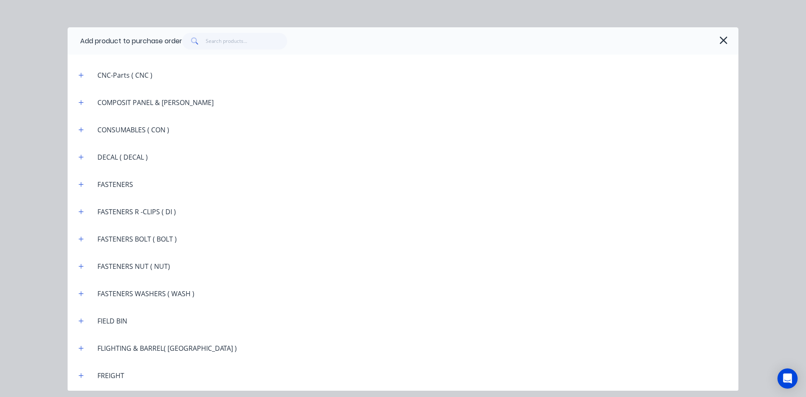
scroll to position [672, 0]
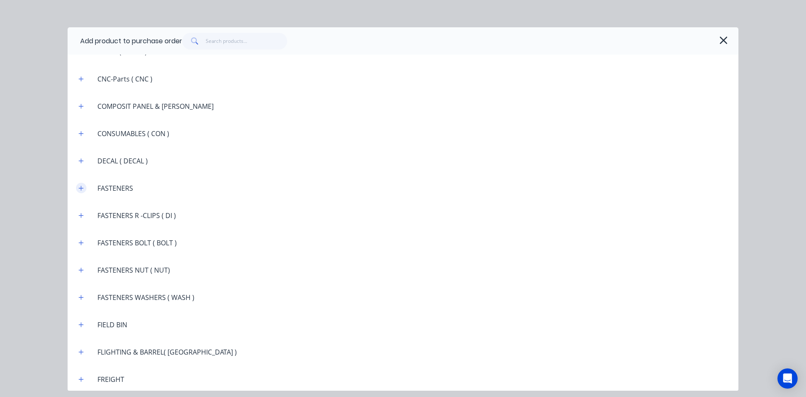
click at [83, 189] on icon "button" at bounding box center [81, 188] width 5 height 6
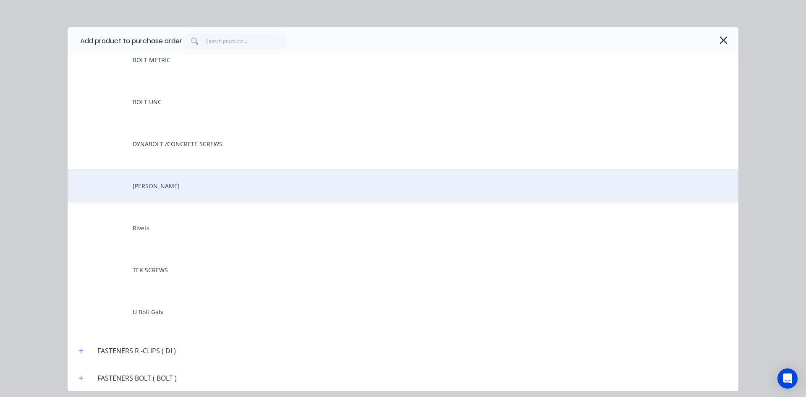
scroll to position [924, 0]
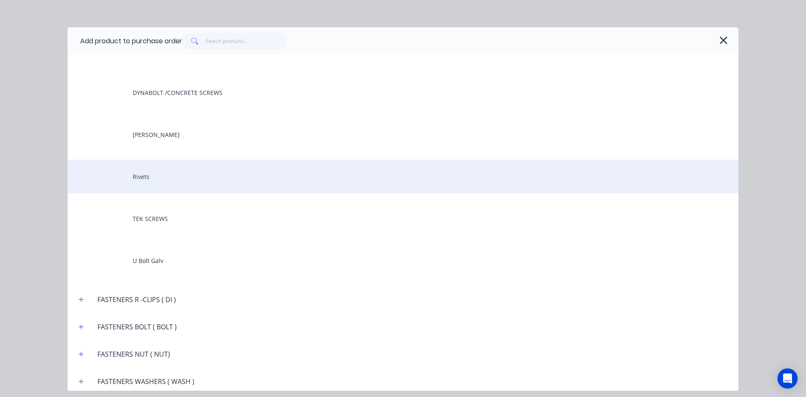
click at [144, 178] on div "Rivets" at bounding box center [403, 177] width 671 height 34
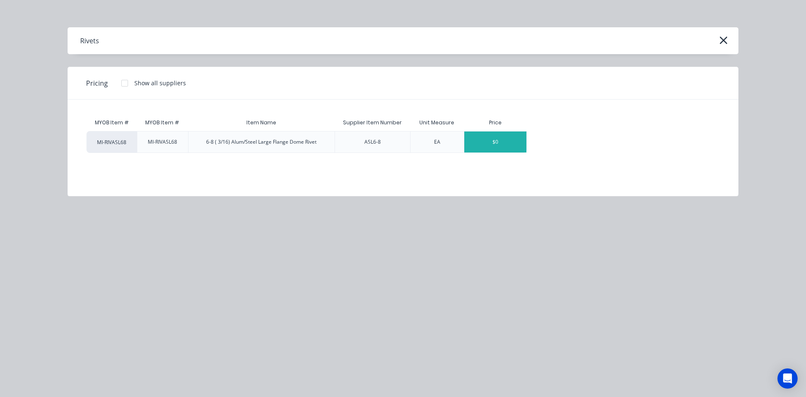
click at [509, 143] on div "$0" at bounding box center [495, 141] width 62 height 21
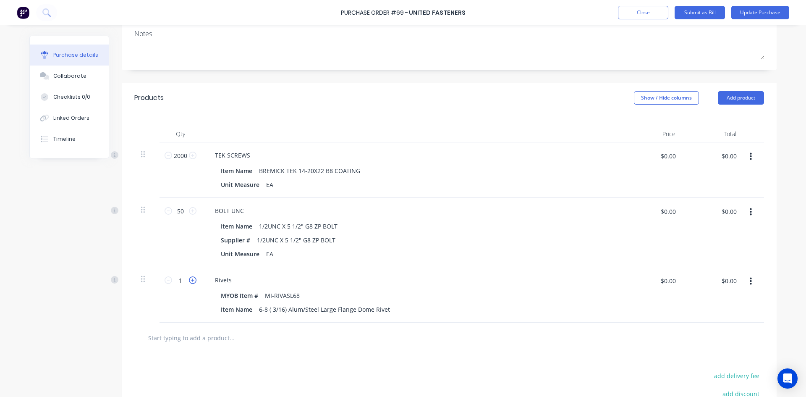
click at [190, 281] on icon at bounding box center [193, 280] width 8 height 8
type input "2"
drag, startPoint x: 175, startPoint y: 283, endPoint x: 156, endPoint y: 286, distance: 19.5
click at [172, 285] on input "2" at bounding box center [180, 280] width 17 height 13
type input "250"
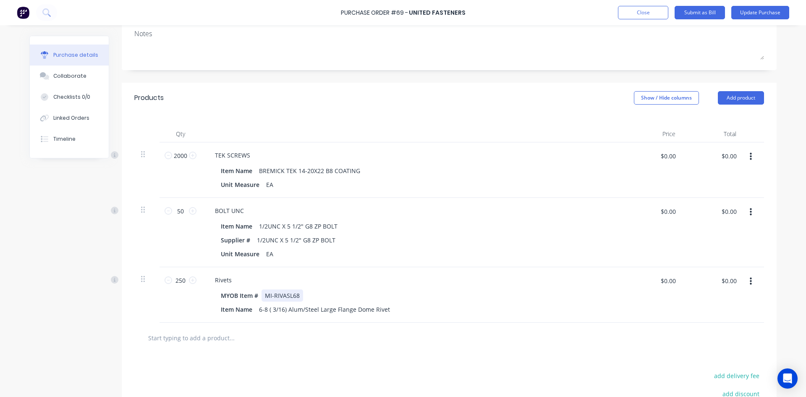
click at [585, 296] on div "MYOB Item # MI-RIVASL68" at bounding box center [410, 295] width 385 height 12
click at [747, 100] on button "Add product" at bounding box center [741, 97] width 46 height 13
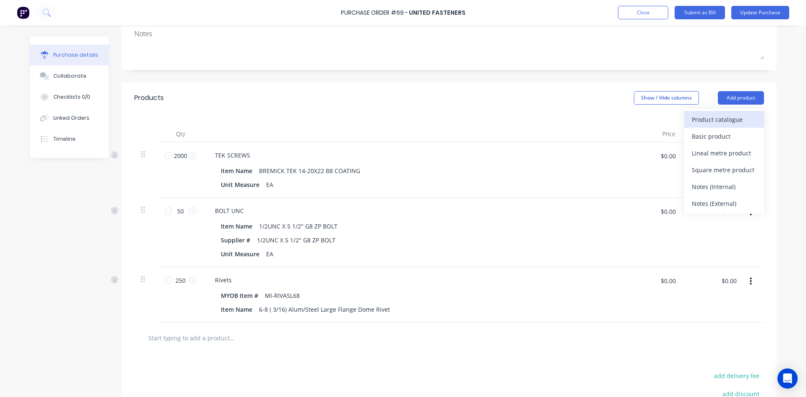
click at [727, 118] on div "Product catalogue" at bounding box center [724, 119] width 65 height 12
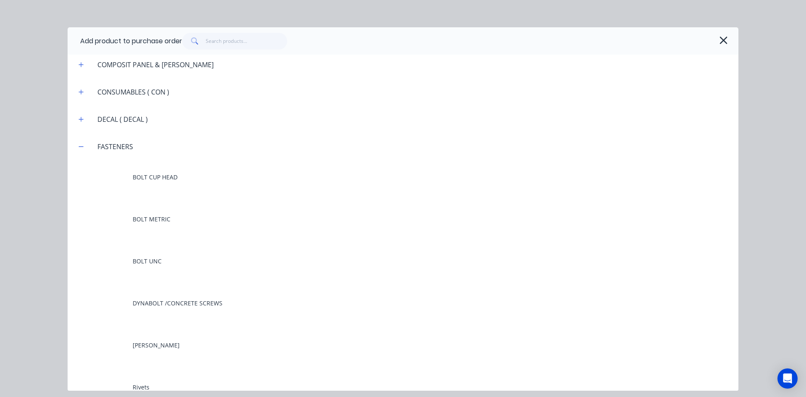
scroll to position [672, 0]
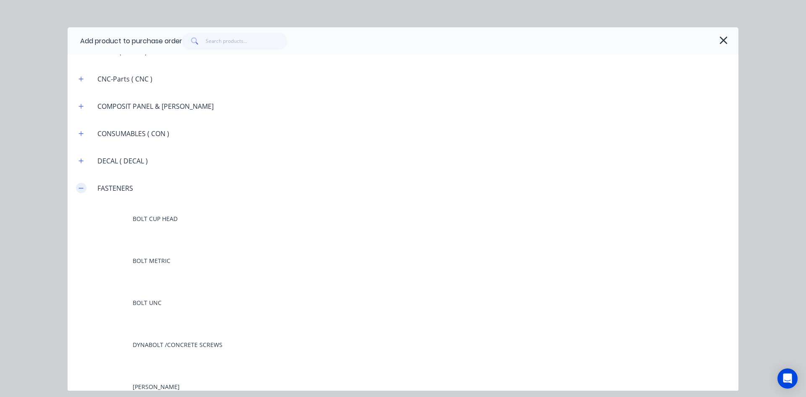
click at [82, 189] on icon "button" at bounding box center [81, 188] width 5 height 6
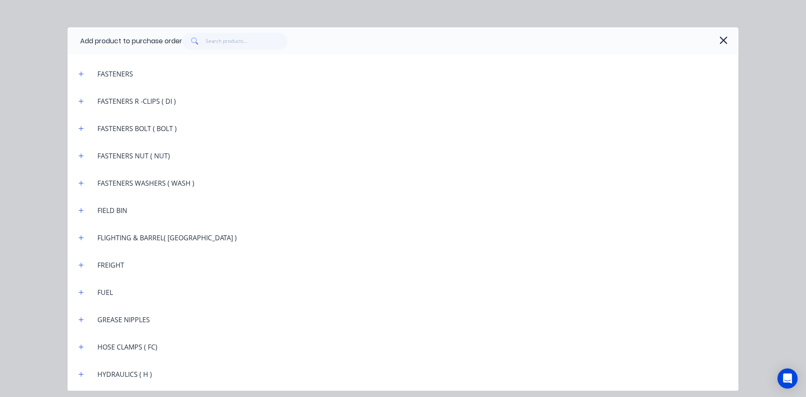
scroll to position [798, 0]
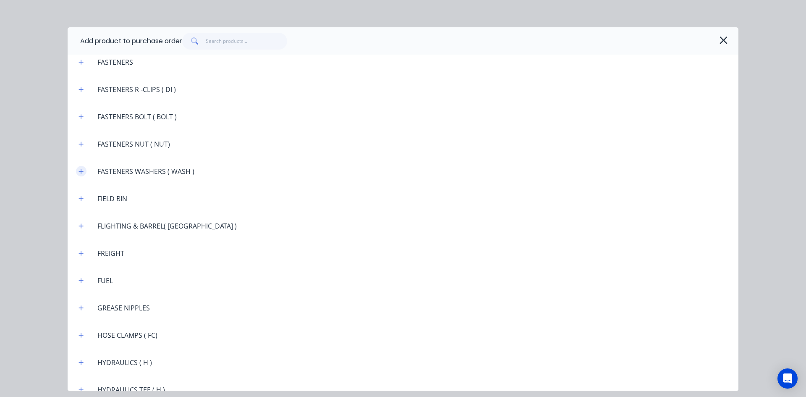
click at [81, 171] on icon "button" at bounding box center [81, 171] width 5 height 5
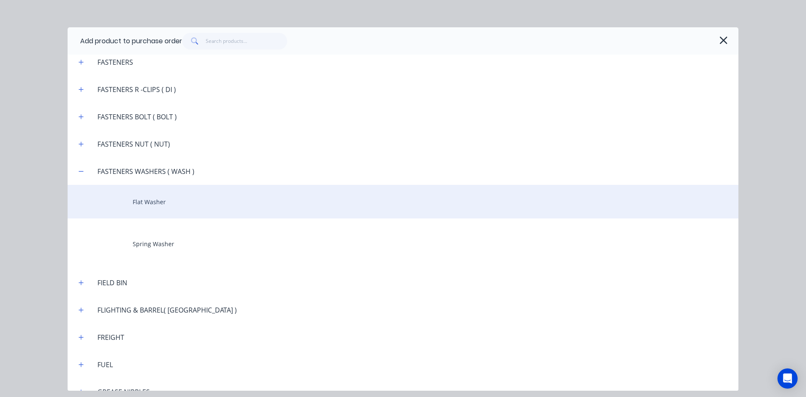
click at [140, 206] on div "Flat Washer" at bounding box center [403, 202] width 671 height 34
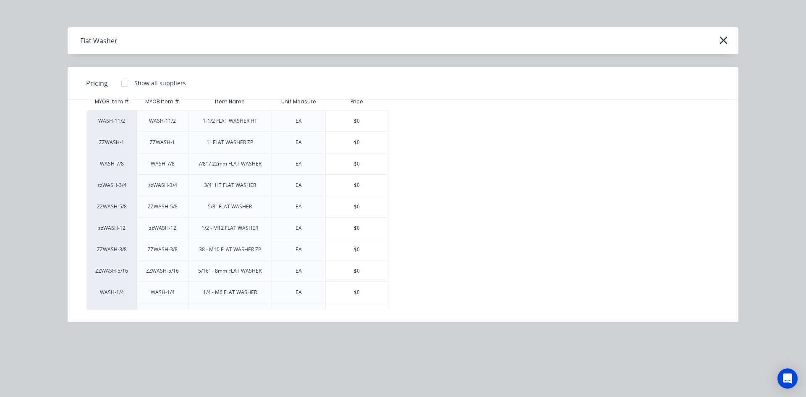
scroll to position [58, 0]
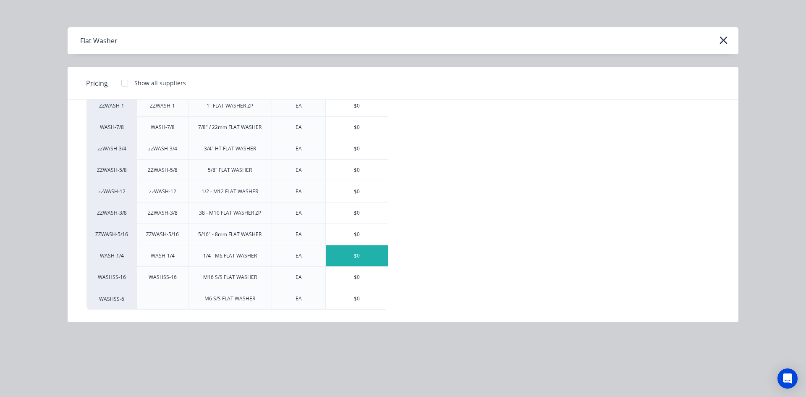
click at [357, 253] on div "$0" at bounding box center [357, 255] width 62 height 21
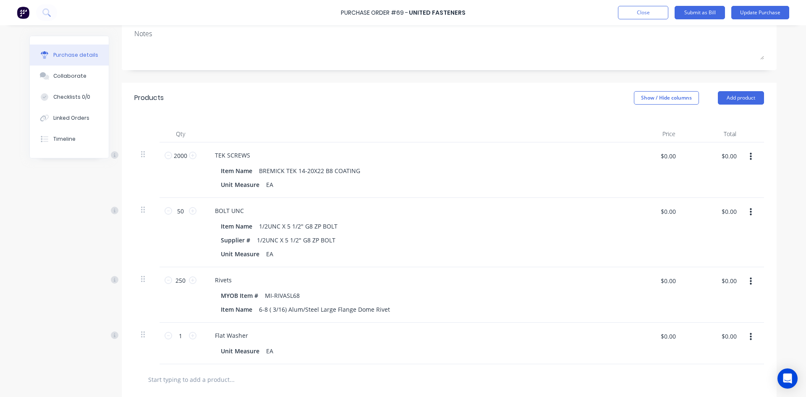
click at [750, 336] on icon "button" at bounding box center [751, 337] width 2 height 8
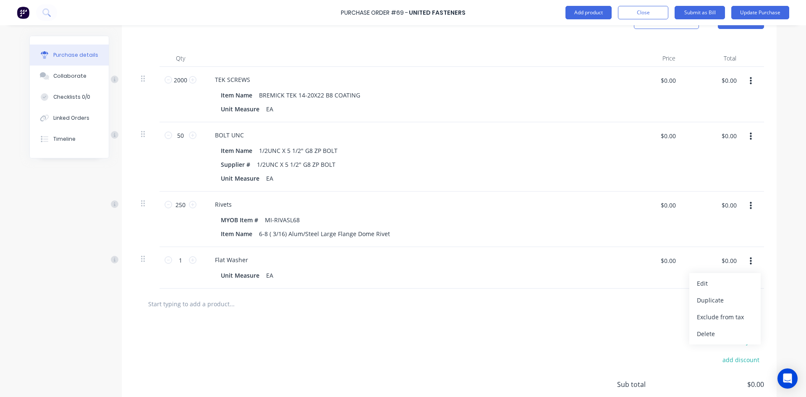
scroll to position [210, 0]
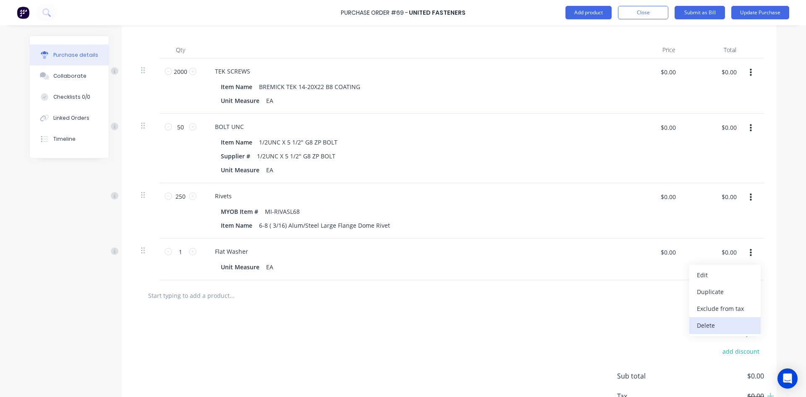
click at [706, 329] on button "Delete" at bounding box center [725, 325] width 71 height 17
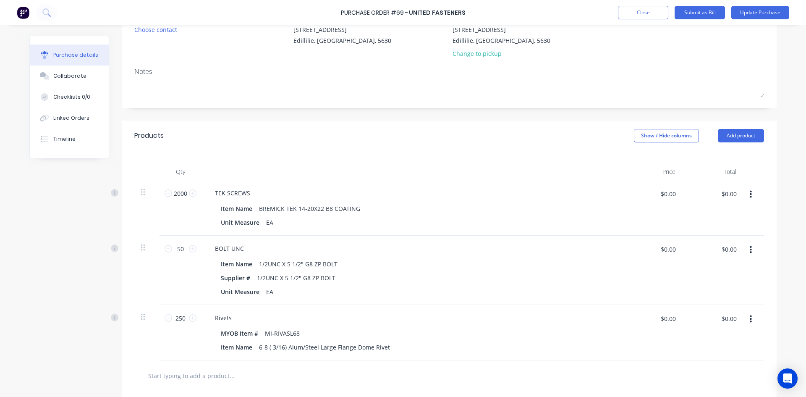
scroll to position [84, 0]
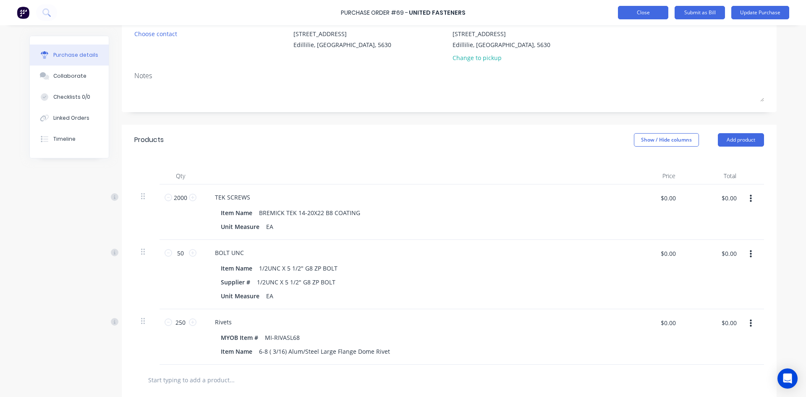
click at [640, 11] on button "Close" at bounding box center [643, 12] width 50 height 13
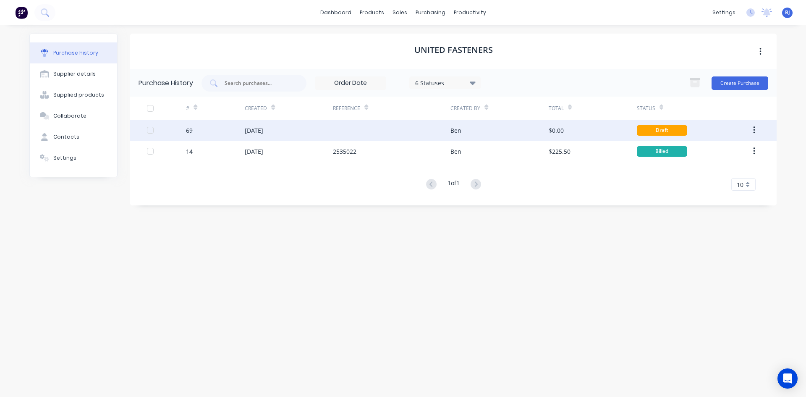
click at [530, 126] on div "Ben" at bounding box center [500, 130] width 98 height 21
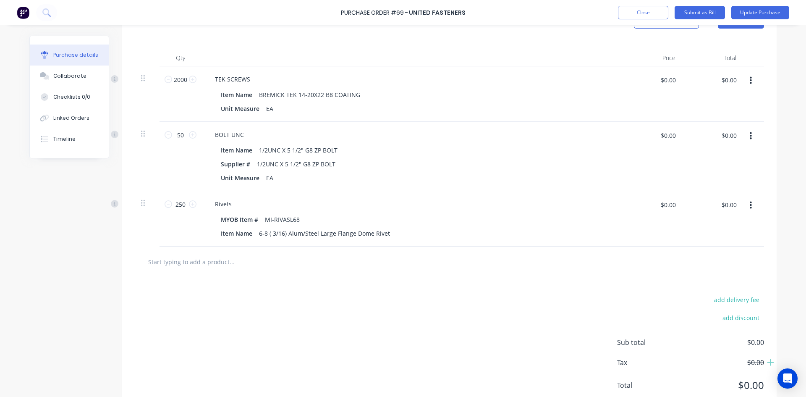
scroll to position [145, 0]
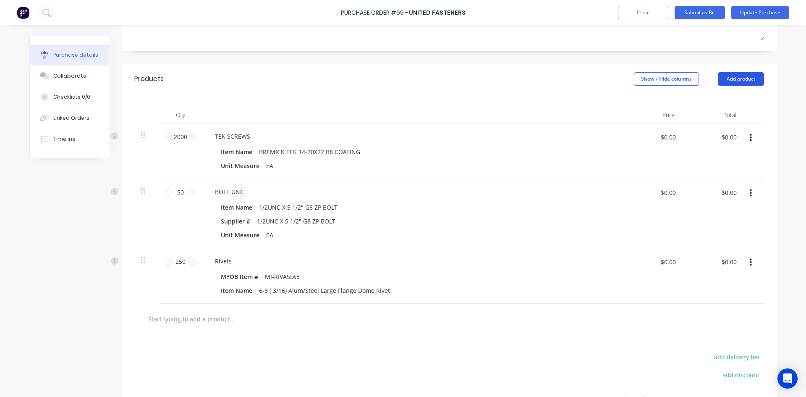
click at [740, 78] on button "Add product" at bounding box center [741, 78] width 46 height 13
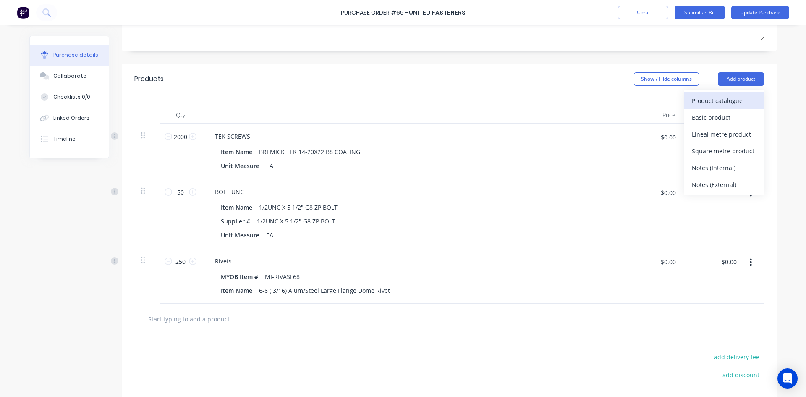
click at [711, 101] on div "Product catalogue" at bounding box center [724, 100] width 65 height 12
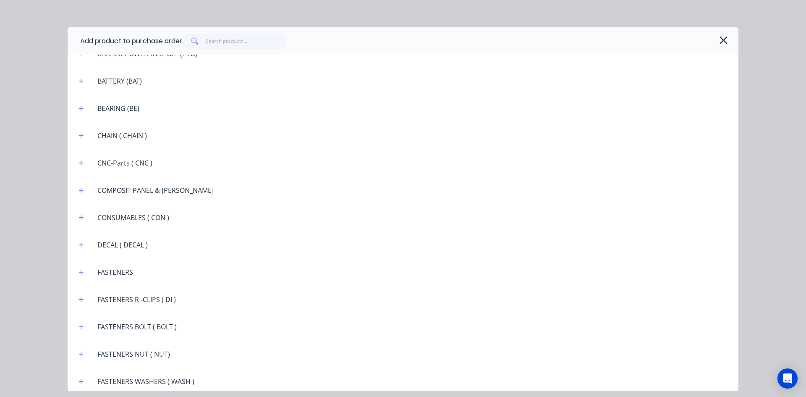
scroll to position [672, 0]
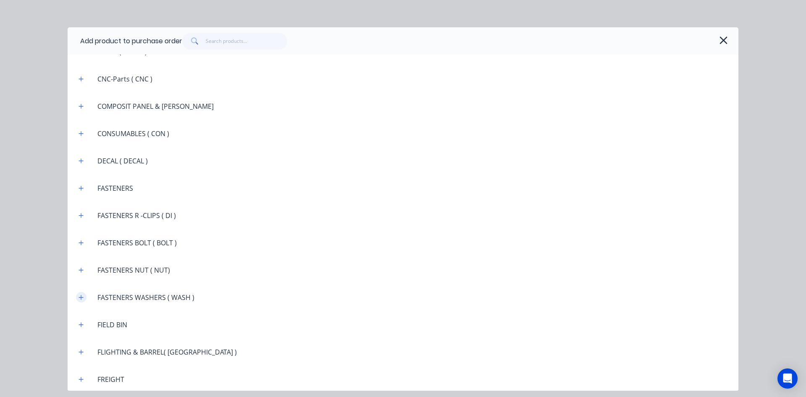
click at [81, 297] on icon "button" at bounding box center [81, 297] width 5 height 5
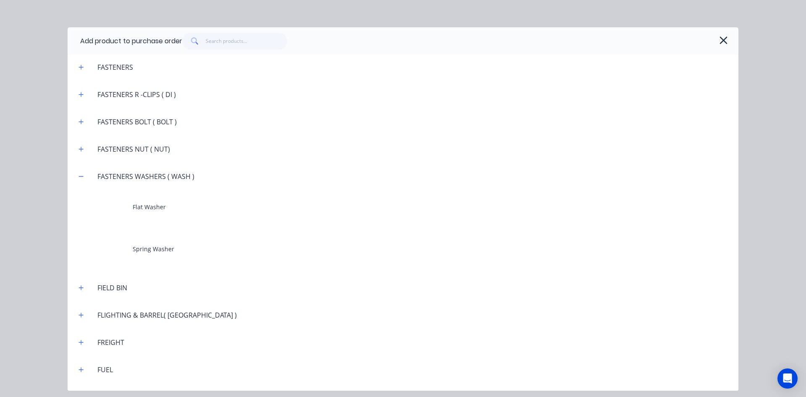
scroll to position [798, 0]
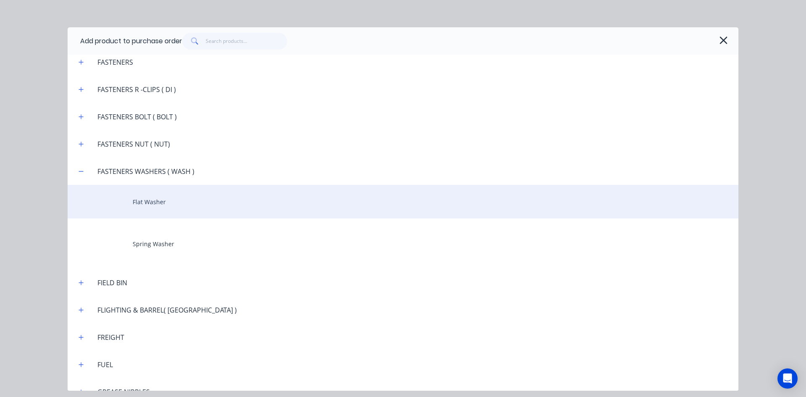
click at [161, 204] on div "Flat Washer" at bounding box center [403, 202] width 671 height 34
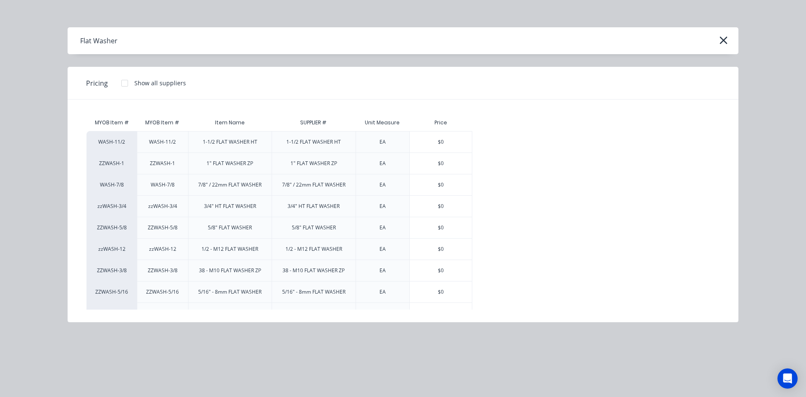
scroll to position [58, 0]
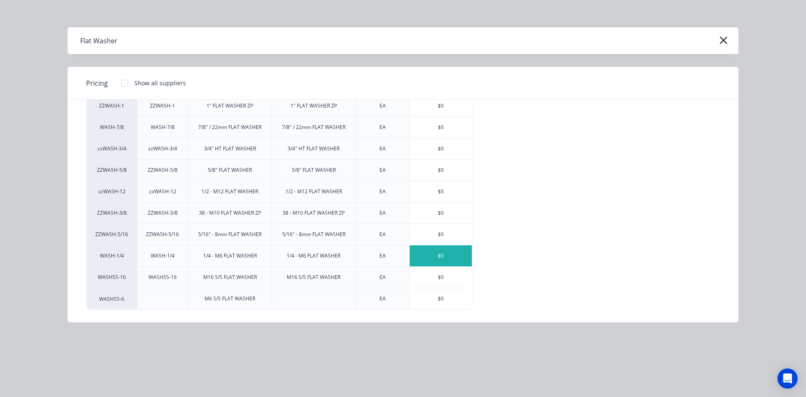
click at [429, 255] on div "$0" at bounding box center [441, 255] width 62 height 21
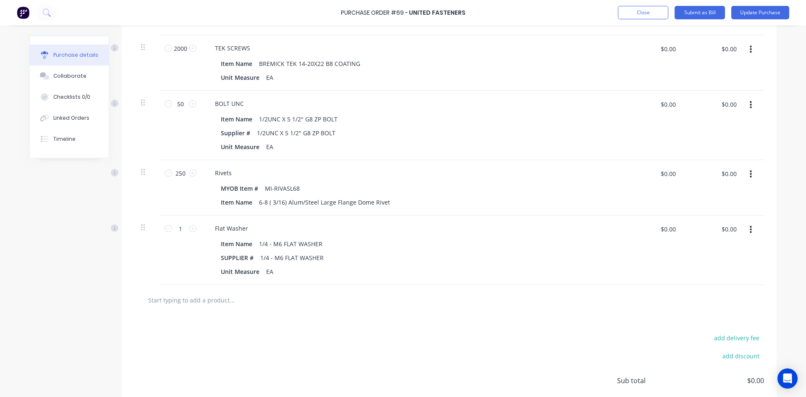
scroll to position [271, 0]
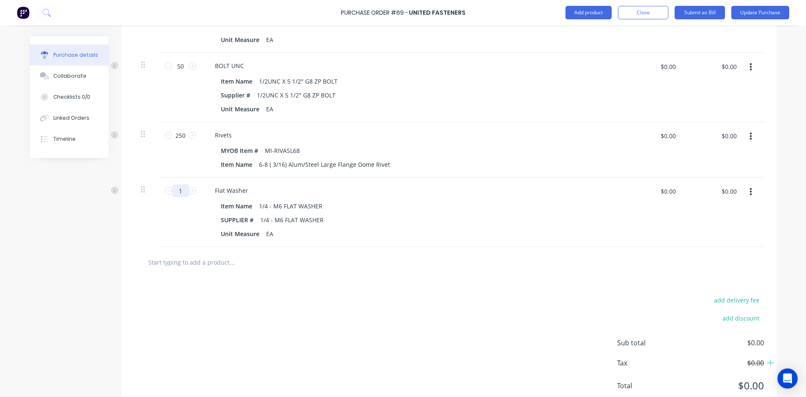
drag, startPoint x: 180, startPoint y: 191, endPoint x: 159, endPoint y: 197, distance: 22.4
click at [160, 197] on div "1 1" at bounding box center [181, 212] width 42 height 69
type input "200"
click at [362, 220] on div "SUPPLIER # 1/4 - M6 FLAT WASHER" at bounding box center [410, 220] width 385 height 12
click at [640, 8] on button "Close" at bounding box center [643, 12] width 50 height 13
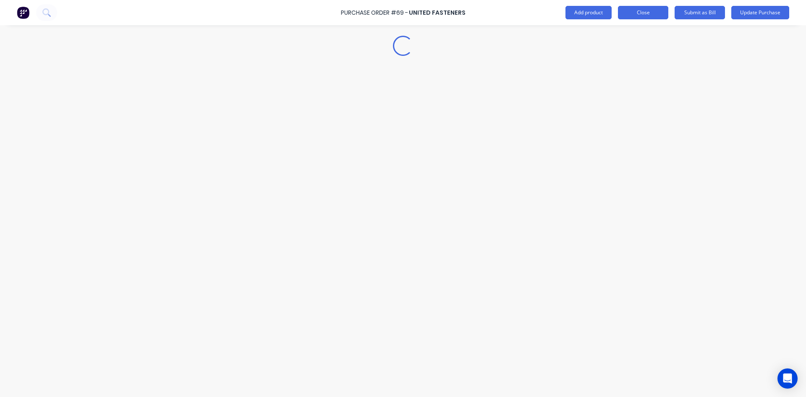
scroll to position [0, 0]
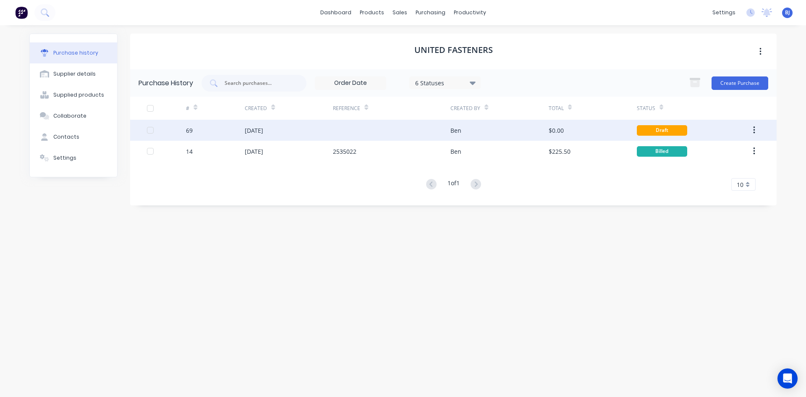
click at [639, 127] on div "Draft" at bounding box center [662, 130] width 50 height 10
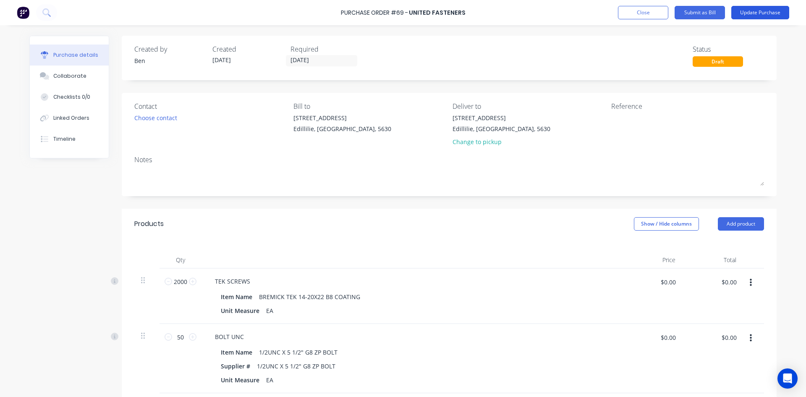
click at [752, 13] on button "Update Purchase" at bounding box center [761, 12] width 58 height 13
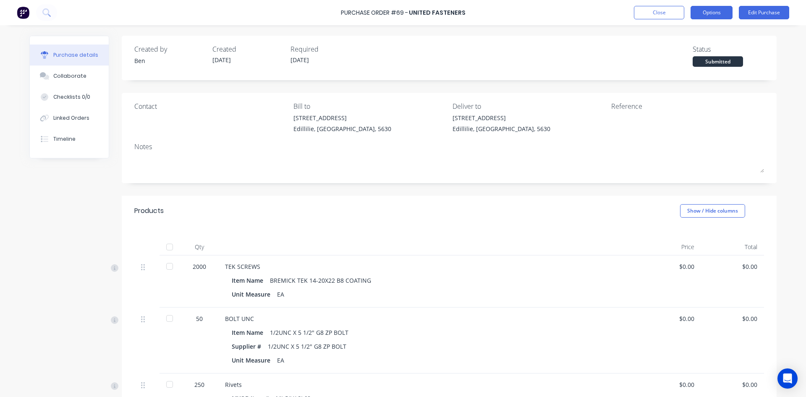
click at [725, 16] on button "Options" at bounding box center [712, 12] width 42 height 13
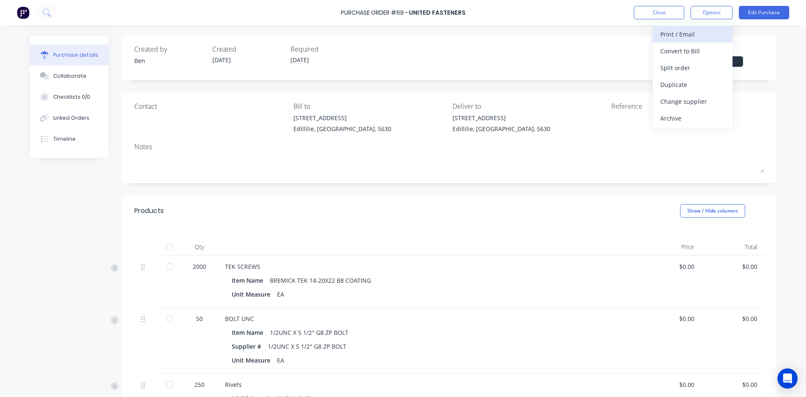
click at [692, 35] on div "Print / Email" at bounding box center [693, 34] width 65 height 12
click at [689, 71] on div "Without pricing" at bounding box center [693, 68] width 65 height 12
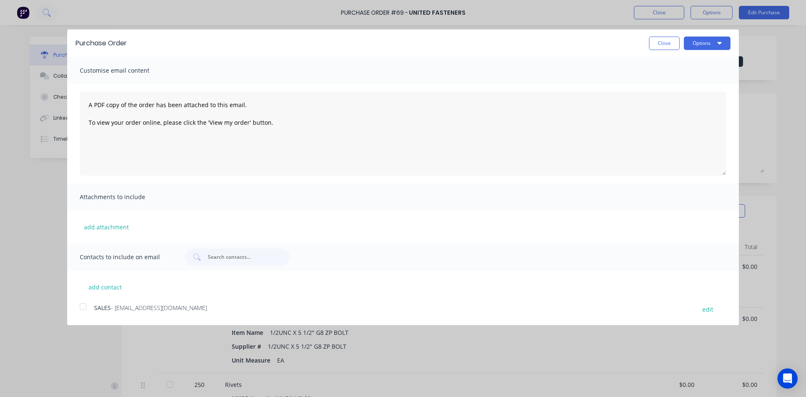
click at [84, 307] on div at bounding box center [83, 306] width 17 height 17
click at [277, 123] on textarea "A PDF copy of the order has been attached to this email. To view your order onl…" at bounding box center [403, 134] width 647 height 84
type textarea "A"
click at [662, 42] on button "Close" at bounding box center [664, 43] width 31 height 13
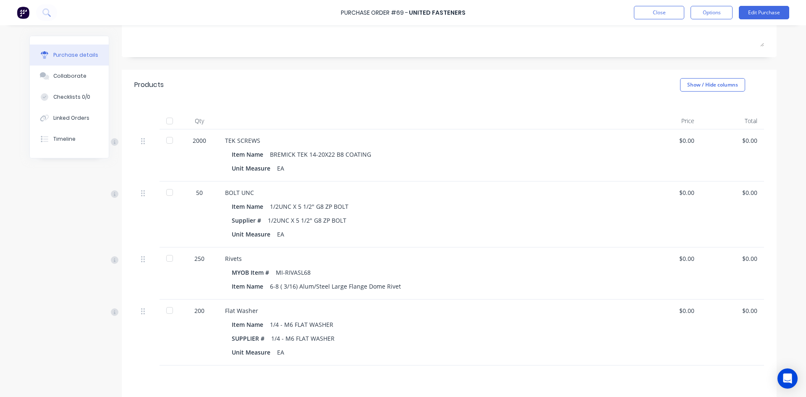
scroll to position [84, 0]
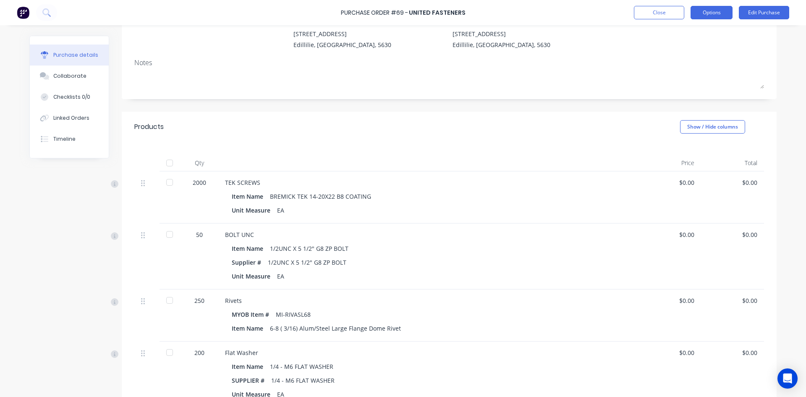
click at [715, 14] on button "Options" at bounding box center [712, 12] width 42 height 13
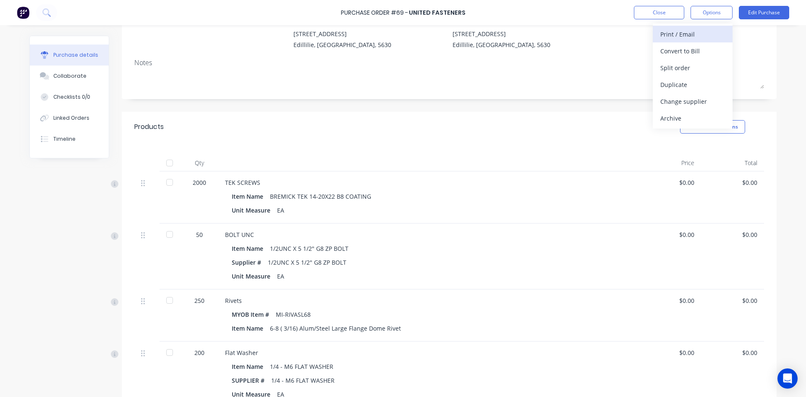
click at [686, 34] on div "Print / Email" at bounding box center [693, 34] width 65 height 12
click at [680, 68] on div "Without pricing" at bounding box center [693, 68] width 65 height 12
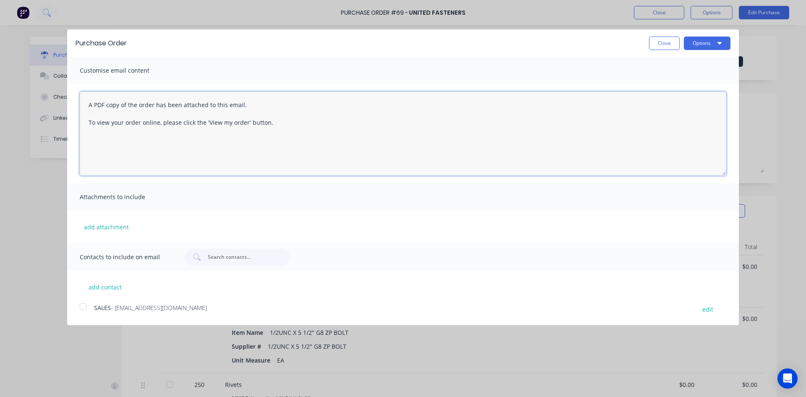
click at [276, 121] on textarea "A PDF copy of the order has been attached to this email. To view your order onl…" at bounding box center [403, 134] width 647 height 84
click at [84, 307] on div at bounding box center [83, 306] width 17 height 17
type textarea "A"
drag, startPoint x: 110, startPoint y: 142, endPoint x: 144, endPoint y: 157, distance: 37.2
click at [111, 142] on textarea "Hi Morning can we please make sure the correct items are sent as per the P/O th…" at bounding box center [403, 134] width 647 height 84
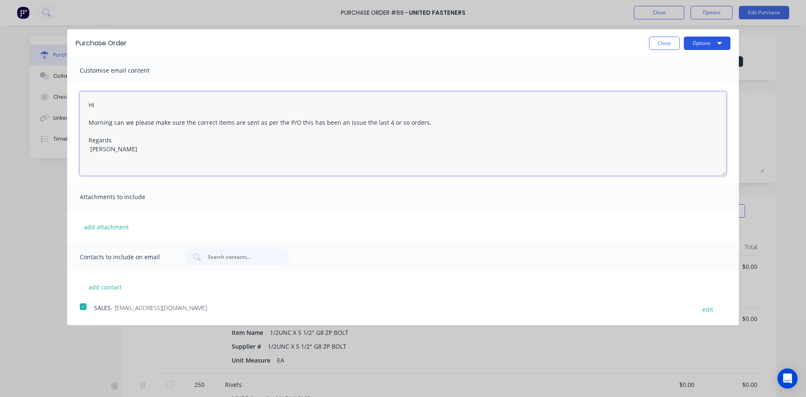
type textarea "Hi Morning can we please make sure the correct items are sent as per the P/O th…"
click at [691, 44] on button "Options" at bounding box center [707, 43] width 47 height 13
click at [669, 81] on div "Email" at bounding box center [691, 81] width 65 height 12
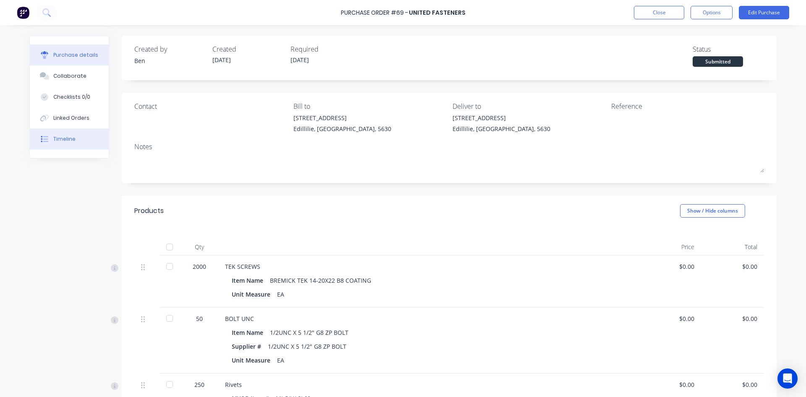
click at [45, 135] on button "Timeline" at bounding box center [69, 139] width 79 height 21
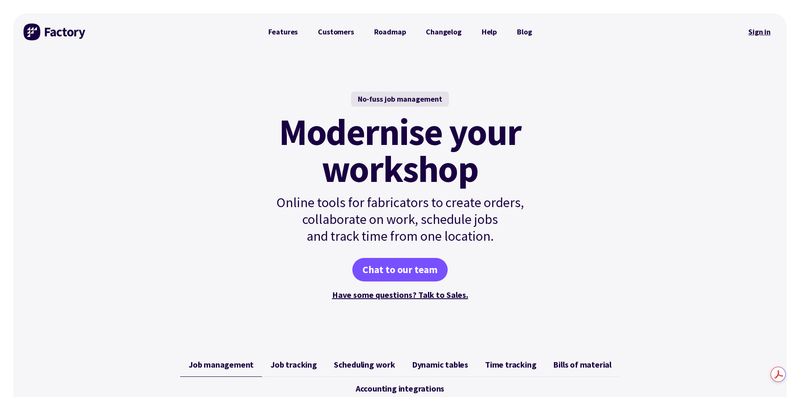
click at [766, 34] on link "Sign in" at bounding box center [760, 31] width 34 height 19
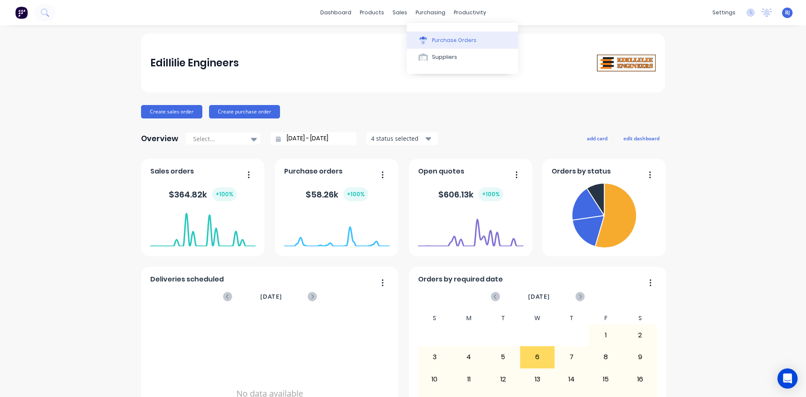
click at [428, 41] on div at bounding box center [423, 41] width 13 height 8
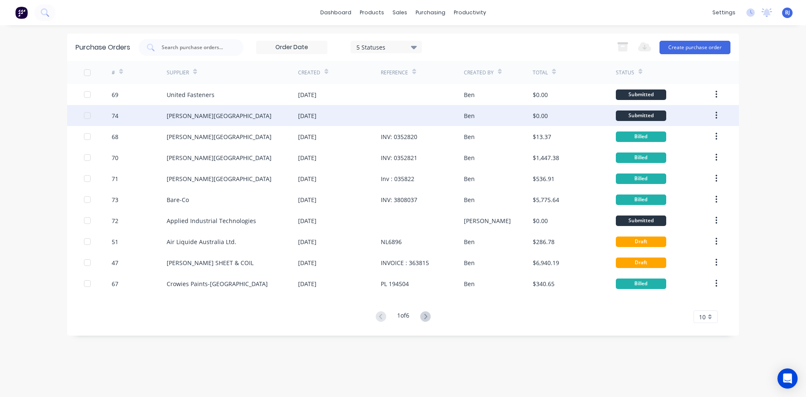
click at [317, 113] on div "[DATE]" at bounding box center [307, 115] width 18 height 9
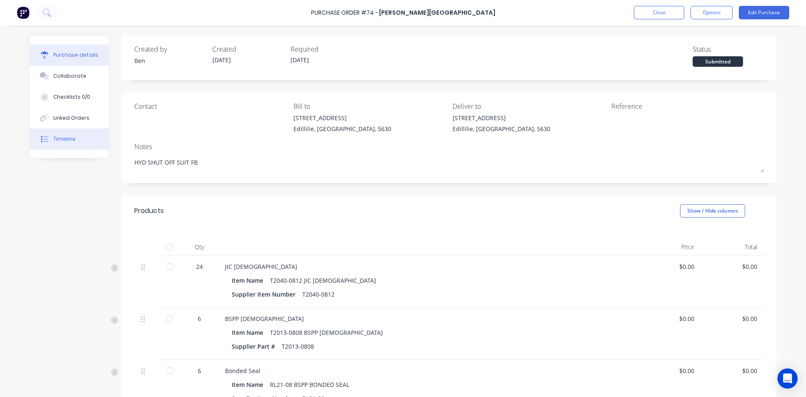
click at [60, 134] on button "Timeline" at bounding box center [69, 139] width 79 height 21
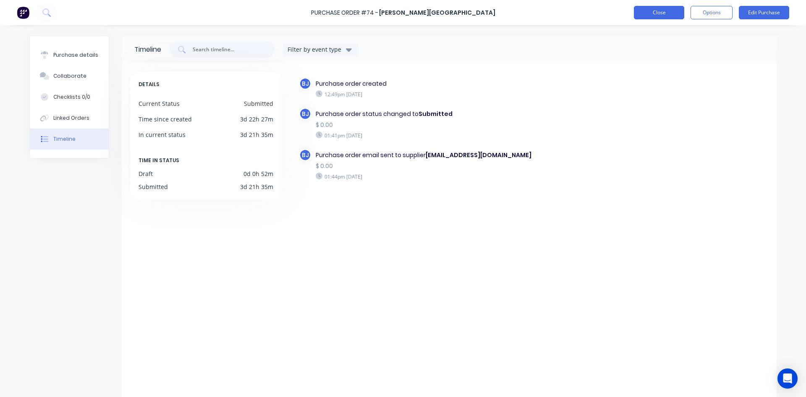
click at [668, 16] on button "Close" at bounding box center [659, 12] width 50 height 13
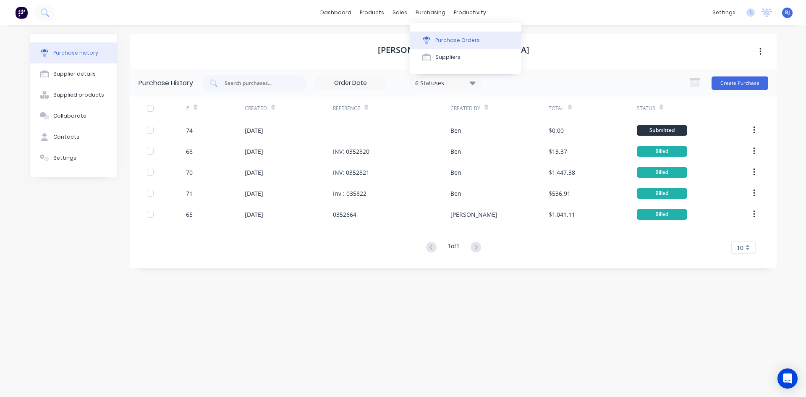
click at [430, 39] on icon at bounding box center [427, 38] width 8 height 3
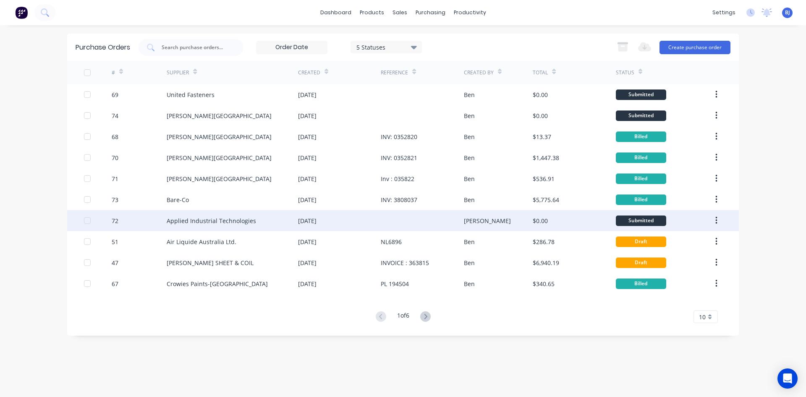
click at [465, 221] on div "[PERSON_NAME]" at bounding box center [487, 220] width 47 height 9
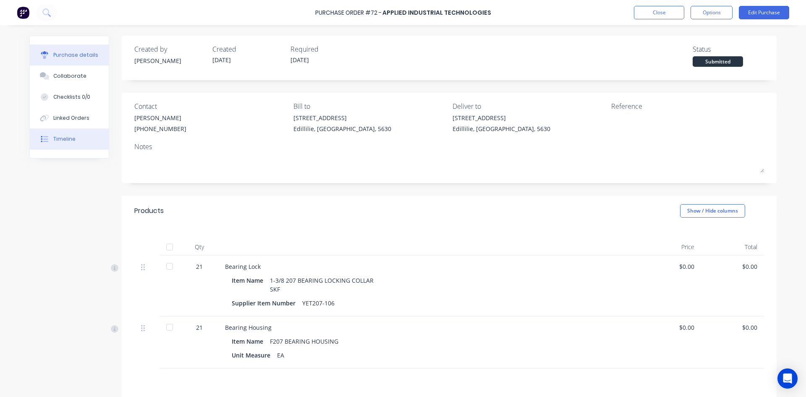
click at [62, 136] on div "Timeline" at bounding box center [64, 139] width 22 height 8
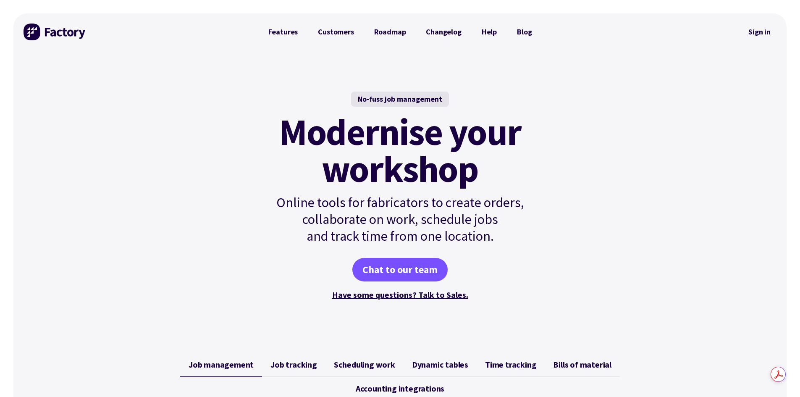
click at [758, 31] on link "Sign in" at bounding box center [760, 31] width 34 height 19
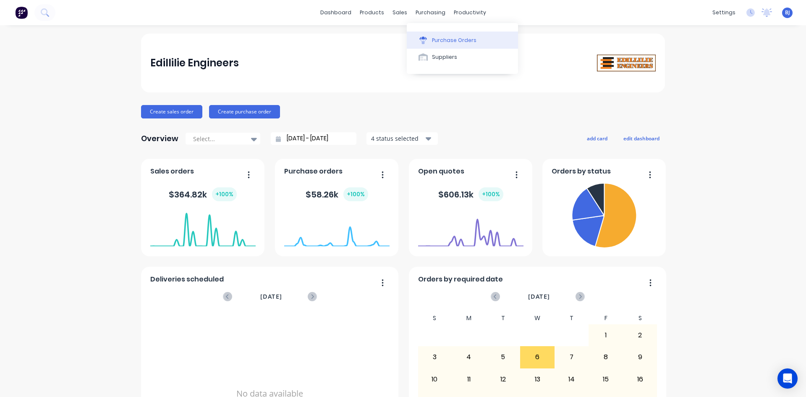
click at [429, 38] on div at bounding box center [423, 41] width 13 height 8
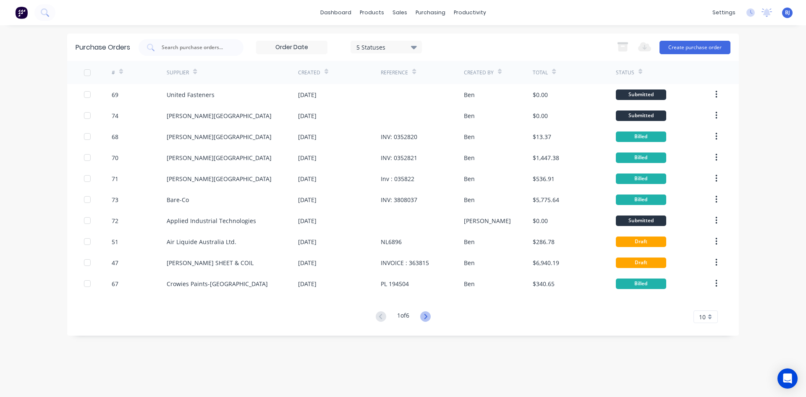
click at [427, 318] on icon at bounding box center [425, 316] width 3 height 5
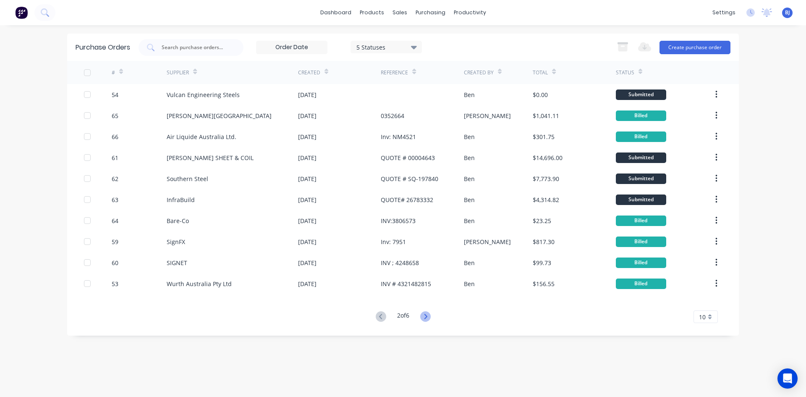
click at [427, 317] on icon at bounding box center [425, 316] width 3 height 5
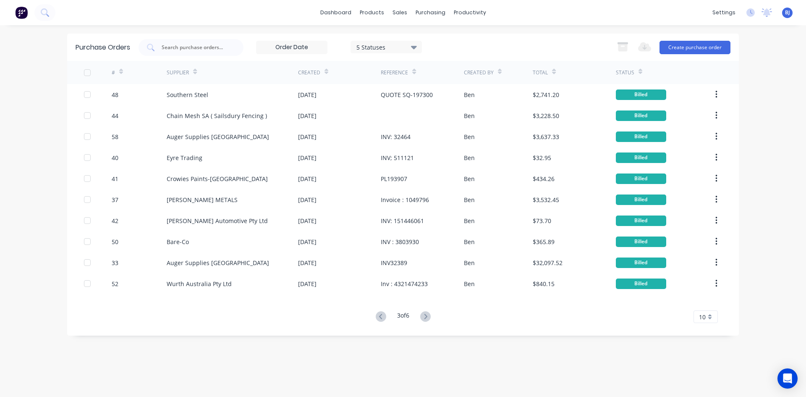
click at [427, 317] on icon at bounding box center [425, 316] width 3 height 5
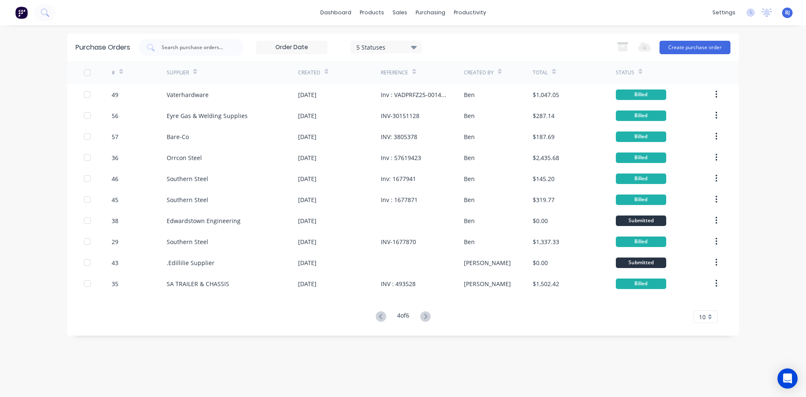
click at [427, 317] on icon at bounding box center [425, 316] width 3 height 5
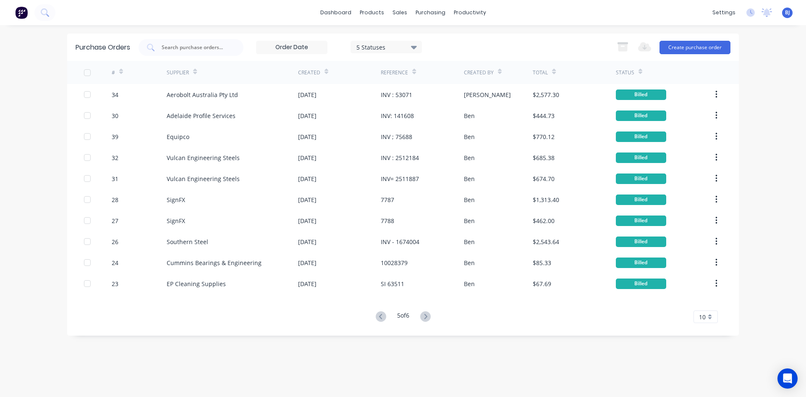
click at [427, 317] on icon at bounding box center [425, 316] width 3 height 5
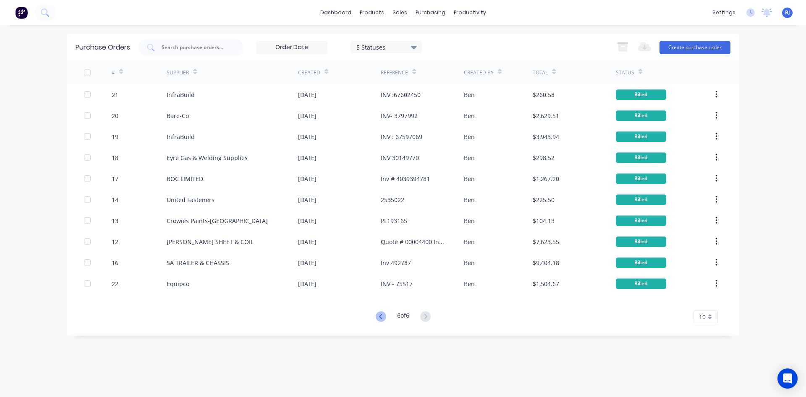
click at [380, 319] on icon at bounding box center [380, 316] width 3 height 5
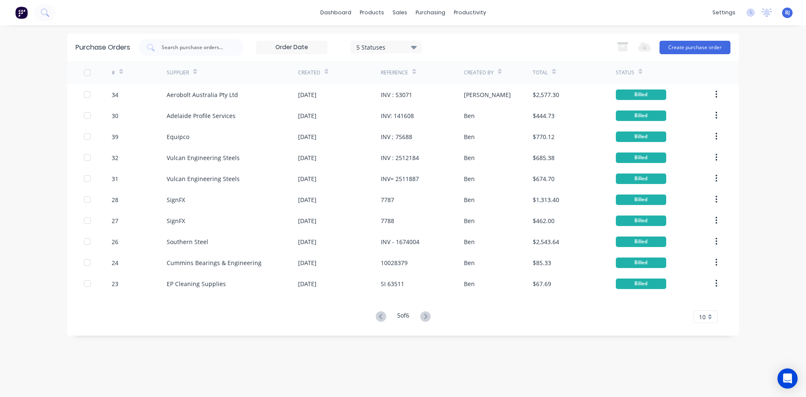
click at [380, 319] on icon at bounding box center [380, 316] width 3 height 5
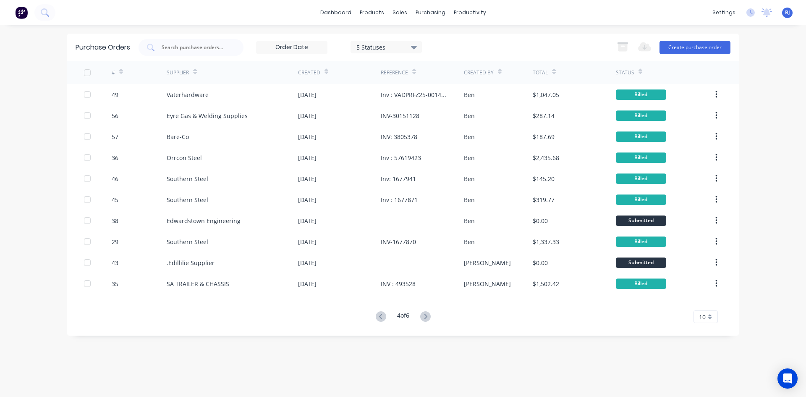
click at [380, 319] on icon at bounding box center [380, 316] width 3 height 5
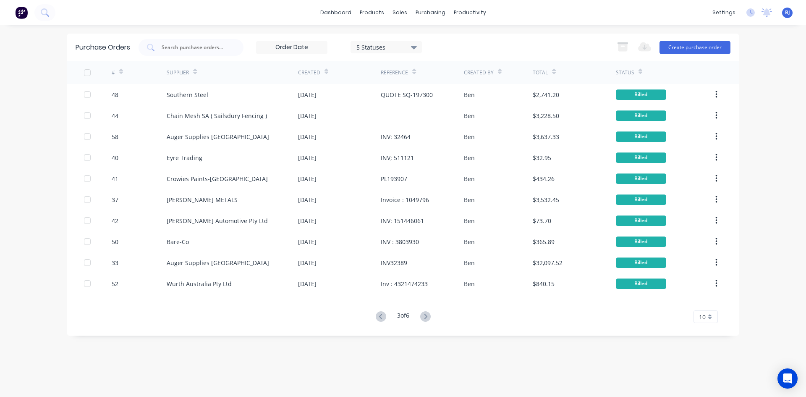
click at [380, 319] on icon at bounding box center [380, 316] width 3 height 5
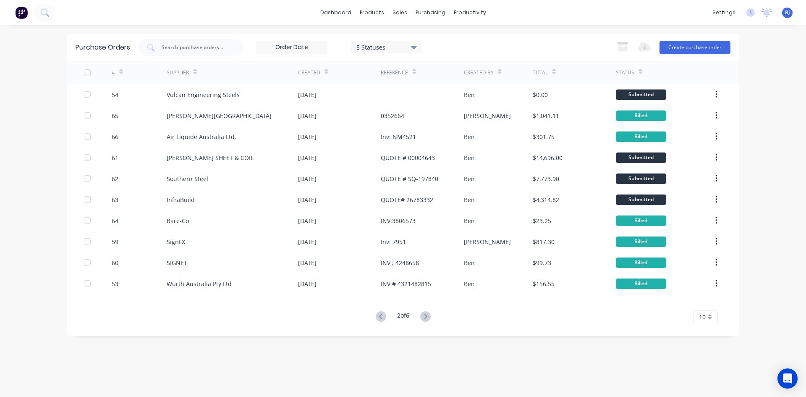
click at [380, 319] on icon at bounding box center [380, 316] width 3 height 5
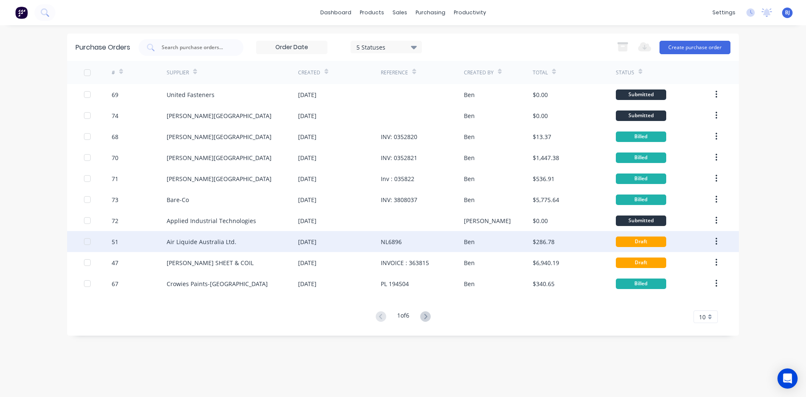
click at [518, 243] on div "Ben" at bounding box center [498, 241] width 69 height 21
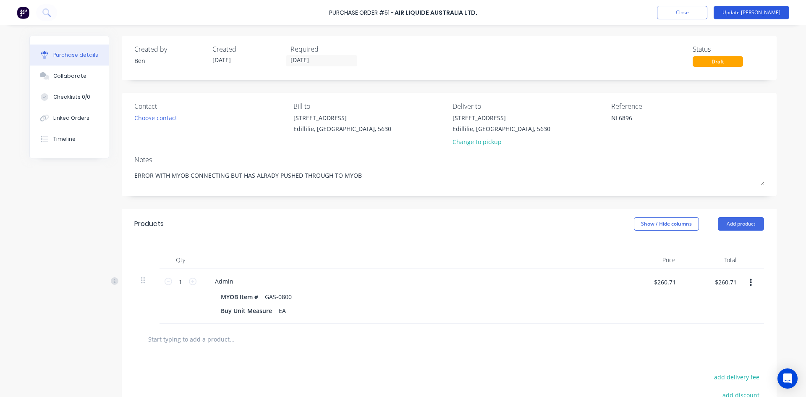
click at [753, 14] on button "Update [PERSON_NAME]" at bounding box center [752, 12] width 76 height 13
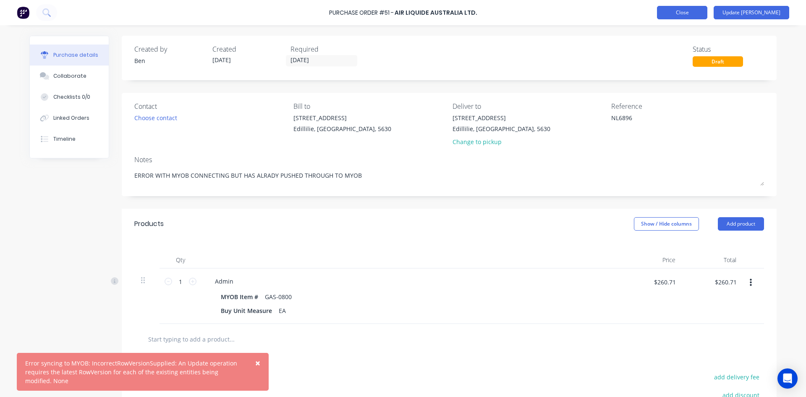
click at [708, 15] on button "Close" at bounding box center [682, 12] width 50 height 13
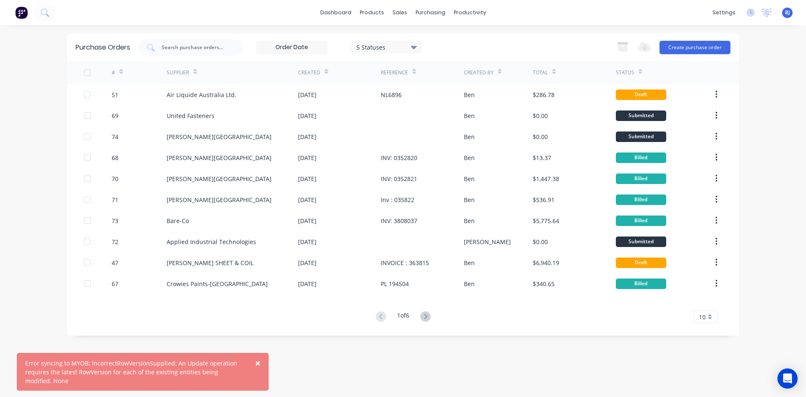
click at [258, 362] on span "×" at bounding box center [257, 363] width 5 height 12
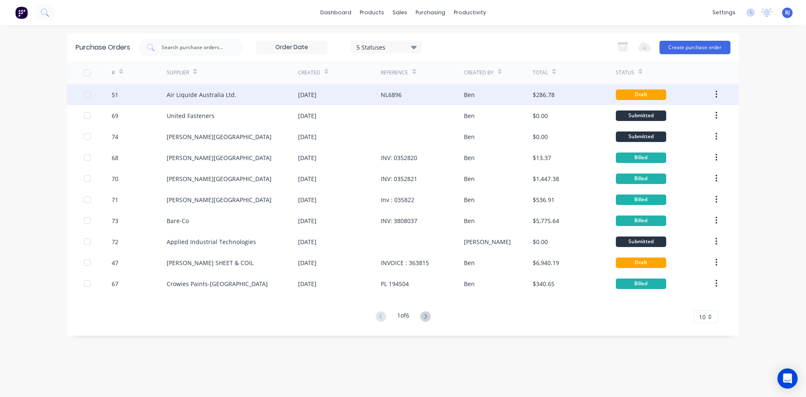
click at [716, 93] on icon "button" at bounding box center [717, 94] width 2 height 9
click at [672, 119] on div "Archive" at bounding box center [686, 116] width 65 height 12
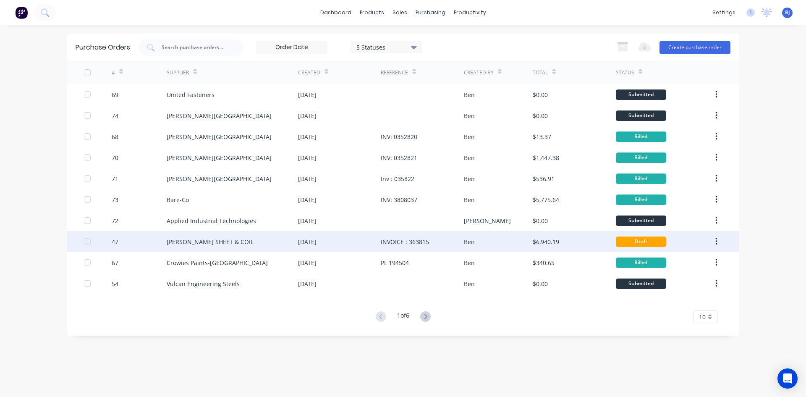
click at [317, 242] on div "[DATE]" at bounding box center [307, 241] width 18 height 9
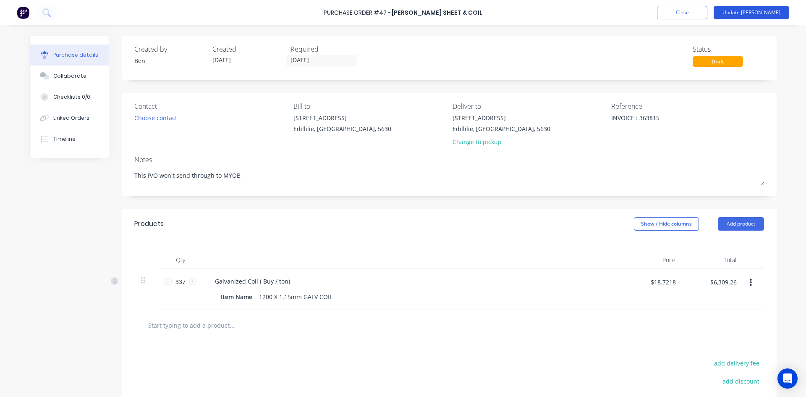
click at [755, 13] on button "Update [PERSON_NAME]" at bounding box center [752, 12] width 76 height 13
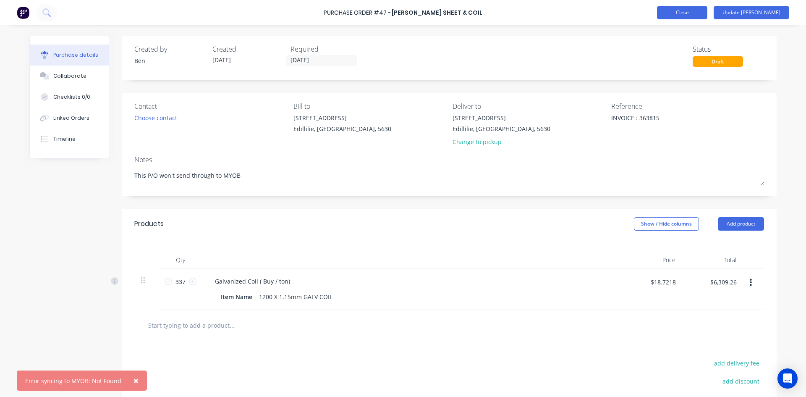
type textarea "x"
click at [708, 13] on button "Close" at bounding box center [682, 12] width 50 height 13
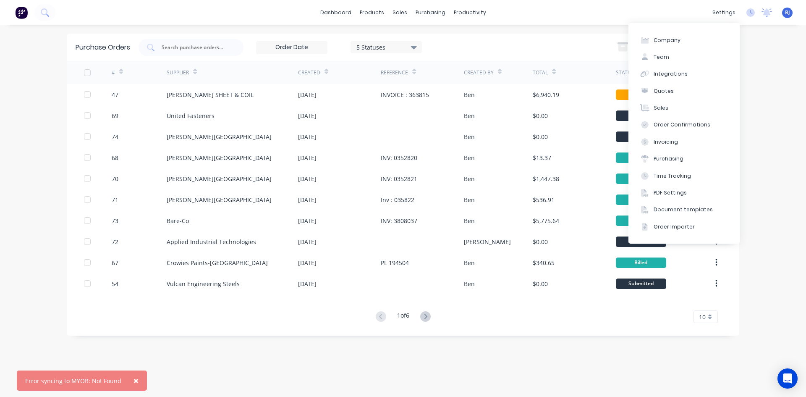
click at [792, 139] on div "× Error syncing to MYOB: Not Found dashboard products sales purchasing producti…" at bounding box center [403, 198] width 806 height 397
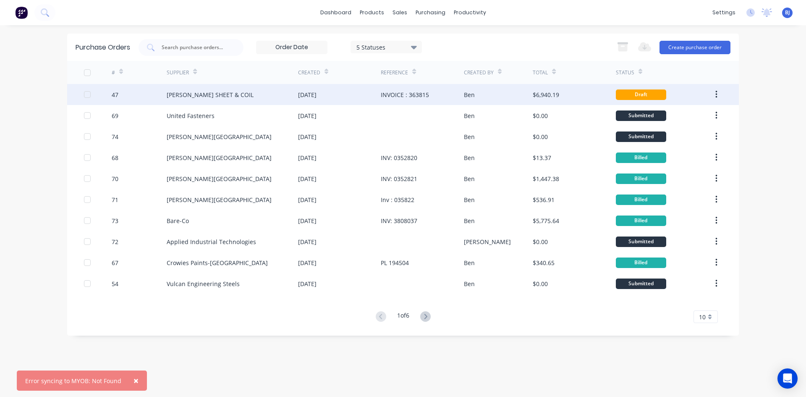
click at [716, 93] on icon "button" at bounding box center [717, 94] width 2 height 9
click at [678, 117] on div "Archive" at bounding box center [686, 116] width 65 height 12
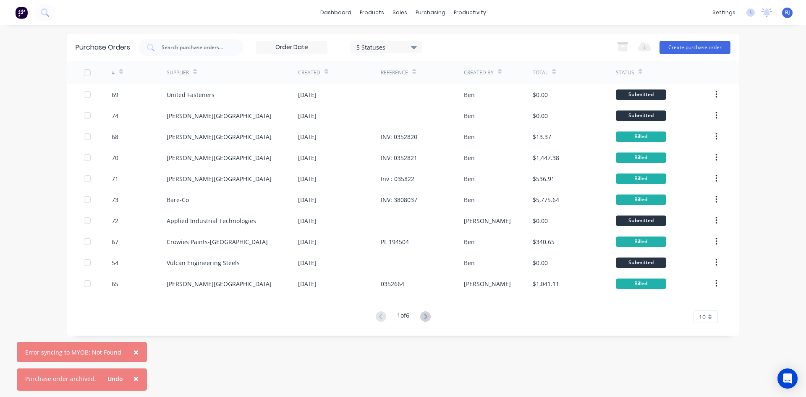
click at [602, 358] on div "Purchase Orders 5 Statuses 5 Statuses Export to Excel (XLSX) Create purchase or…" at bounding box center [403, 211] width 672 height 355
click at [134, 379] on span "×" at bounding box center [136, 381] width 5 height 12
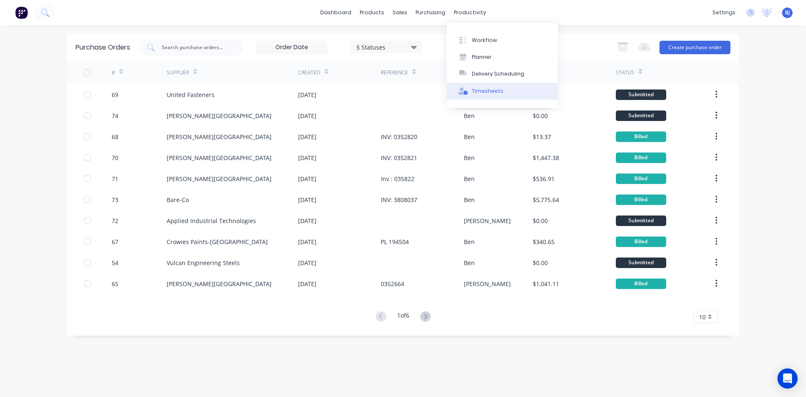
click at [473, 94] on div "Timesheets" at bounding box center [487, 91] width 31 height 8
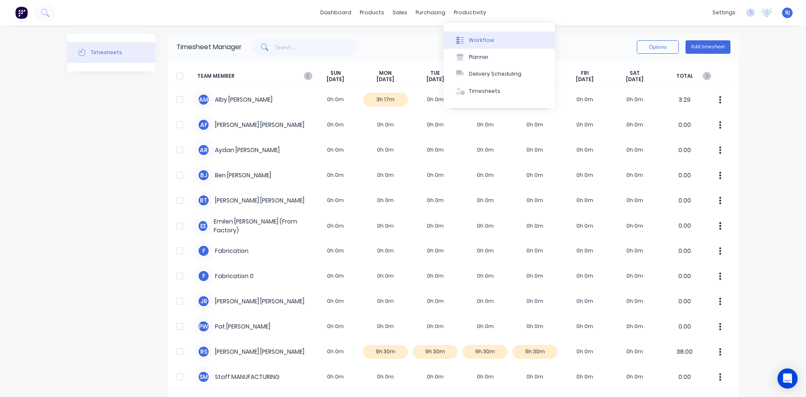
click at [471, 39] on div "Workflow" at bounding box center [481, 41] width 25 height 8
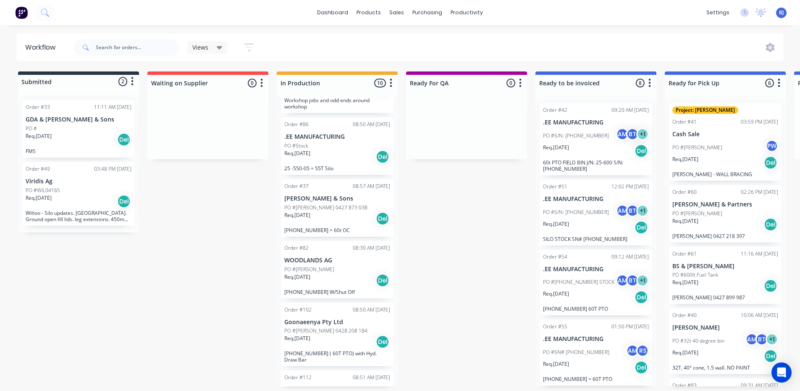
scroll to position [292, 0]
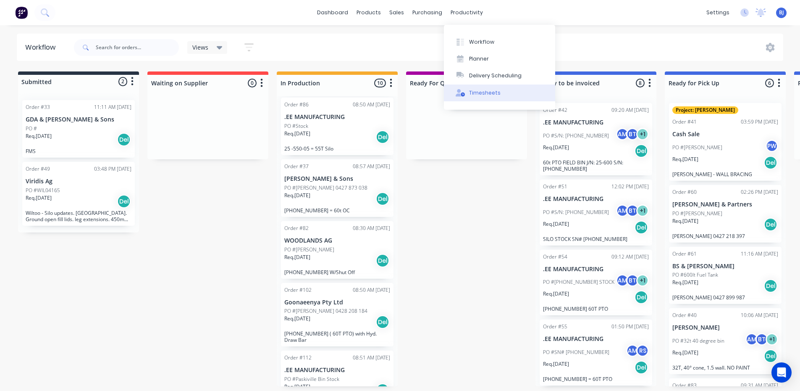
click at [462, 90] on icon at bounding box center [461, 93] width 10 height 8
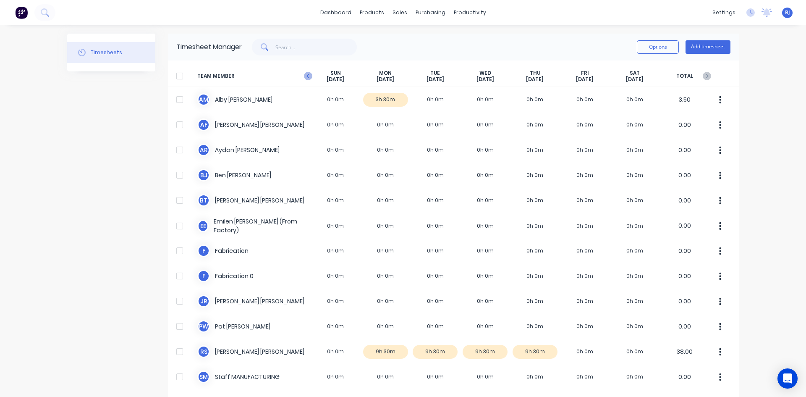
click at [304, 74] on icon at bounding box center [308, 76] width 8 height 8
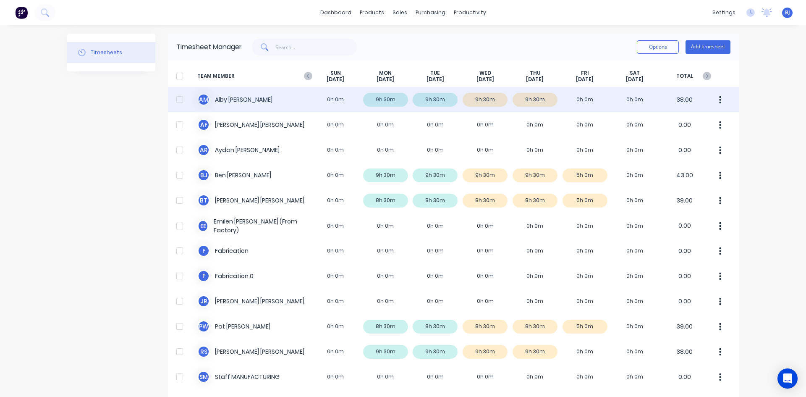
click at [247, 101] on div "A M [PERSON_NAME] 0h 0m 9h 30m 9h 30m 9h 30m 9h 30m 0h 0m 0h 0m 38.00" at bounding box center [453, 99] width 571 height 25
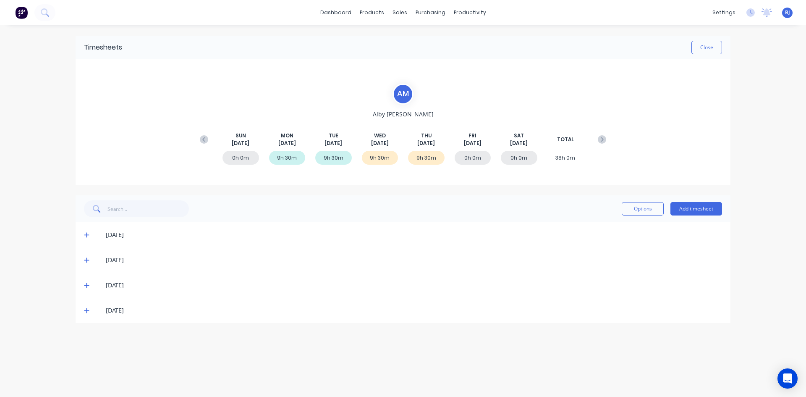
click at [86, 283] on icon at bounding box center [86, 285] width 5 height 6
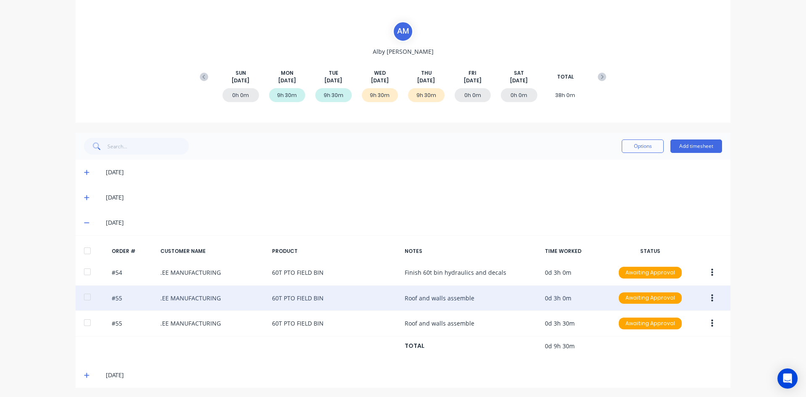
scroll to position [64, 0]
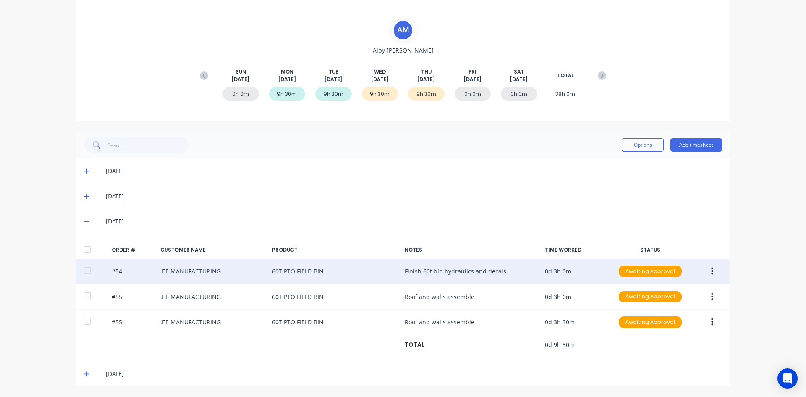
click at [711, 270] on icon "button" at bounding box center [712, 272] width 2 height 8
click at [654, 327] on div "Edit" at bounding box center [682, 327] width 65 height 12
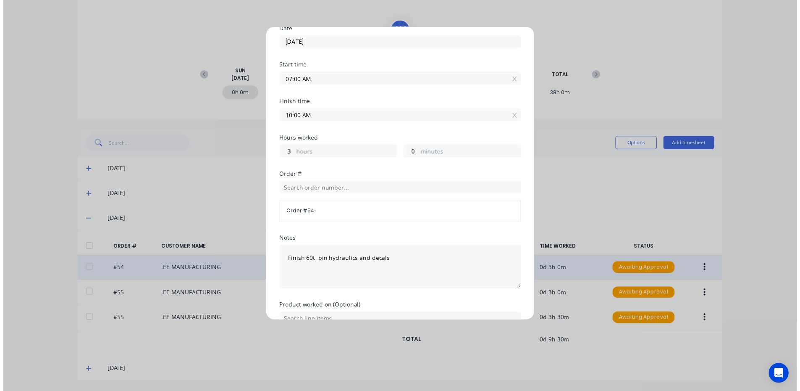
scroll to position [118, 0]
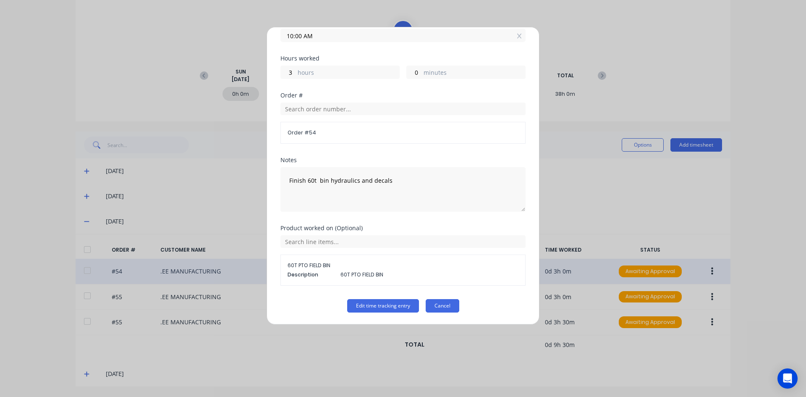
click at [439, 305] on button "Cancel" at bounding box center [443, 305] width 34 height 13
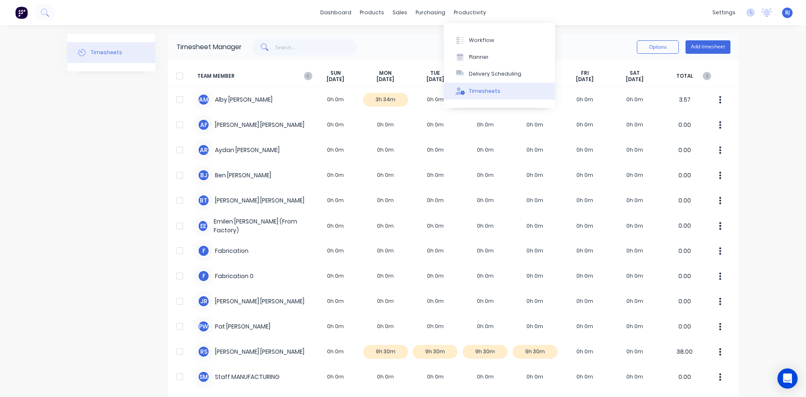
click at [472, 91] on div "Timesheets" at bounding box center [484, 91] width 31 height 8
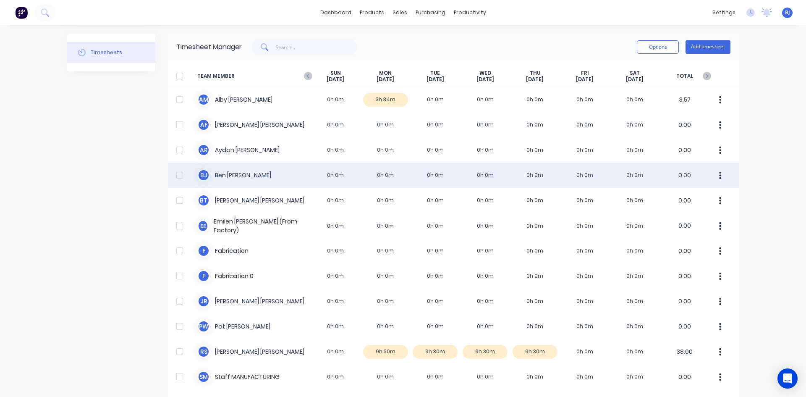
click at [382, 175] on div "B J Ben Joubert 0h 0m 0h 0m 0h 0m 0h 0m 0h 0m 0h 0m 0h 0m 0.00" at bounding box center [453, 175] width 571 height 25
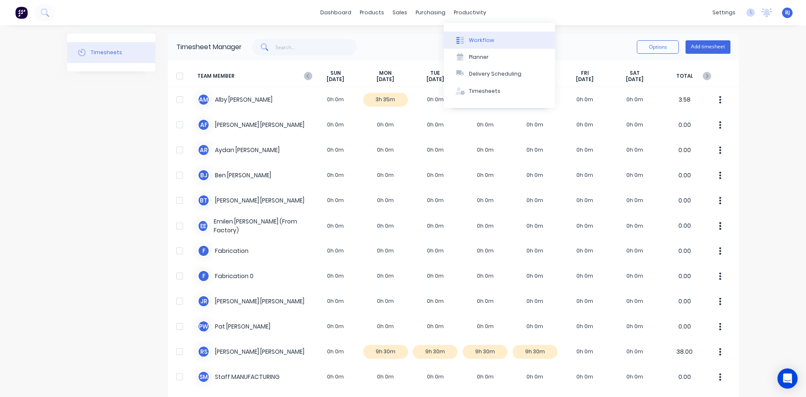
click at [464, 42] on div at bounding box center [460, 41] width 13 height 8
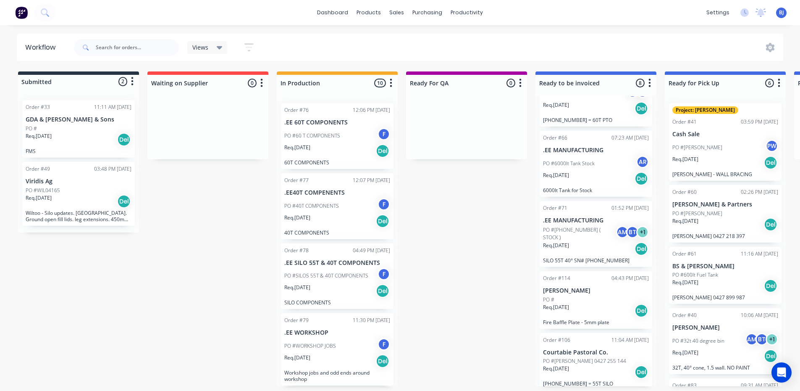
scroll to position [263, 0]
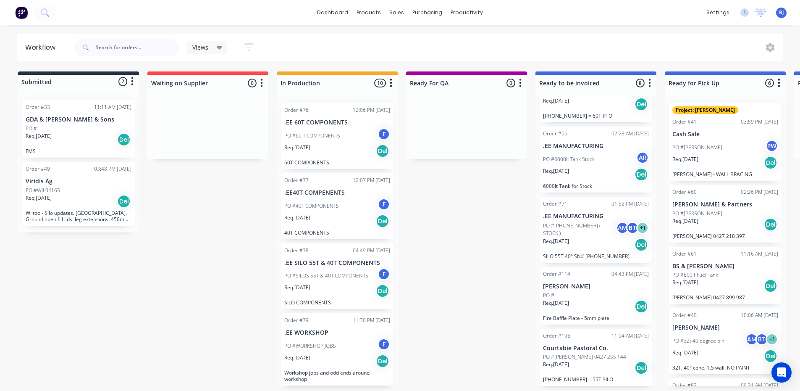
click at [569, 296] on div "PO #" at bounding box center [596, 295] width 106 height 8
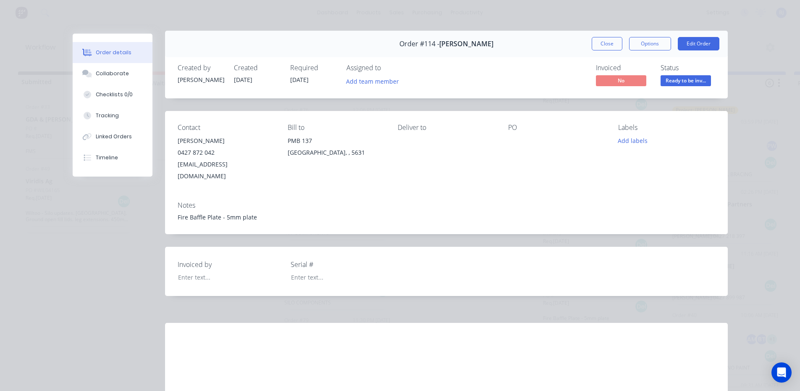
scroll to position [0, 0]
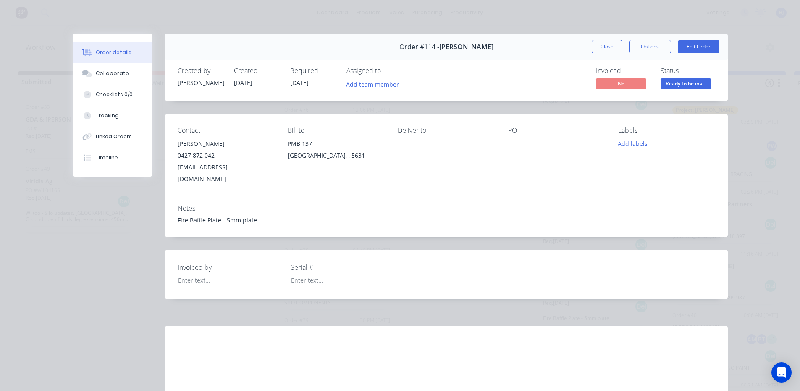
click at [510, 144] on div at bounding box center [556, 144] width 97 height 12
click at [701, 47] on button "Edit Order" at bounding box center [699, 46] width 42 height 13
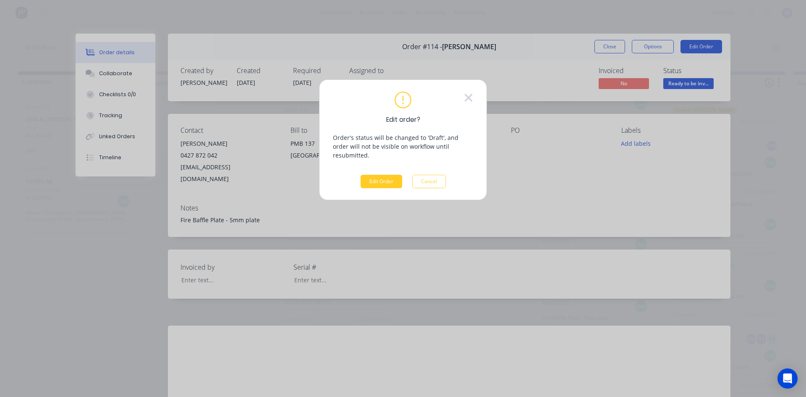
click at [380, 175] on button "Edit Order" at bounding box center [382, 181] width 42 height 13
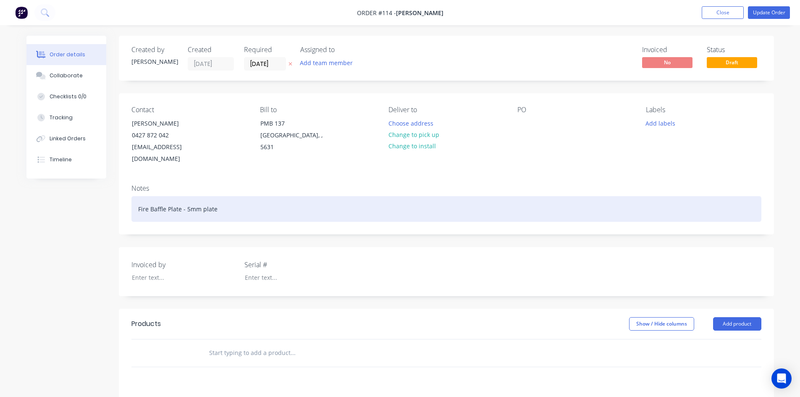
drag, startPoint x: 188, startPoint y: 196, endPoint x: 223, endPoint y: 216, distance: 40.3
click at [189, 196] on div "Fire Baffle Plate - 5mm plate" at bounding box center [446, 209] width 630 height 26
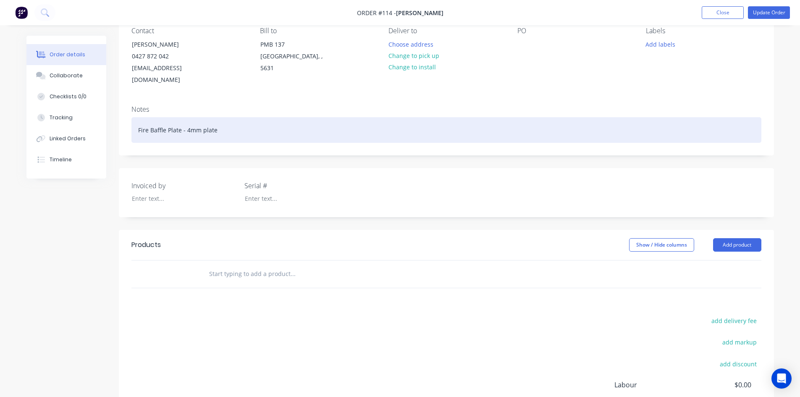
scroll to position [84, 0]
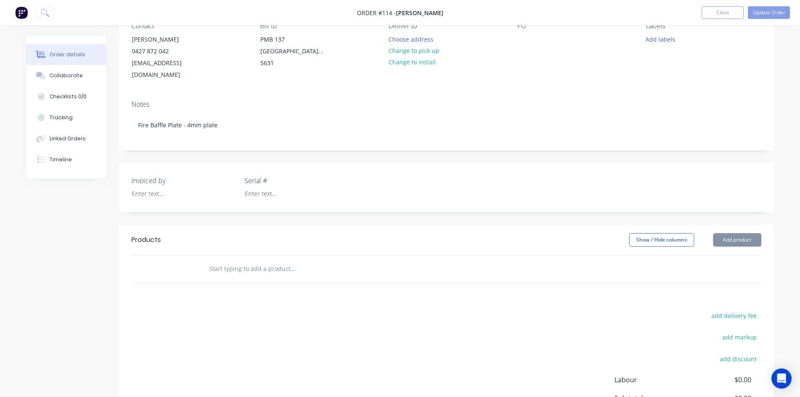
click at [223, 260] on input "text" at bounding box center [293, 268] width 168 height 17
click at [722, 233] on button "Add product" at bounding box center [737, 239] width 48 height 13
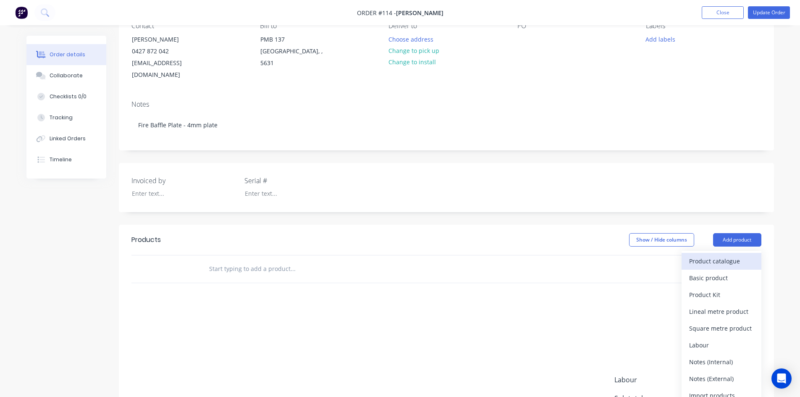
click at [710, 255] on div "Product catalogue" at bounding box center [721, 261] width 65 height 12
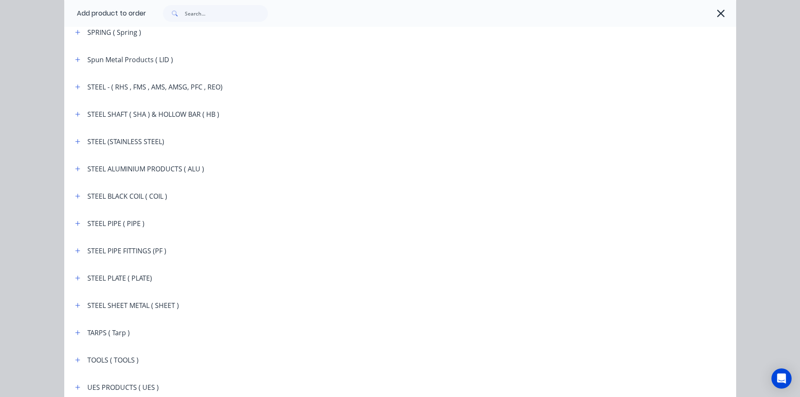
scroll to position [1470, 0]
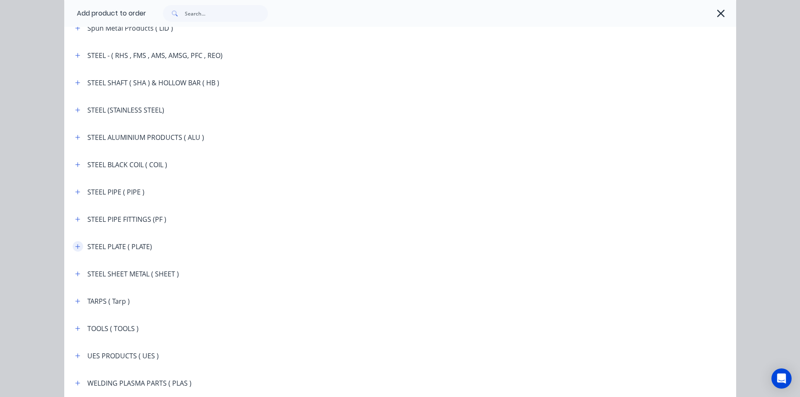
click at [78, 247] on button "button" at bounding box center [78, 246] width 10 height 10
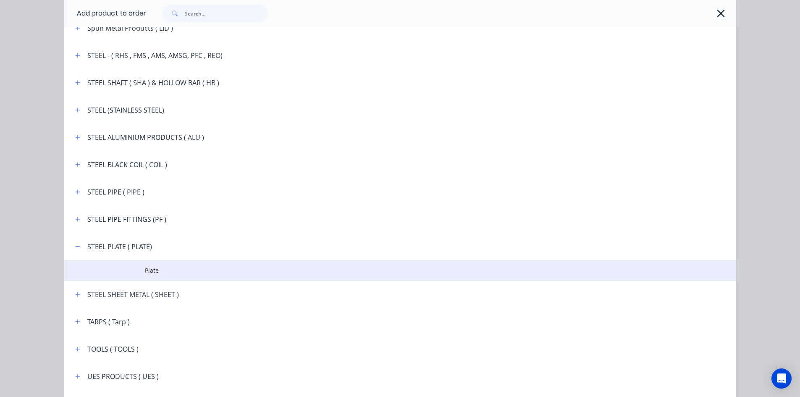
click at [151, 273] on span "Plate" at bounding box center [381, 270] width 473 height 9
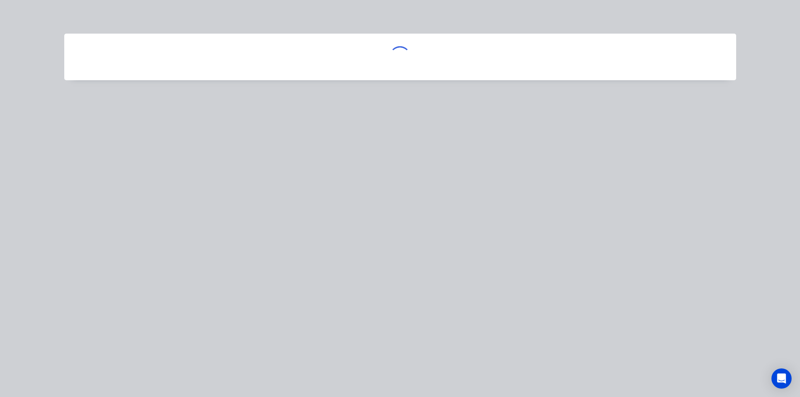
scroll to position [0, 0]
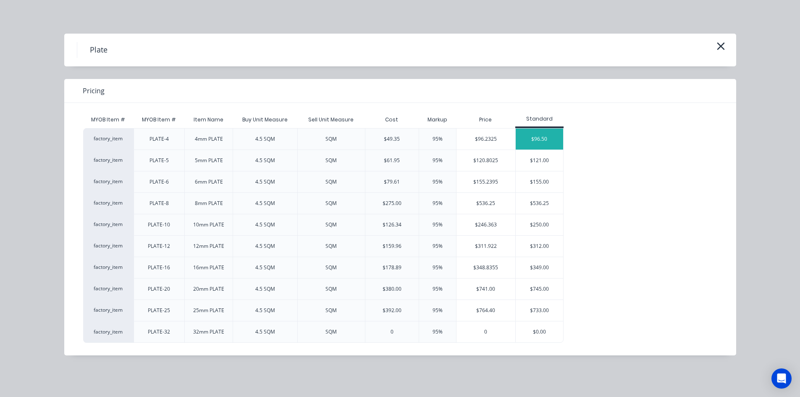
click at [548, 142] on div "$96.50" at bounding box center [539, 139] width 47 height 21
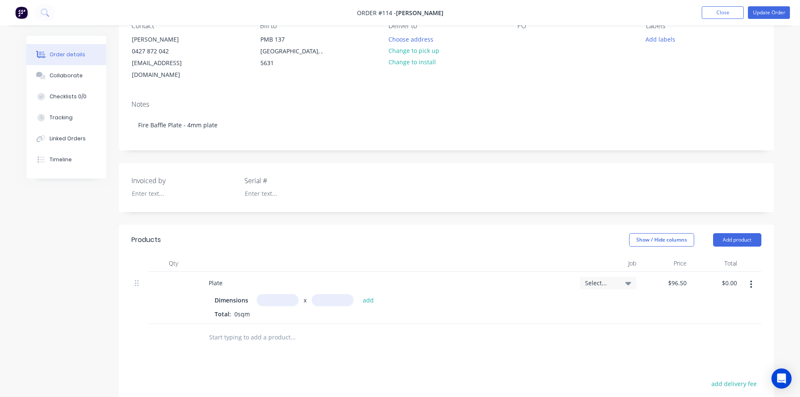
click at [276, 294] on input "text" at bounding box center [278, 300] width 42 height 12
type input "465m"
click at [332, 294] on input "text" at bounding box center [333, 300] width 42 height 12
type input "265m"
click at [370, 294] on button "add" at bounding box center [369, 299] width 20 height 11
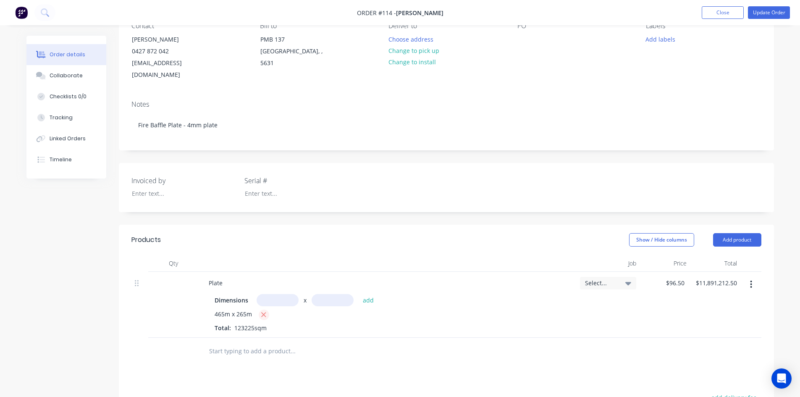
click at [265, 311] on icon "button" at bounding box center [263, 315] width 5 height 8
type input "$0.00"
click at [270, 294] on input "text" at bounding box center [278, 300] width 42 height 12
type input "0.465m"
drag, startPoint x: 331, startPoint y: 289, endPoint x: 333, endPoint y: 308, distance: 19.4
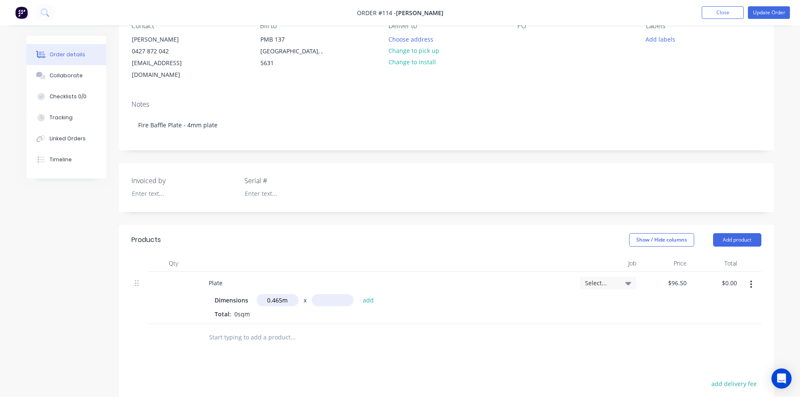
click at [331, 294] on input "text" at bounding box center [333, 300] width 42 height 12
type input "0.265m"
click at [370, 294] on button "add" at bounding box center [369, 299] width 20 height 11
type input "$11.89"
click at [260, 343] on input "text" at bounding box center [293, 351] width 168 height 17
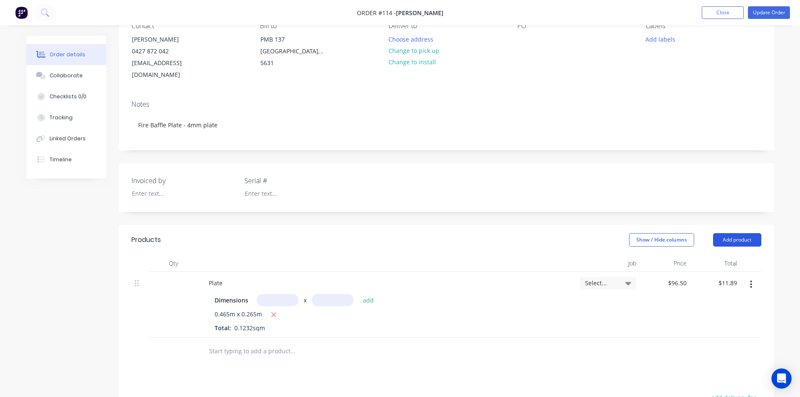
click at [724, 233] on button "Add product" at bounding box center [737, 239] width 48 height 13
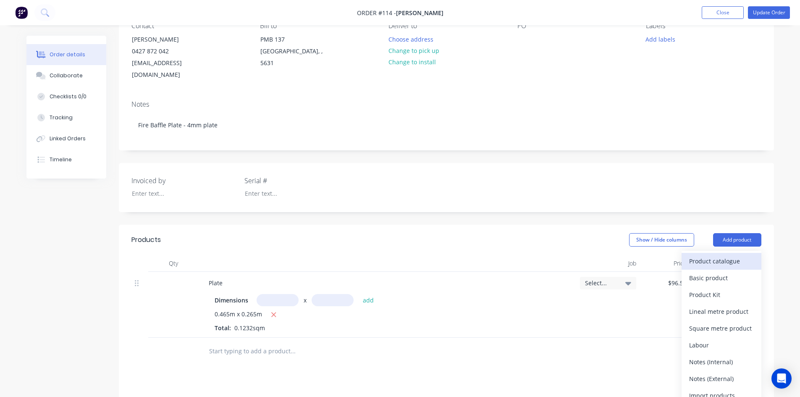
click at [720, 255] on div "Product catalogue" at bounding box center [721, 261] width 65 height 12
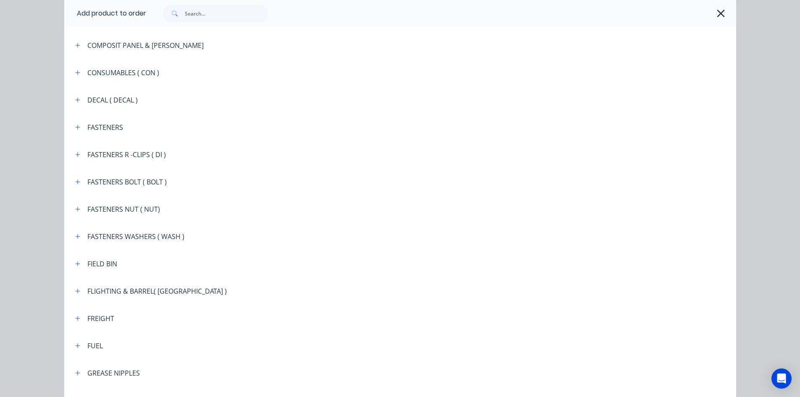
scroll to position [714, 0]
click at [193, 17] on input "text" at bounding box center [226, 13] width 83 height 17
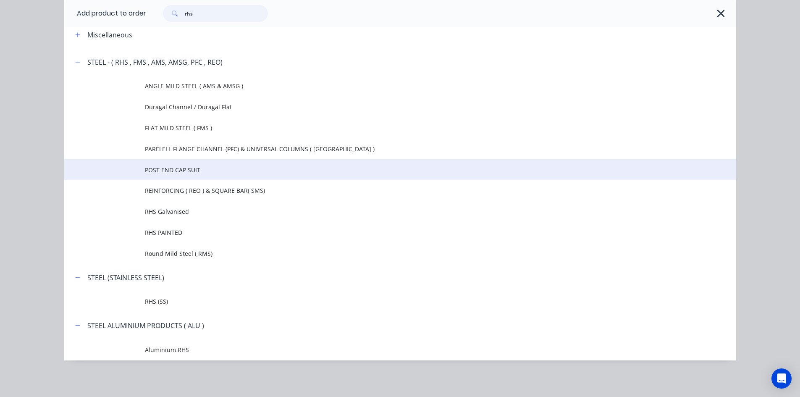
scroll to position [44, 0]
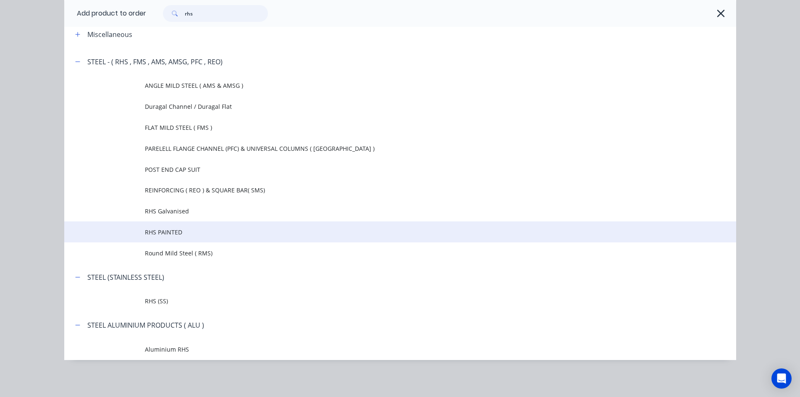
type input "rhs"
click at [171, 233] on span "RHS PAINTED" at bounding box center [381, 232] width 473 height 9
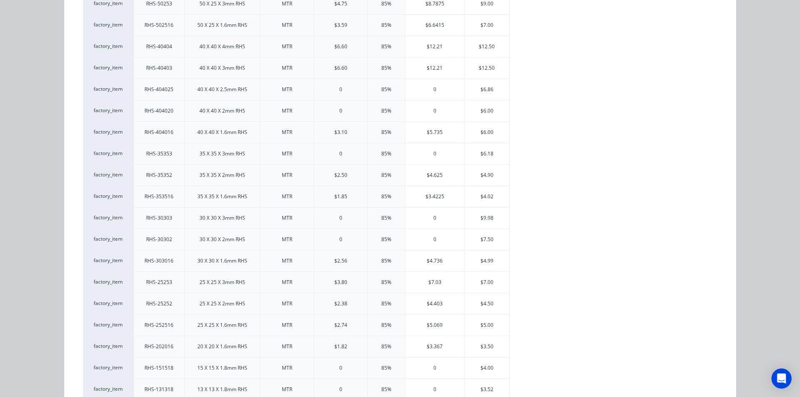
scroll to position [1050, 0]
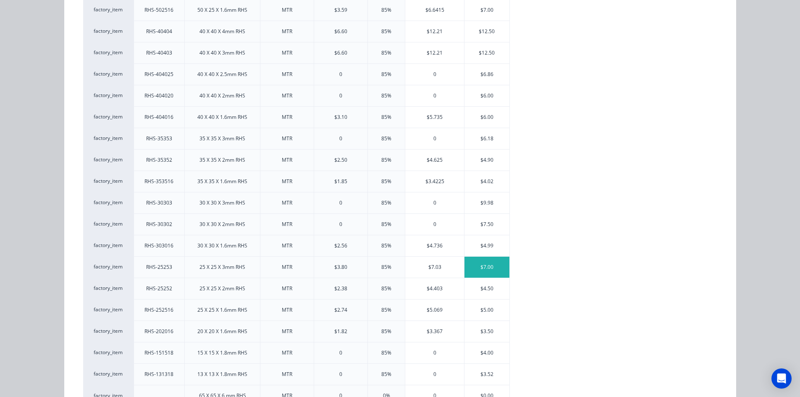
click at [481, 266] on div "$7.00" at bounding box center [486, 267] width 45 height 21
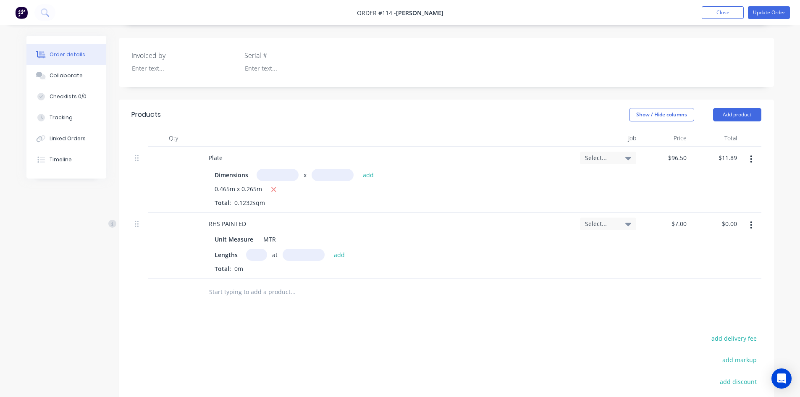
scroll to position [210, 0]
click at [258, 248] on input "text" at bounding box center [256, 254] width 21 height 12
type input "1"
click at [293, 248] on input "text" at bounding box center [304, 254] width 42 height 12
type input "465mm"
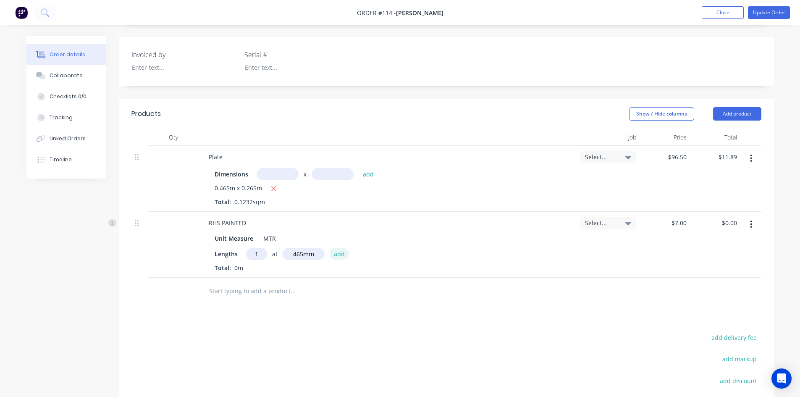
click at [341, 248] on button "add" at bounding box center [340, 253] width 20 height 11
type input "$3.26"
click at [220, 297] on input "text" at bounding box center [293, 305] width 168 height 17
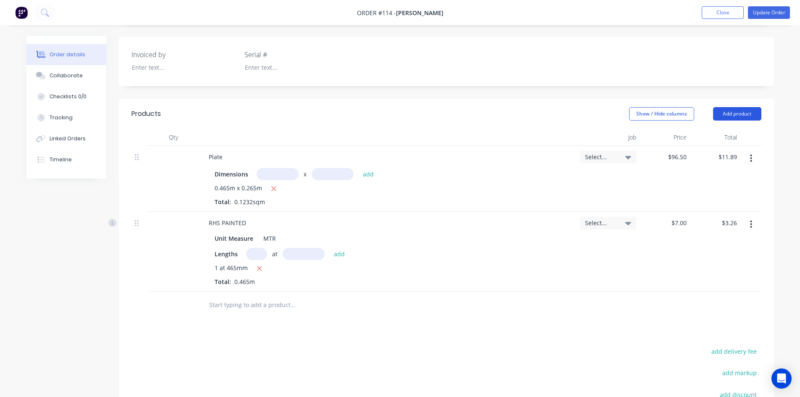
click at [723, 107] on button "Add product" at bounding box center [737, 113] width 48 height 13
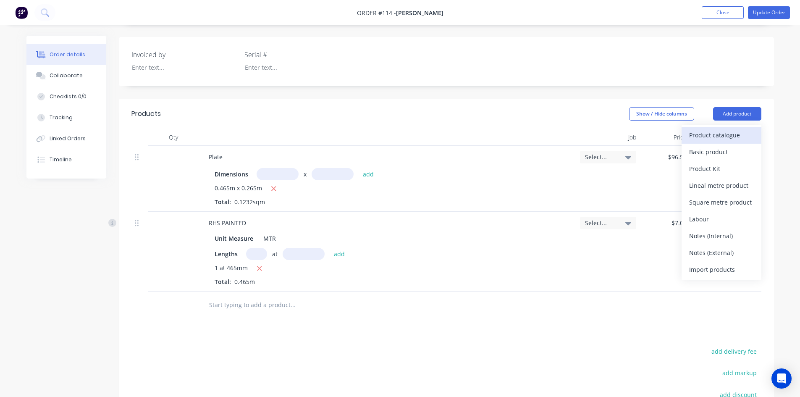
click at [708, 129] on div "Product catalogue" at bounding box center [721, 135] width 65 height 12
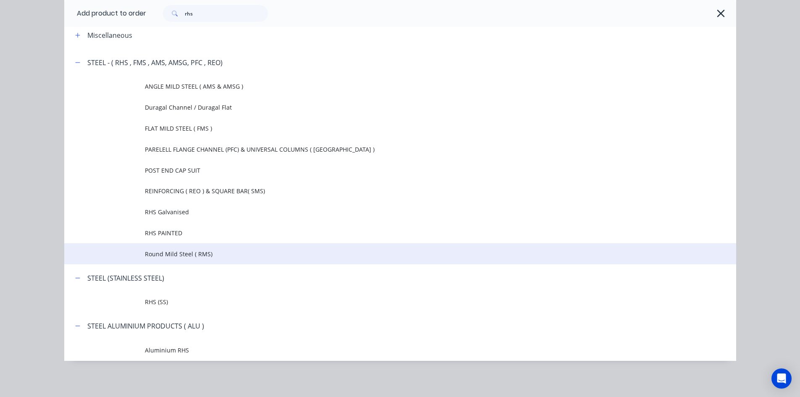
scroll to position [44, 0]
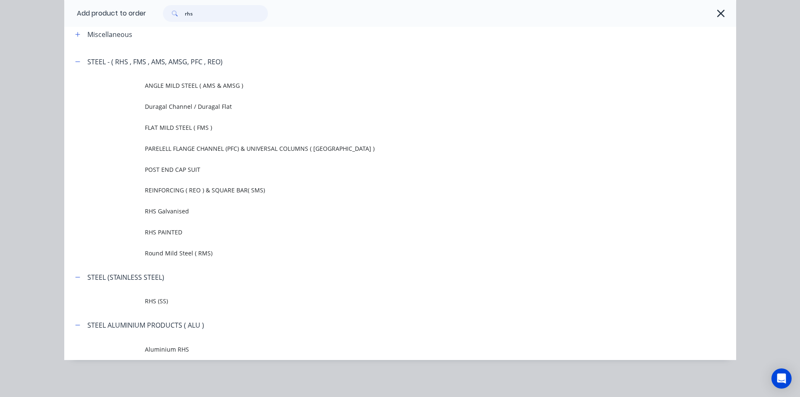
click at [194, 15] on input "rhs" at bounding box center [226, 13] width 83 height 17
type input "r"
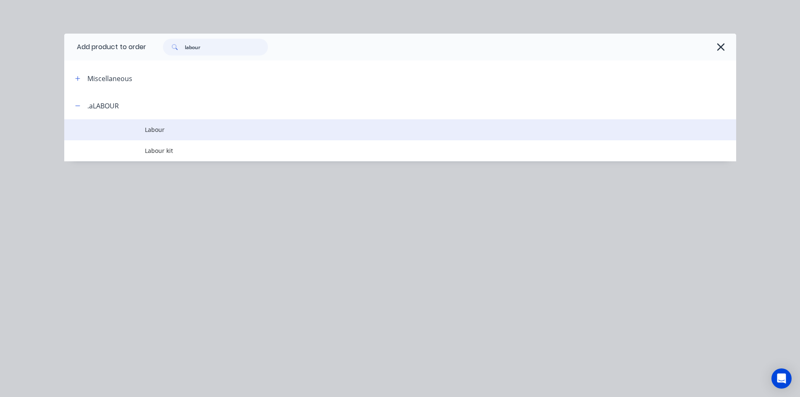
type input "labour"
click at [160, 131] on span "Labour" at bounding box center [381, 129] width 473 height 9
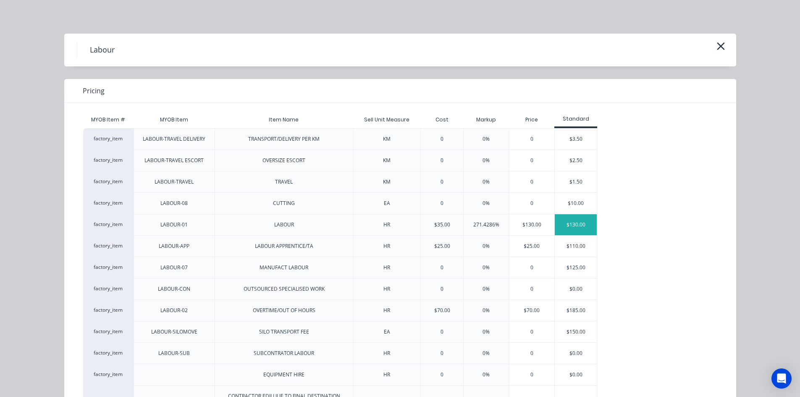
click at [573, 228] on div "$130.00" at bounding box center [576, 224] width 42 height 21
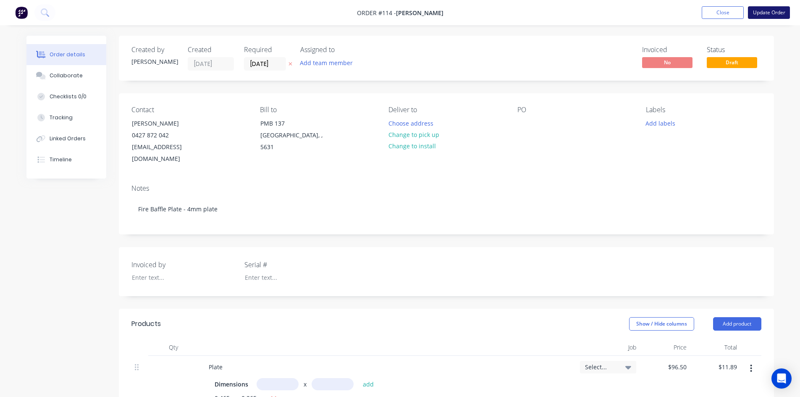
click at [767, 12] on button "Update Order" at bounding box center [769, 12] width 42 height 13
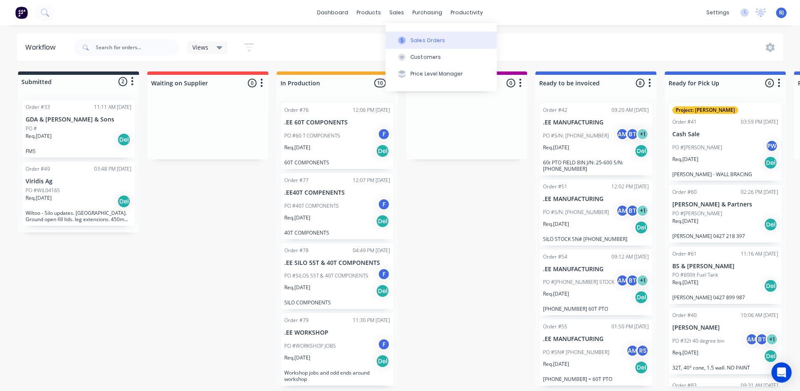
click at [404, 37] on icon at bounding box center [402, 41] width 8 height 8
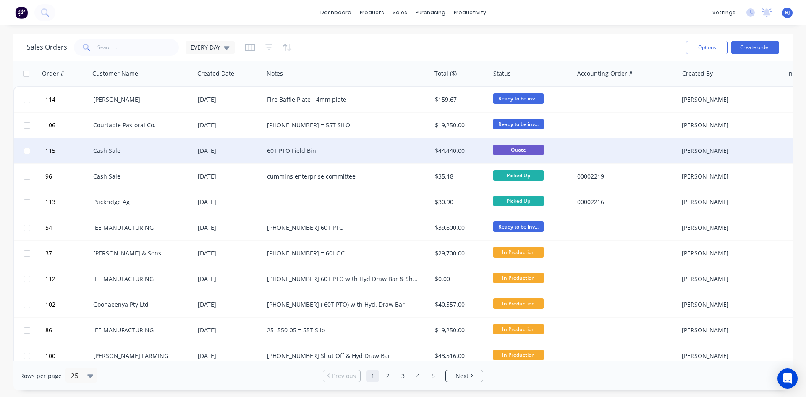
click at [301, 151] on div "60T PTO Field Bin" at bounding box center [343, 151] width 153 height 8
click at [109, 152] on div "Cash Sale" at bounding box center [139, 151] width 93 height 8
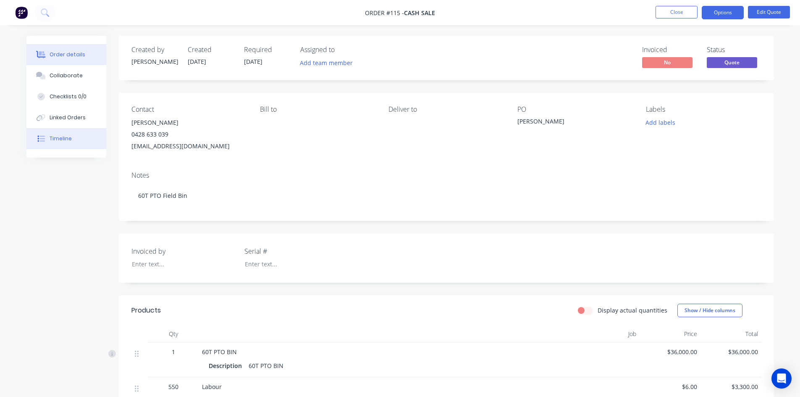
click at [64, 141] on div "Timeline" at bounding box center [61, 139] width 22 height 8
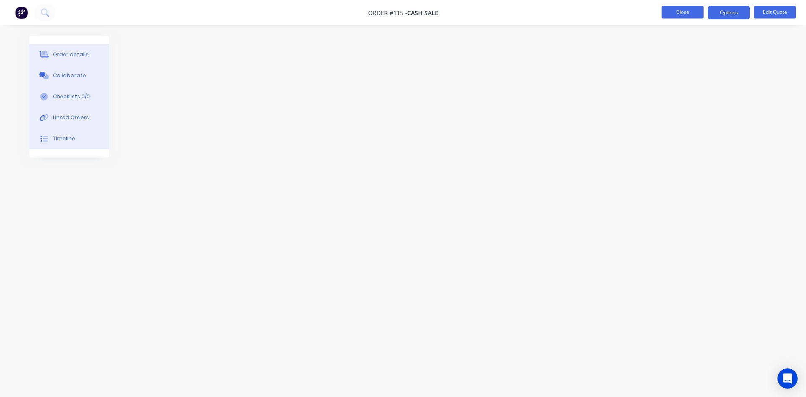
click at [680, 13] on button "Close" at bounding box center [683, 12] width 42 height 13
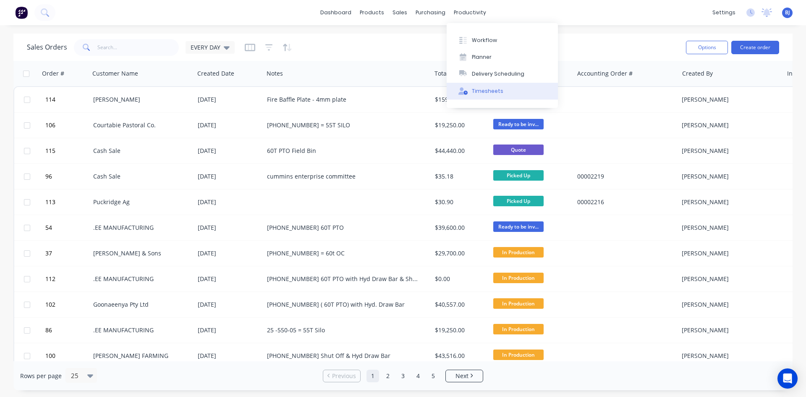
click at [483, 91] on div "Timesheets" at bounding box center [487, 91] width 31 height 8
click at [476, 38] on div "Workflow" at bounding box center [484, 41] width 25 height 8
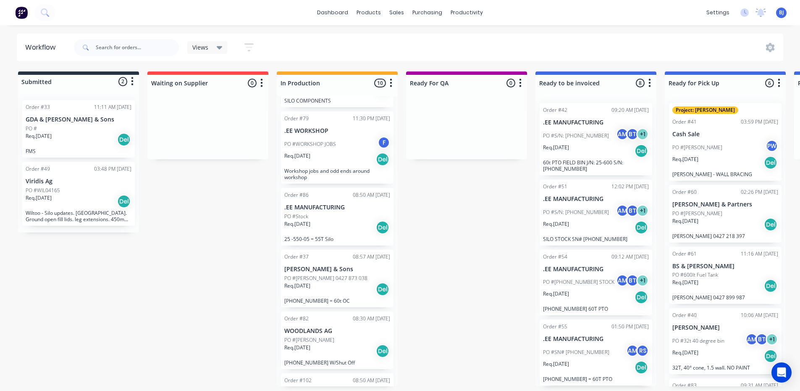
scroll to position [252, 0]
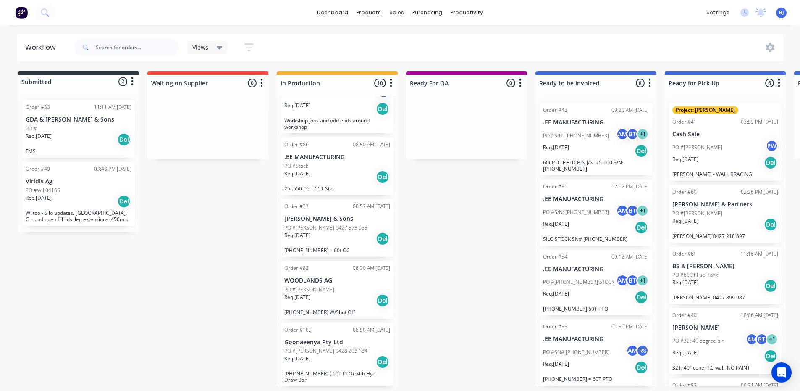
click at [342, 224] on p "PO #Dylan Kay 0427 873 038" at bounding box center [325, 228] width 83 height 8
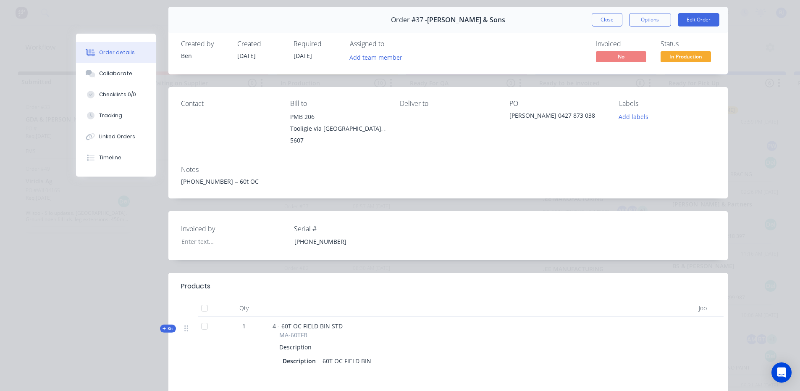
scroll to position [42, 0]
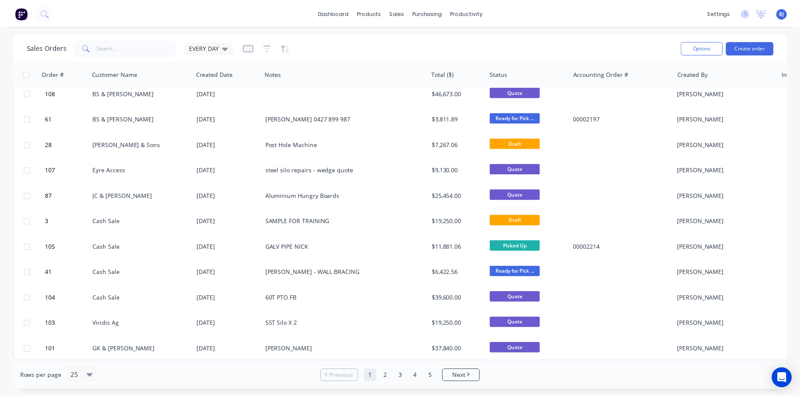
scroll to position [370, 0]
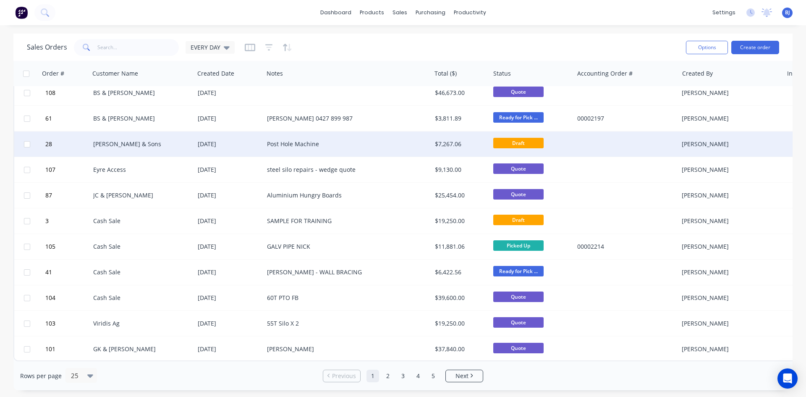
click at [313, 141] on div "Post Hole Machine" at bounding box center [343, 144] width 153 height 8
click at [118, 140] on div "[PERSON_NAME] & Sons" at bounding box center [139, 144] width 93 height 8
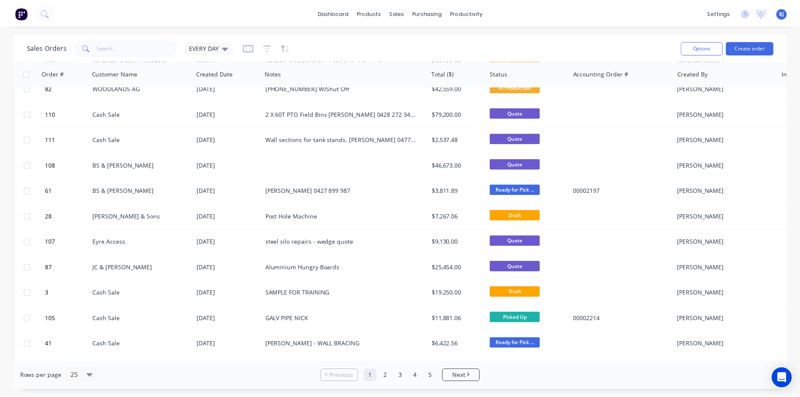
scroll to position [294, 0]
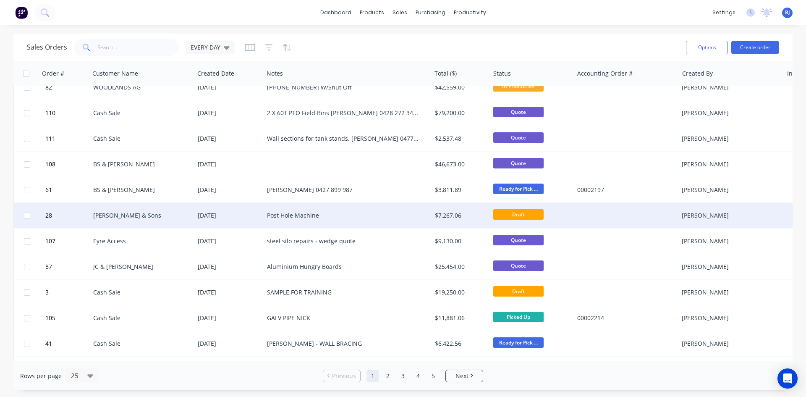
click at [197, 215] on div "25 Jun 2025" at bounding box center [228, 215] width 69 height 25
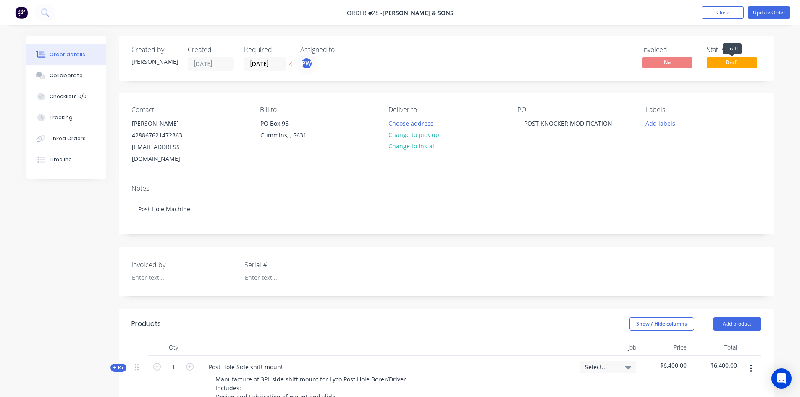
click at [717, 63] on span "Draft" at bounding box center [732, 62] width 50 height 10
click at [765, 12] on button "Update Order" at bounding box center [769, 12] width 42 height 13
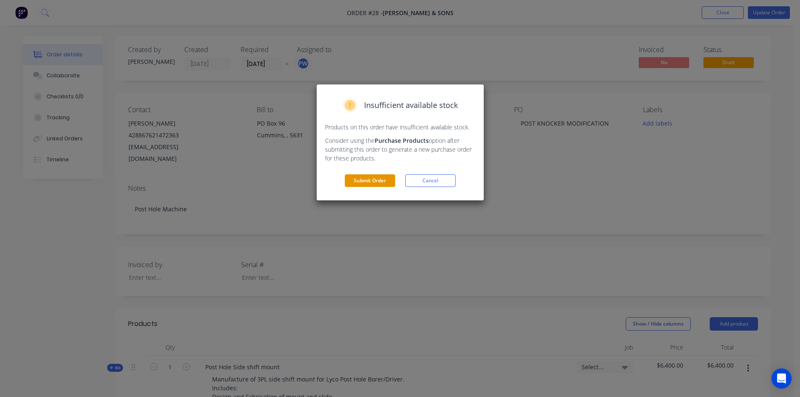
click at [384, 179] on button "Submit Order" at bounding box center [370, 180] width 50 height 13
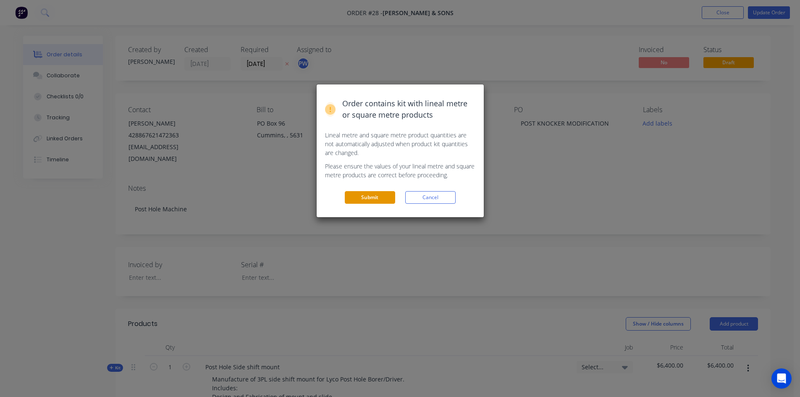
click at [370, 198] on button "Submit" at bounding box center [370, 197] width 50 height 13
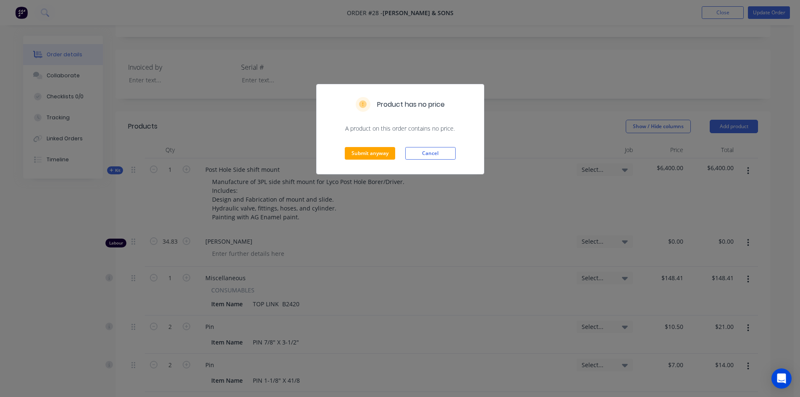
scroll to position [210, 0]
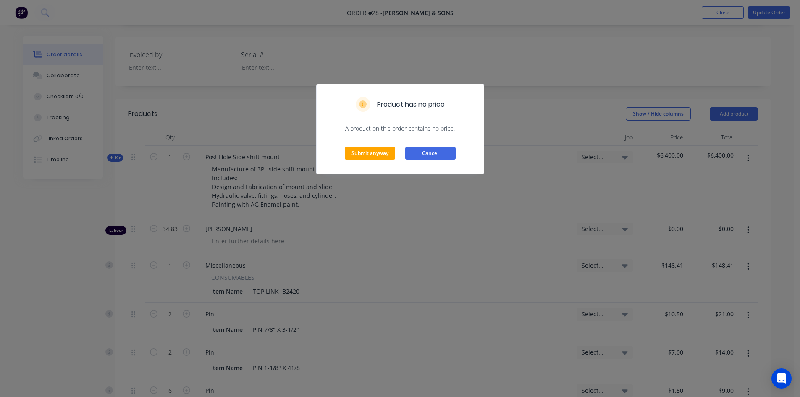
click at [427, 151] on button "Cancel" at bounding box center [430, 153] width 50 height 13
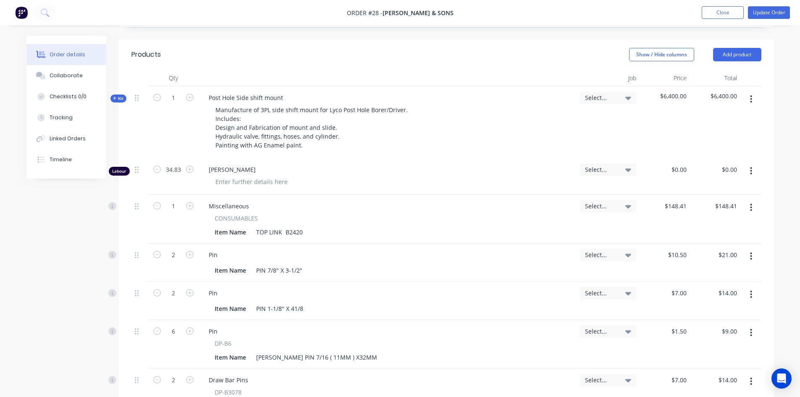
scroll to position [249, 0]
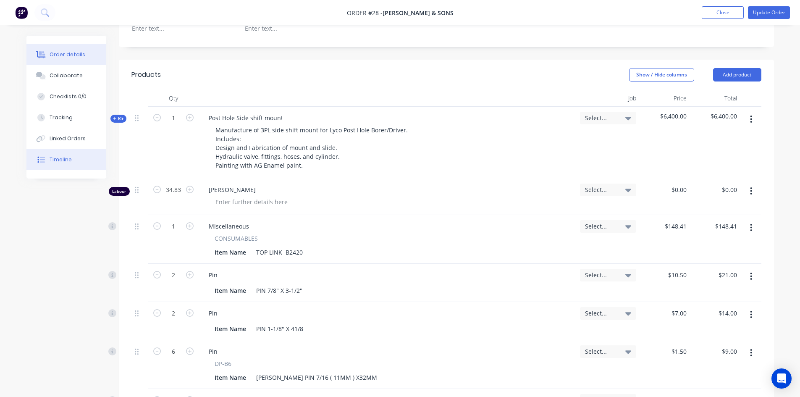
click at [60, 160] on div "Timeline" at bounding box center [61, 160] width 22 height 8
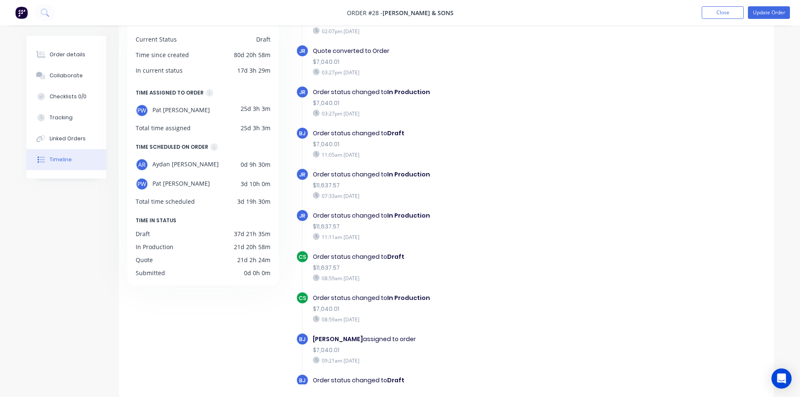
scroll to position [217, 0]
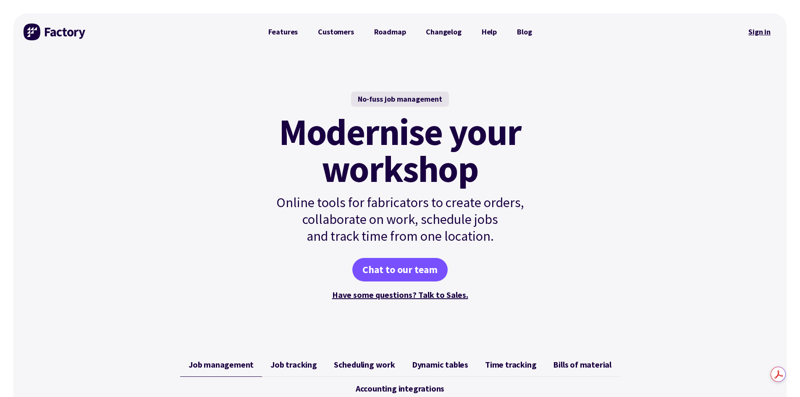
click at [755, 34] on link "Sign in" at bounding box center [760, 31] width 34 height 19
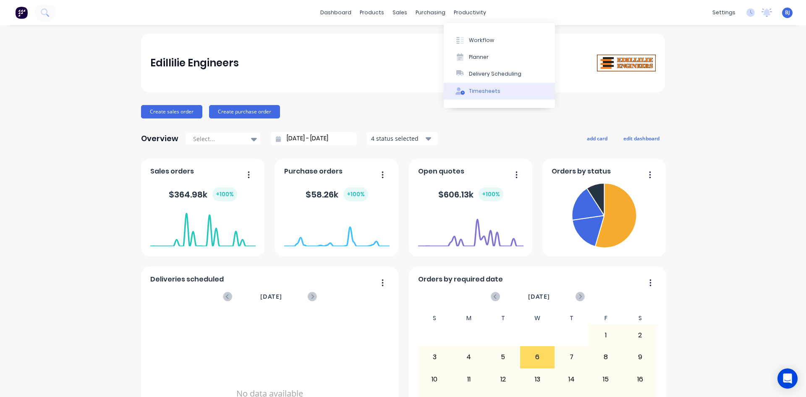
click at [474, 89] on div "Timesheets" at bounding box center [484, 91] width 31 height 8
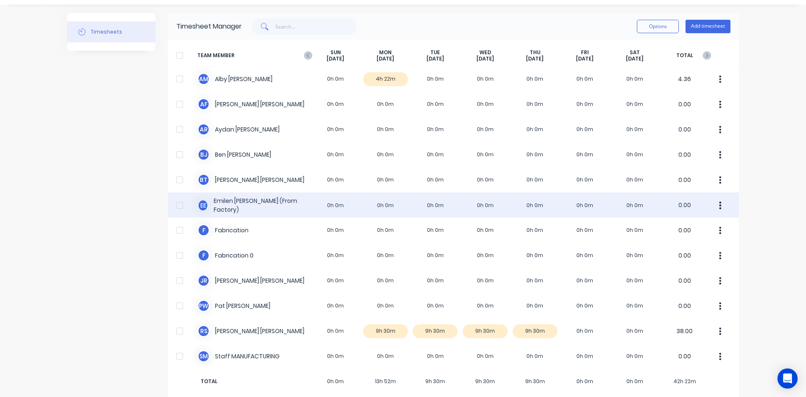
scroll to position [31, 0]
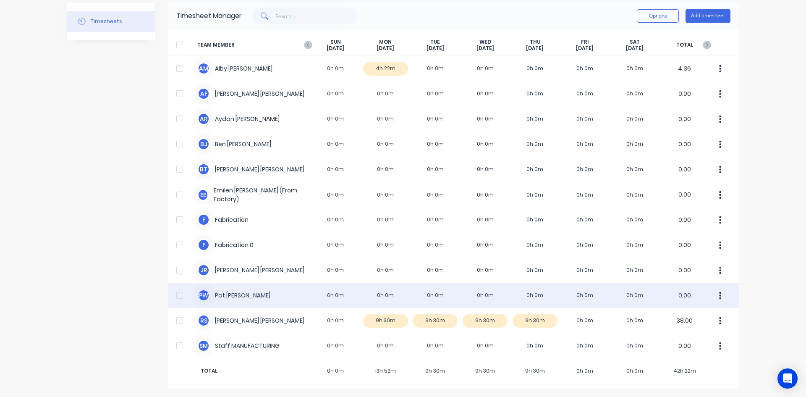
click at [377, 296] on div "P W [PERSON_NAME] 0h 0m 0h 0m 0h 0m 0h 0m 0h 0m 0h 0m 0h 0m 0.00" at bounding box center [453, 295] width 571 height 25
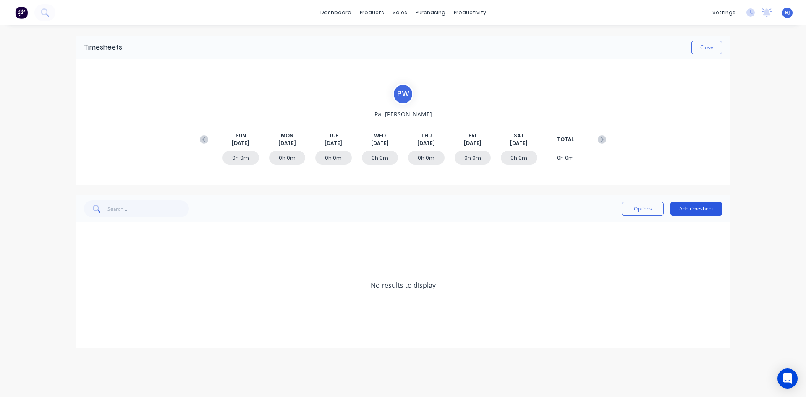
click at [694, 204] on button "Add timesheet" at bounding box center [697, 208] width 52 height 13
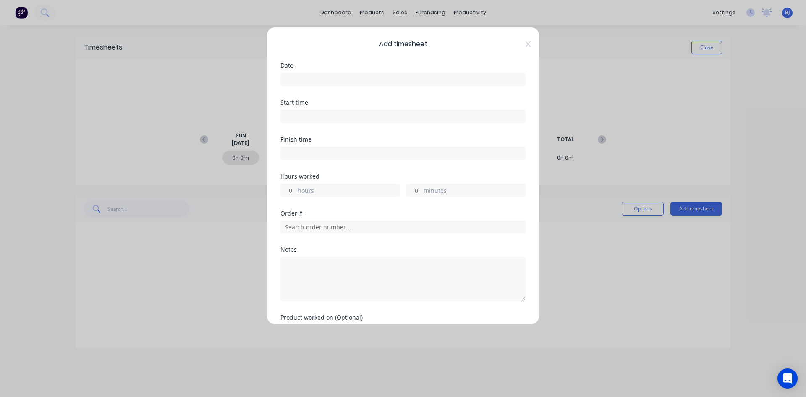
drag, startPoint x: 297, startPoint y: 79, endPoint x: 307, endPoint y: 88, distance: 12.8
click at [298, 79] on input at bounding box center [403, 79] width 244 height 13
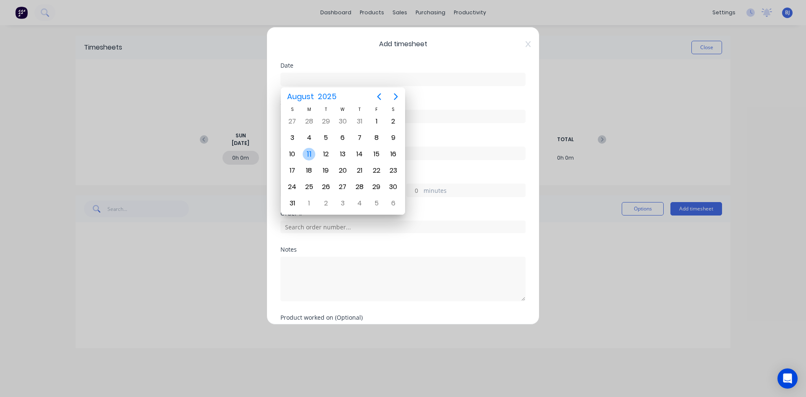
click at [315, 152] on div "11" at bounding box center [309, 154] width 13 height 13
type input "[DATE]"
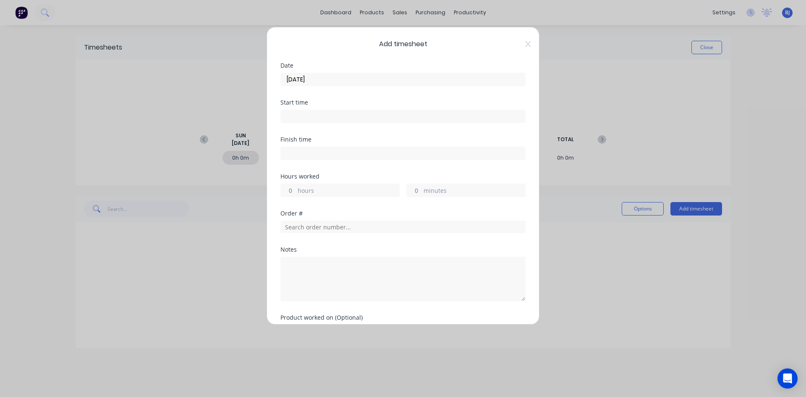
click at [286, 117] on input at bounding box center [403, 116] width 244 height 13
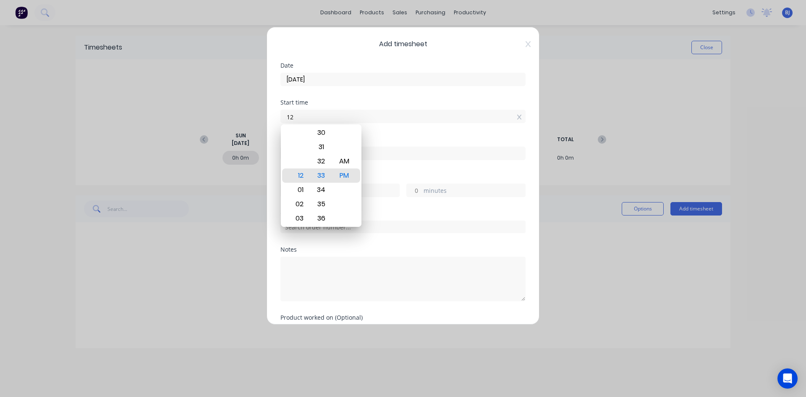
type input "1"
type input "07:00 AM"
click at [341, 162] on div "AM" at bounding box center [344, 161] width 21 height 14
click at [341, 175] on div "AM" at bounding box center [344, 175] width 21 height 14
click at [390, 140] on div "Finish time" at bounding box center [403, 139] width 245 height 6
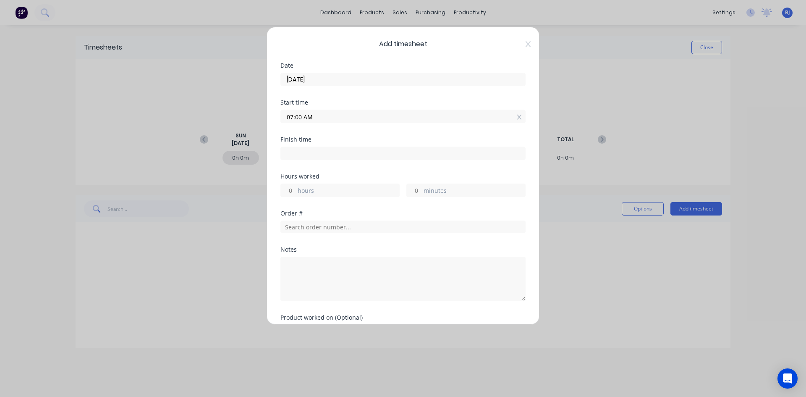
click at [294, 153] on input at bounding box center [403, 153] width 244 height 13
type input "12:33 PM"
type input "5"
type input "33"
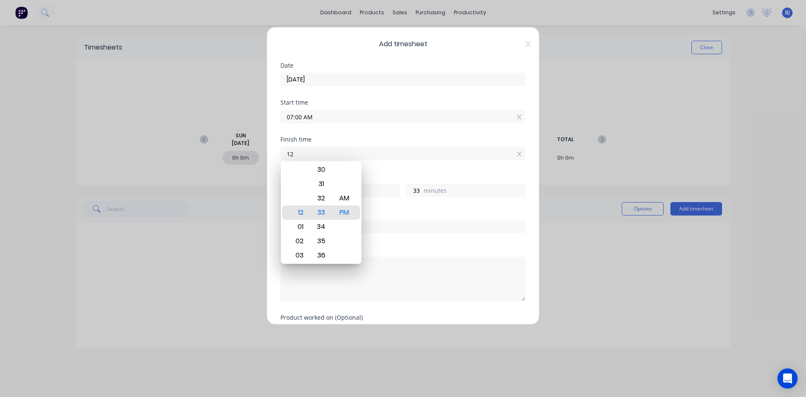
type input "1"
type input "12:00 PM"
type input "0"
click at [345, 215] on div "PM" at bounding box center [344, 212] width 21 height 14
click at [391, 168] on div "Finish time 12:00 PM" at bounding box center [403, 154] width 245 height 37
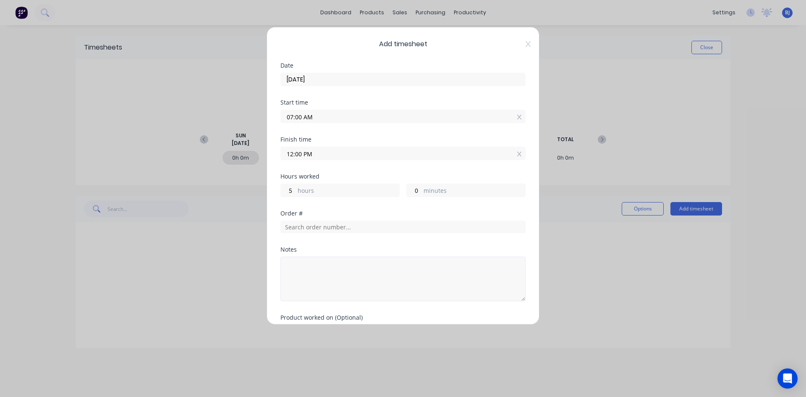
scroll to position [42, 0]
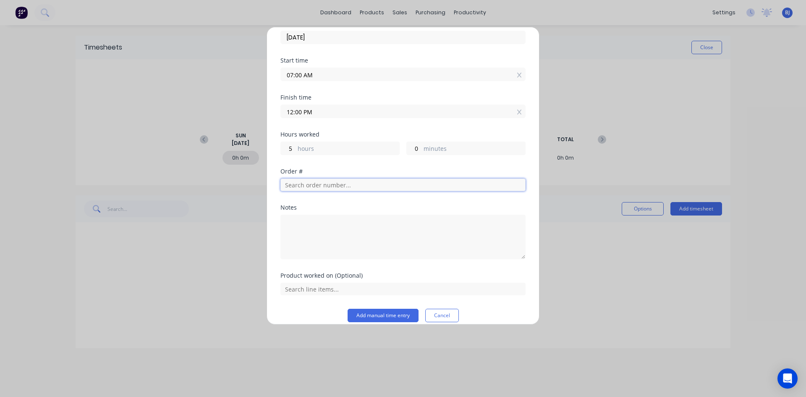
click at [298, 185] on input "text" at bounding box center [403, 184] width 245 height 13
type input "2"
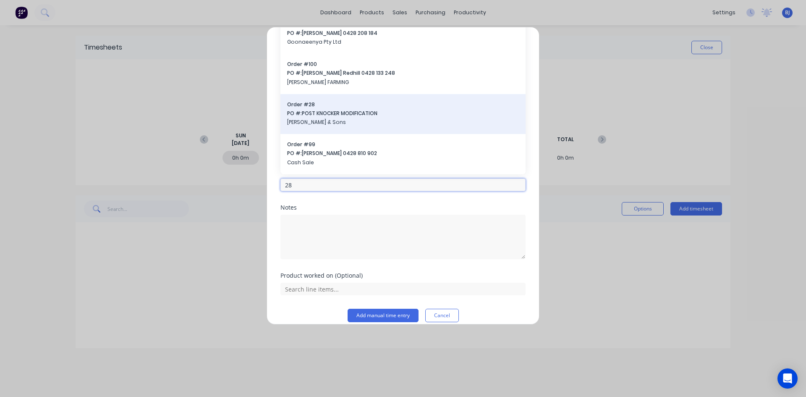
type input "28"
click at [299, 107] on span "Order # 28" at bounding box center [403, 105] width 232 height 8
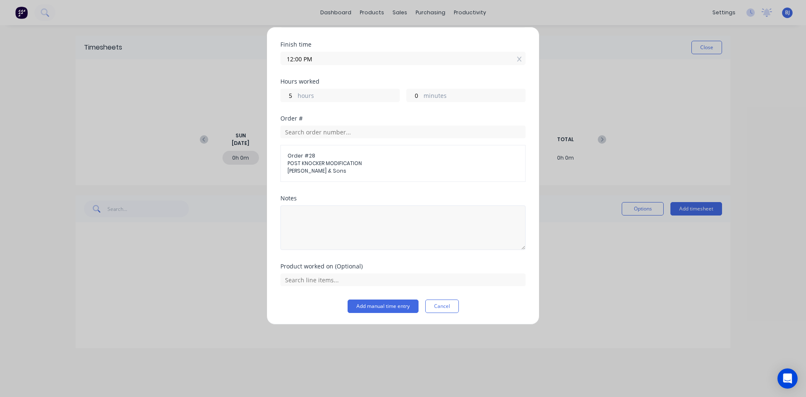
scroll to position [95, 0]
click at [314, 220] on textarea at bounding box center [403, 227] width 245 height 45
type textarea "Finish off Fuss Knocker"
click at [341, 280] on input "text" at bounding box center [403, 279] width 245 height 13
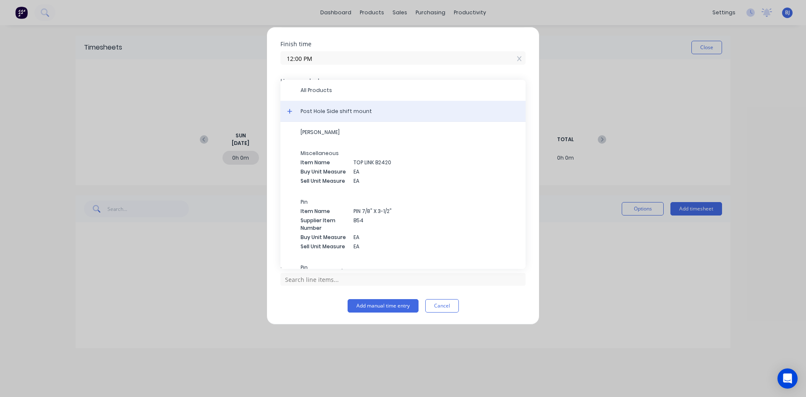
click at [355, 115] on span "Post Hole Side shift mount" at bounding box center [410, 112] width 218 height 8
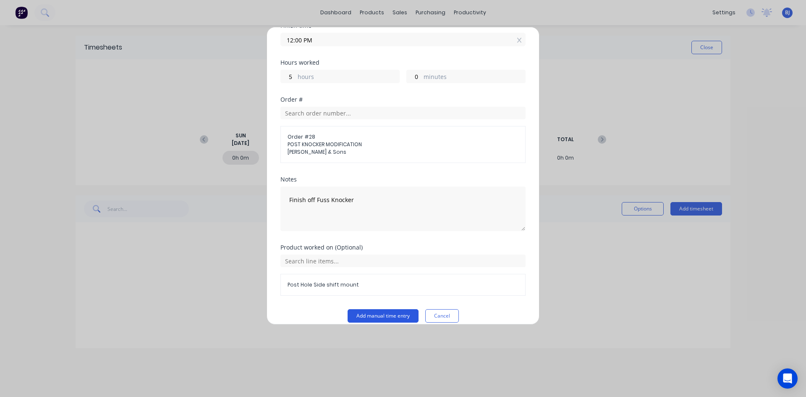
scroll to position [124, 0]
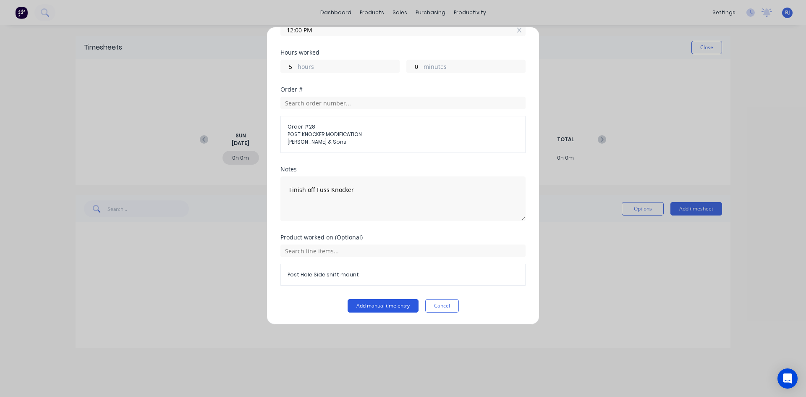
click at [363, 305] on button "Add manual time entry" at bounding box center [383, 305] width 71 height 13
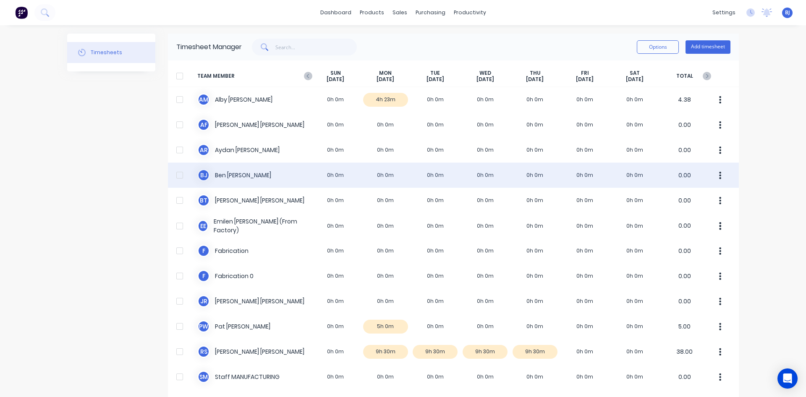
click at [381, 176] on div "[PERSON_NAME] 0h 0m 0h 0m 0h 0m 0h 0m 0h 0m 0h 0m 0h 0m 0.00" at bounding box center [453, 175] width 571 height 25
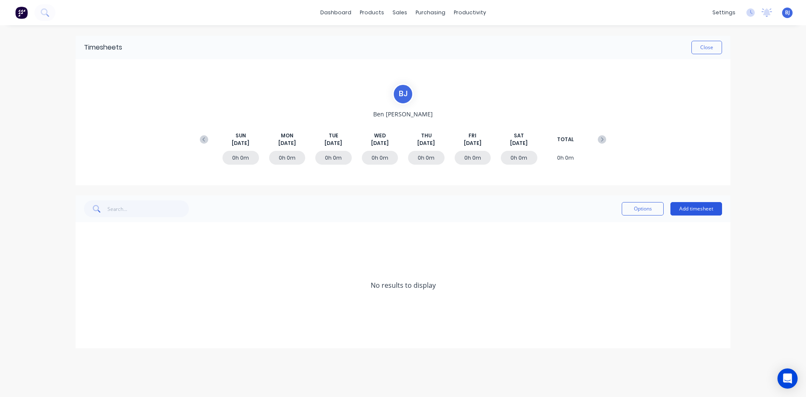
click at [699, 207] on button "Add timesheet" at bounding box center [697, 208] width 52 height 13
